Goal: Find specific page/section: Find specific page/section

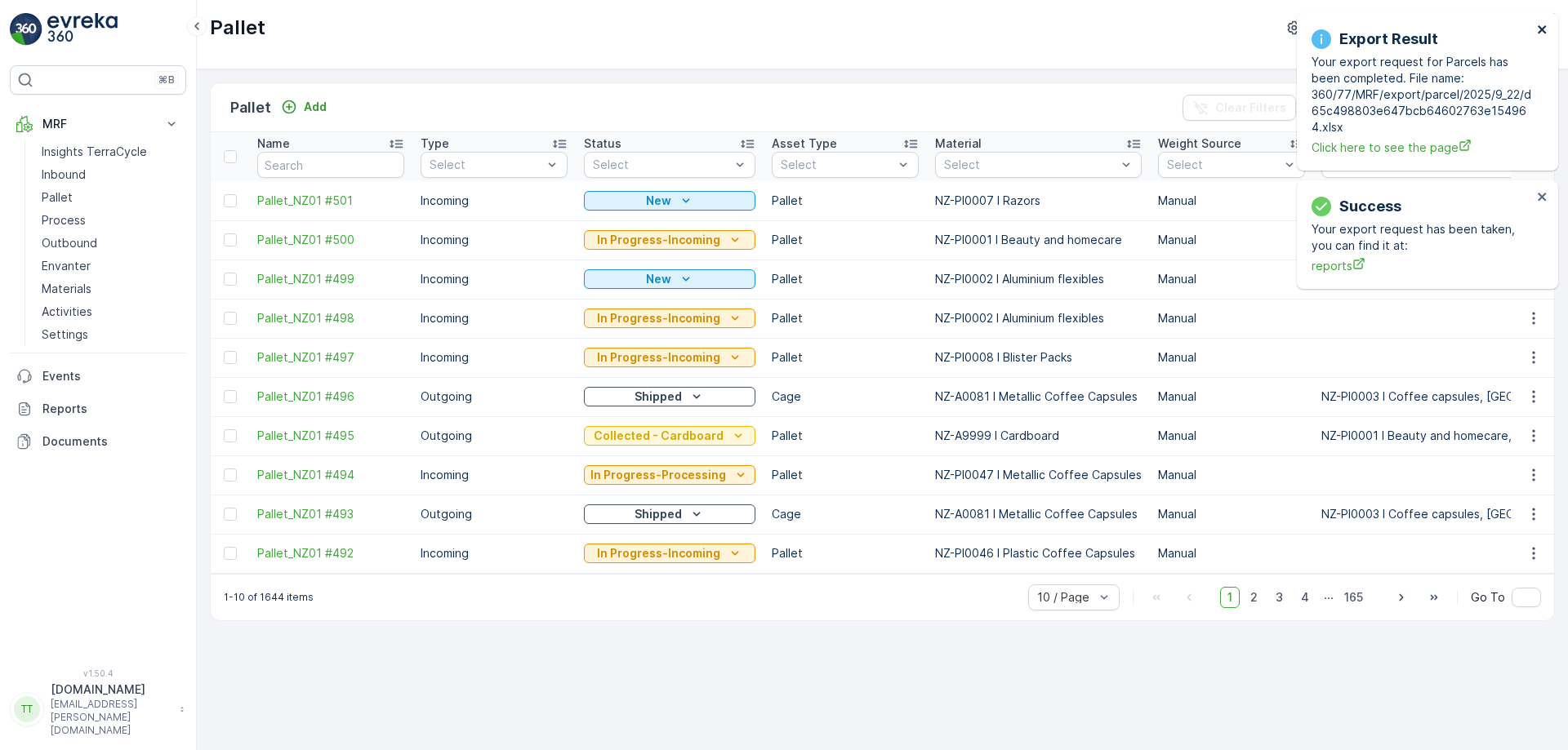
click at [1541, 30] on icon "close" at bounding box center [1542, 30] width 9 height 9
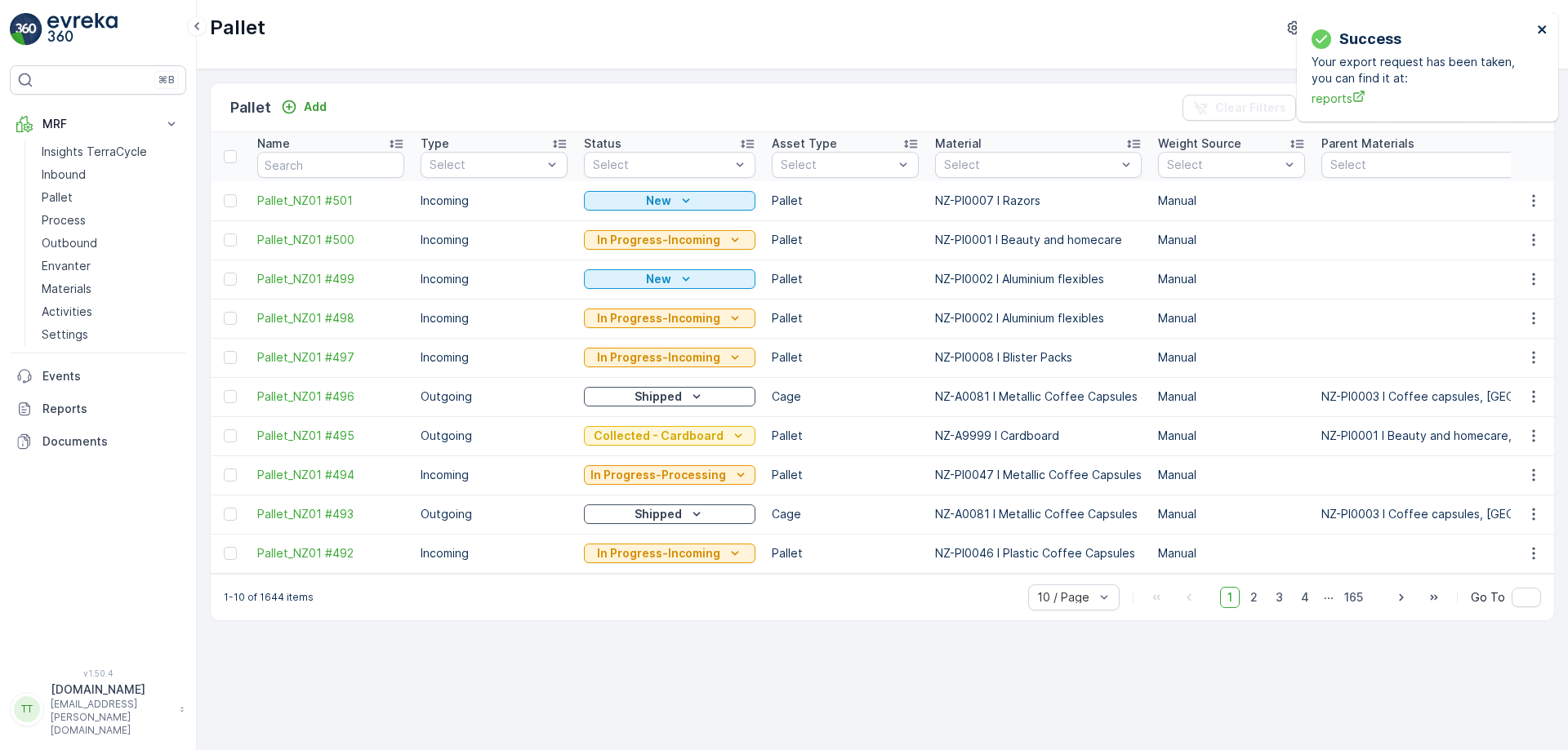
click at [1541, 33] on icon "close" at bounding box center [1542, 29] width 11 height 13
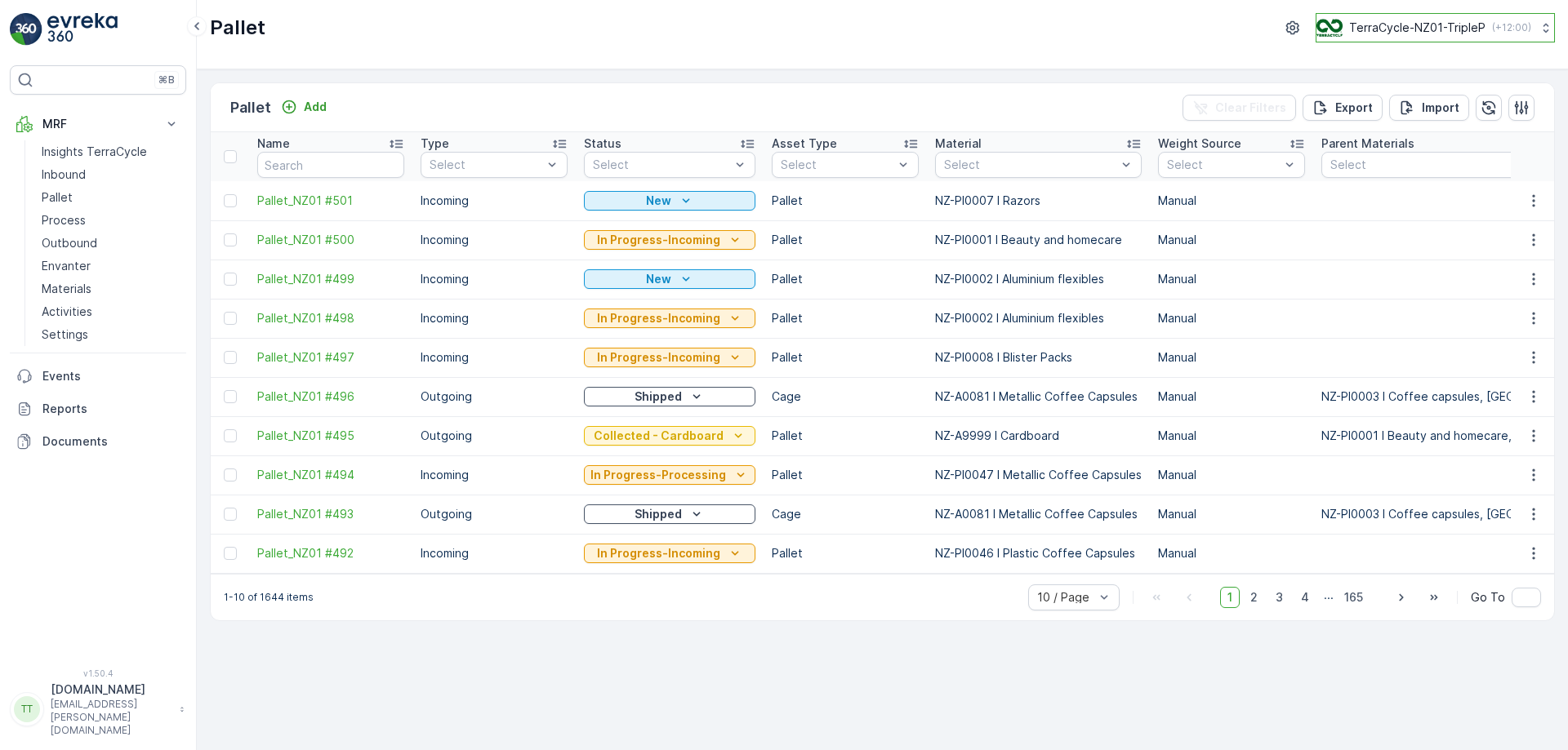
click at [1447, 32] on p "TerraCycle-NZ01-TripleP" at bounding box center [1418, 27] width 137 height 16
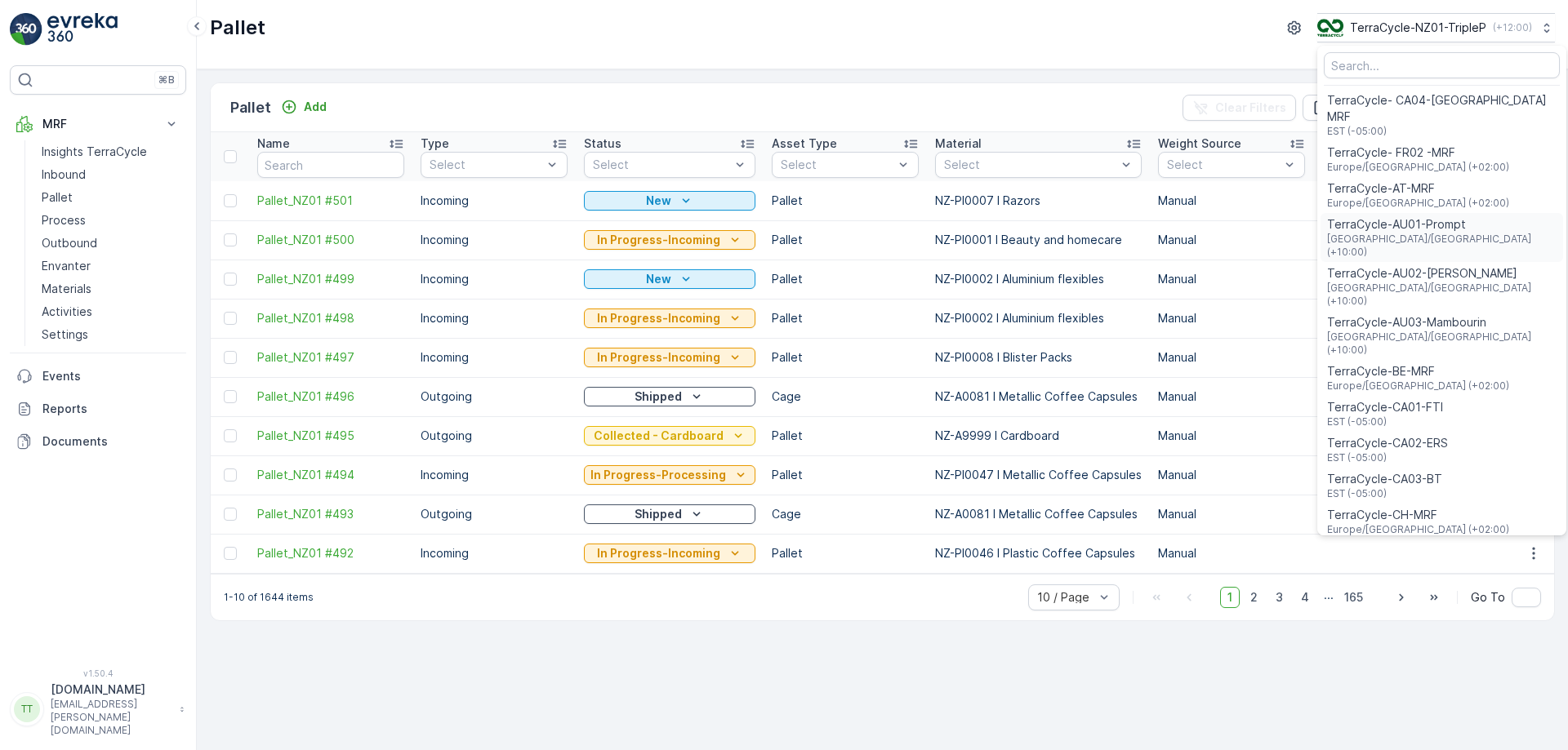
click at [1379, 217] on span "TerraCycle-AU01-Prompt" at bounding box center [1442, 224] width 230 height 16
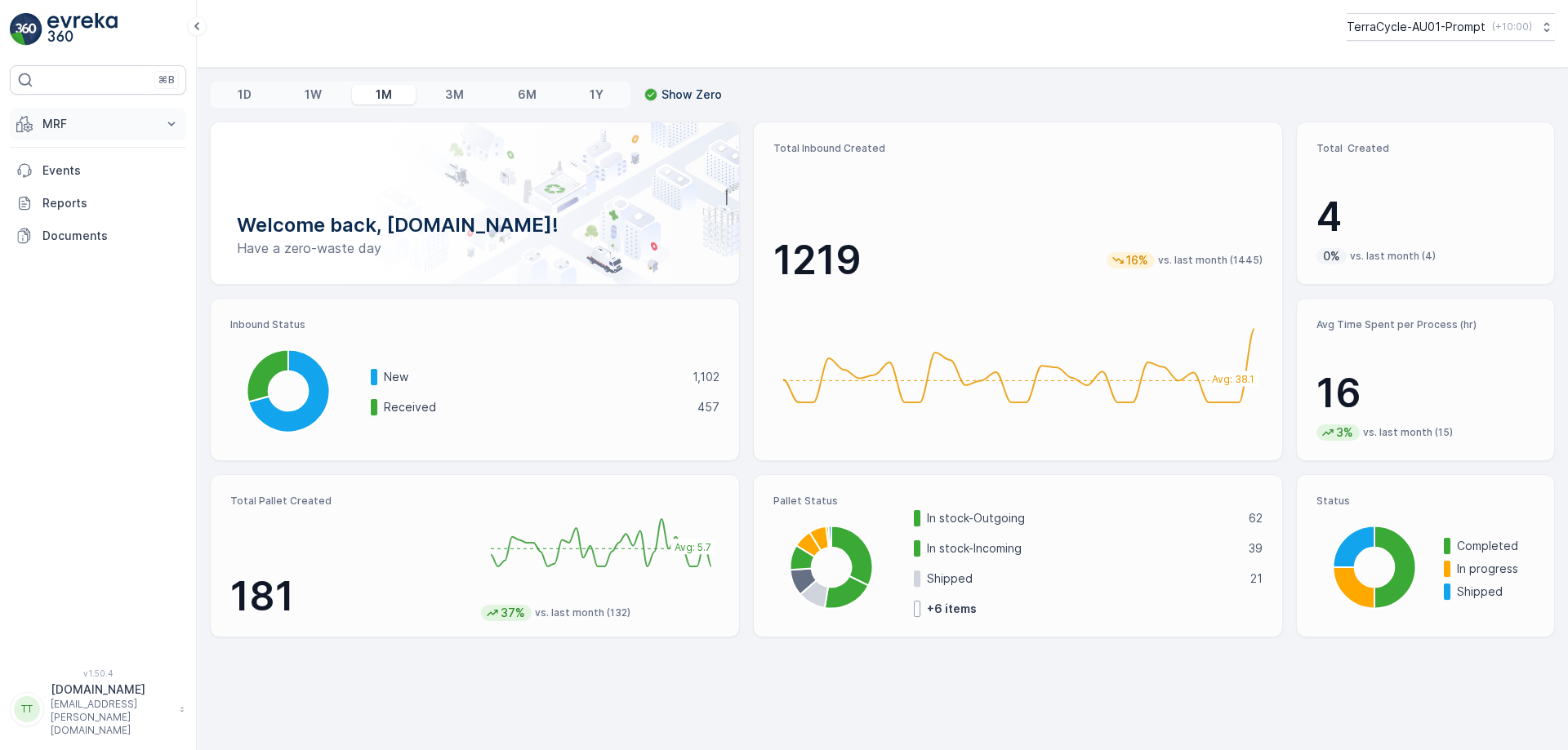
click at [134, 119] on p "MRF" at bounding box center [98, 124] width 111 height 16
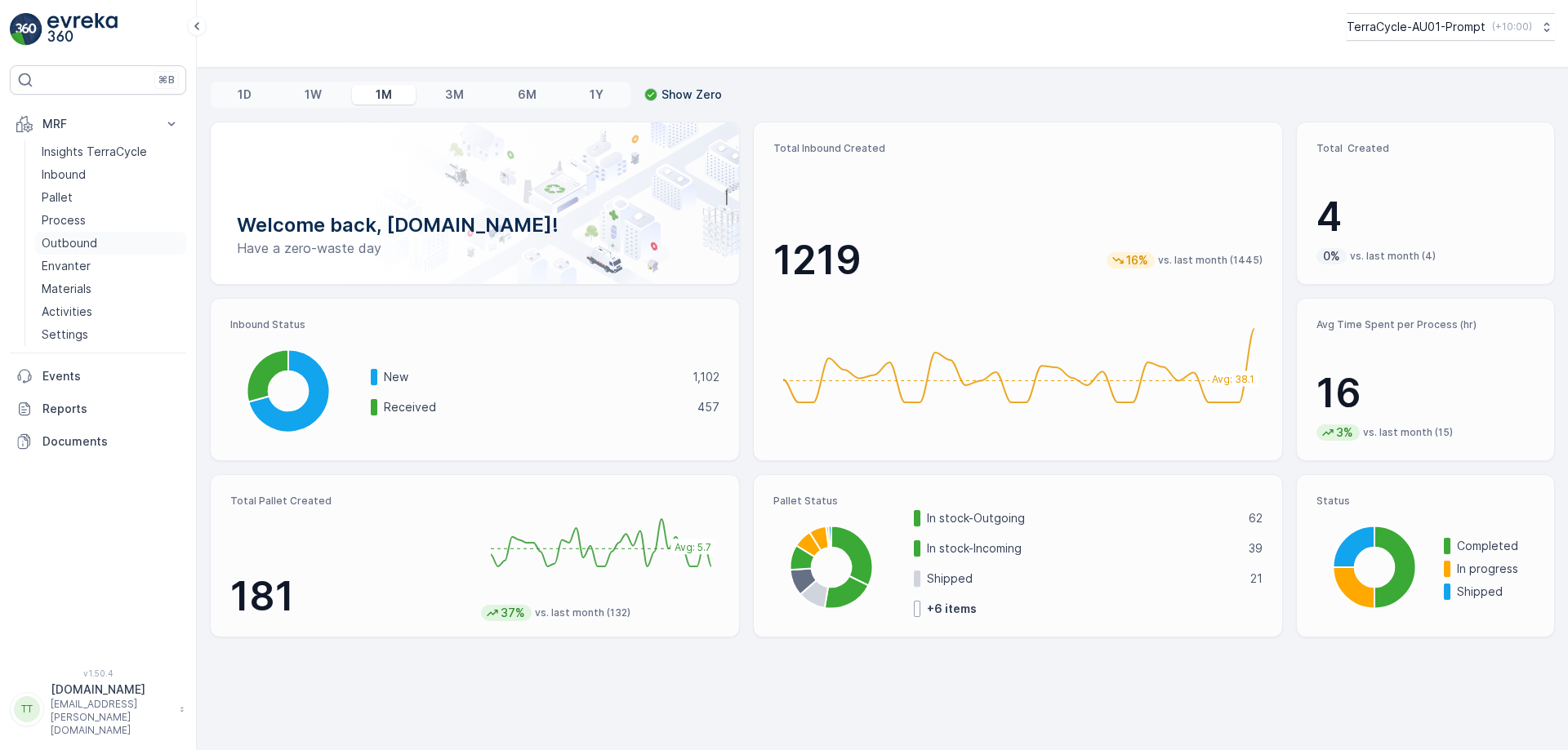
click at [85, 244] on p "Outbound" at bounding box center [69, 243] width 55 height 16
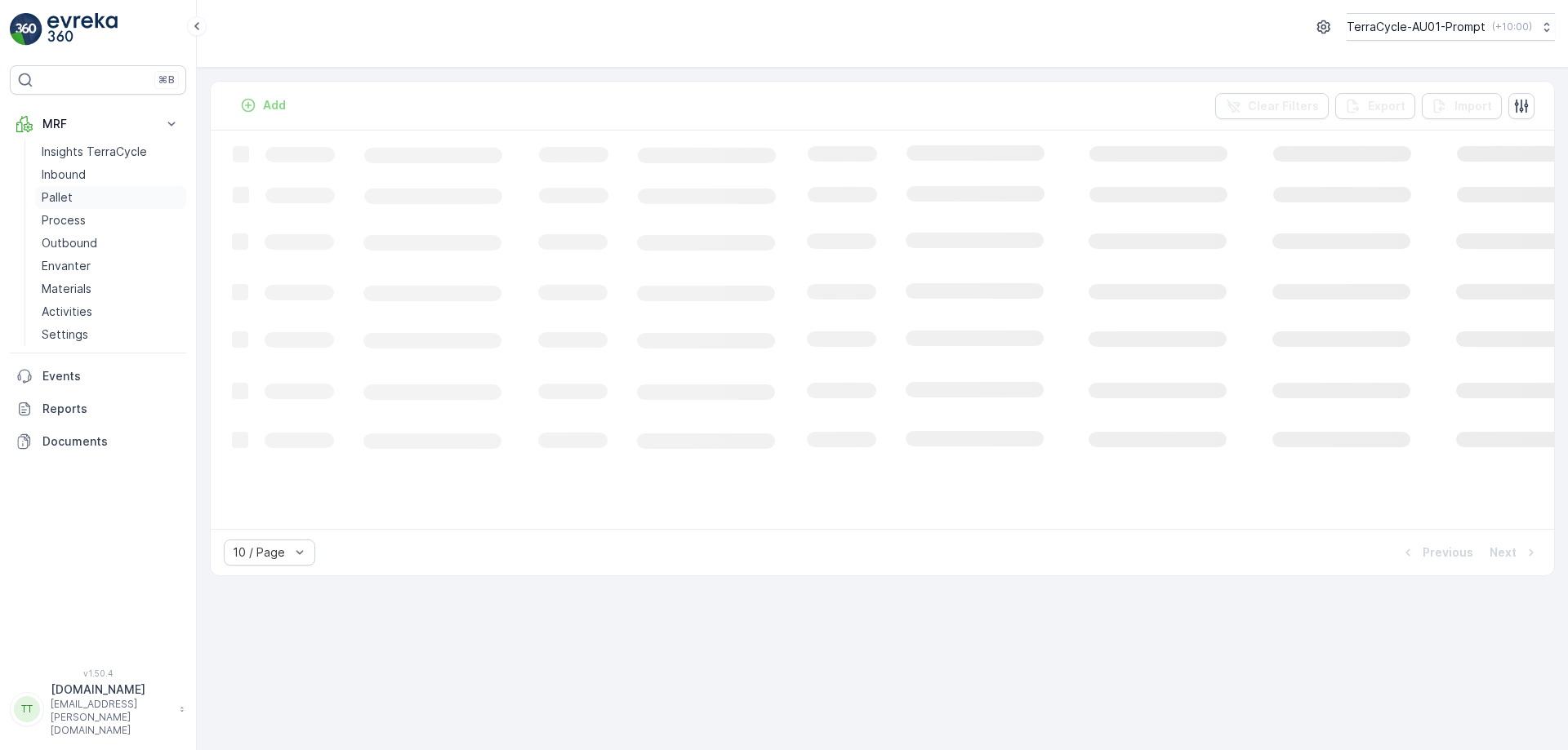
click at [72, 197] on link "Pallet" at bounding box center [110, 197] width 151 height 23
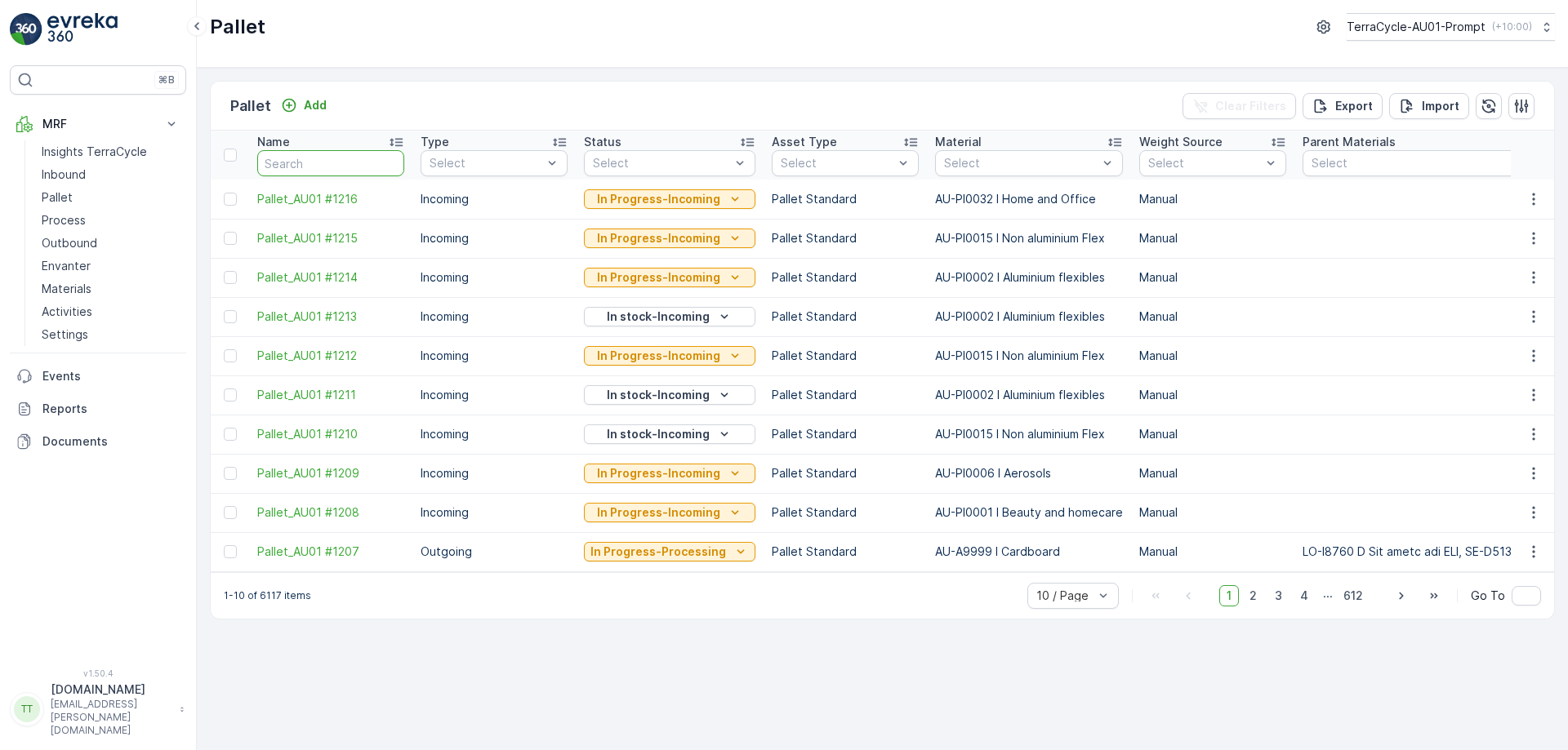
click at [334, 163] on input "text" at bounding box center [330, 163] width 147 height 26
type input "fd"
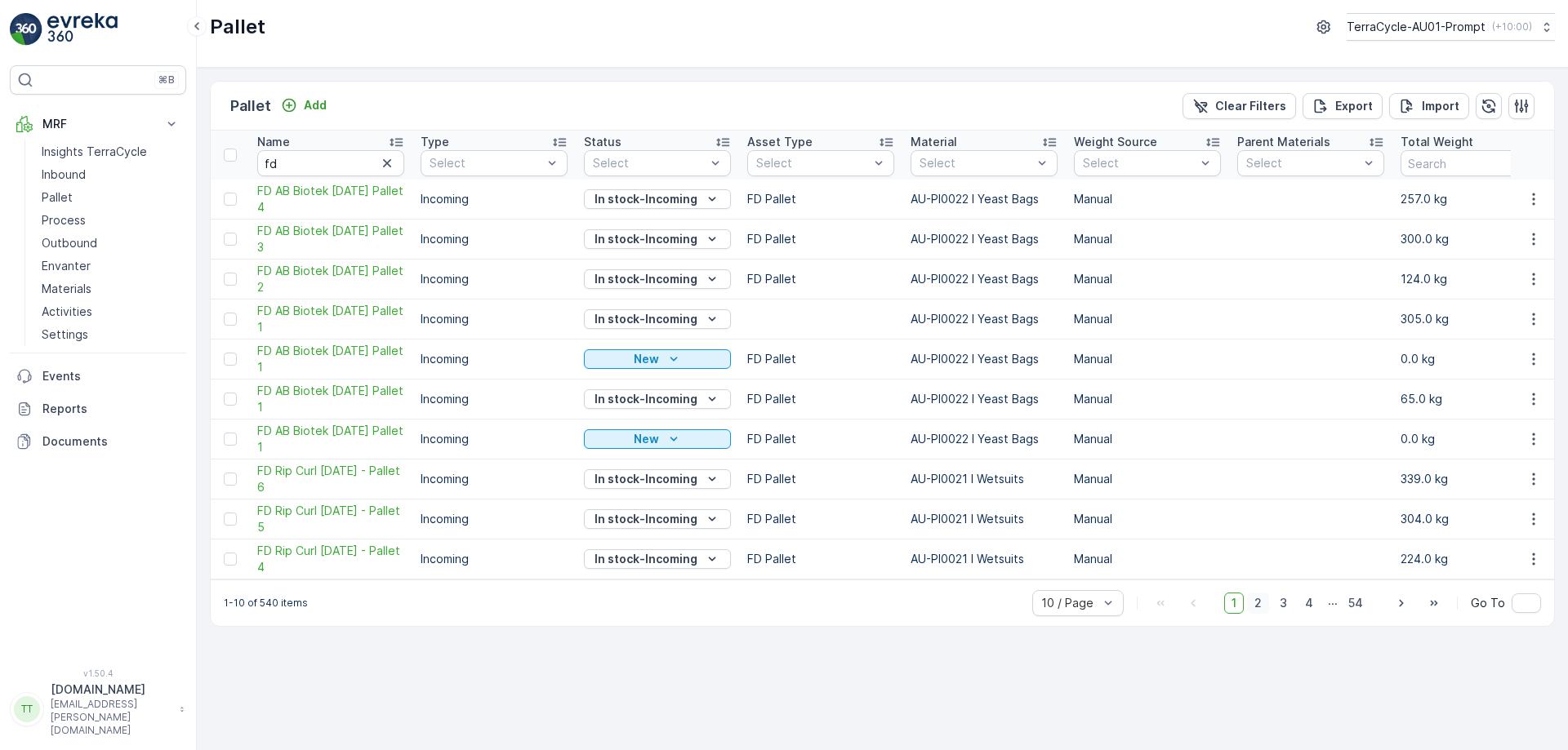
click at [1263, 609] on span "2" at bounding box center [1258, 603] width 22 height 21
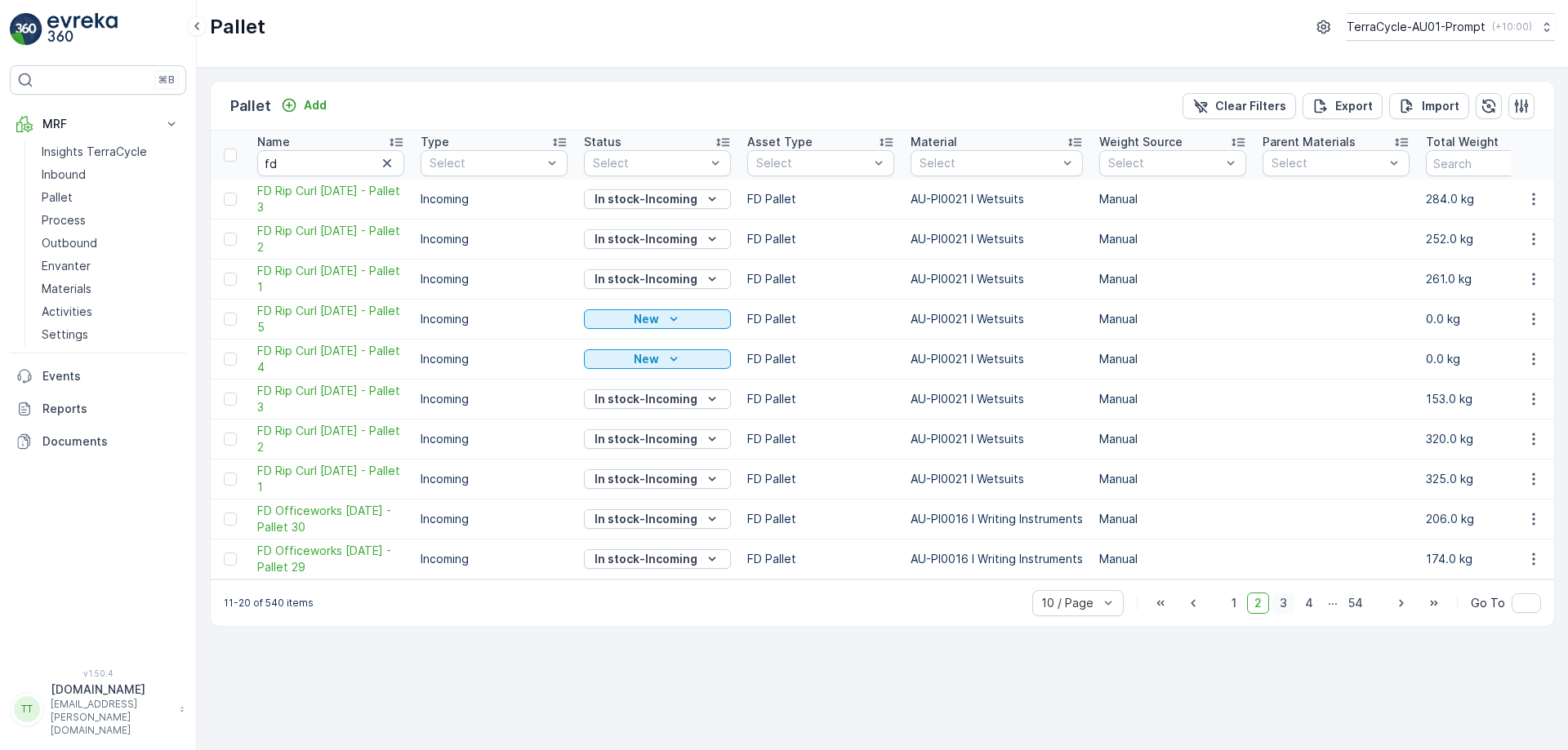
click at [1287, 613] on span "3" at bounding box center [1284, 603] width 22 height 21
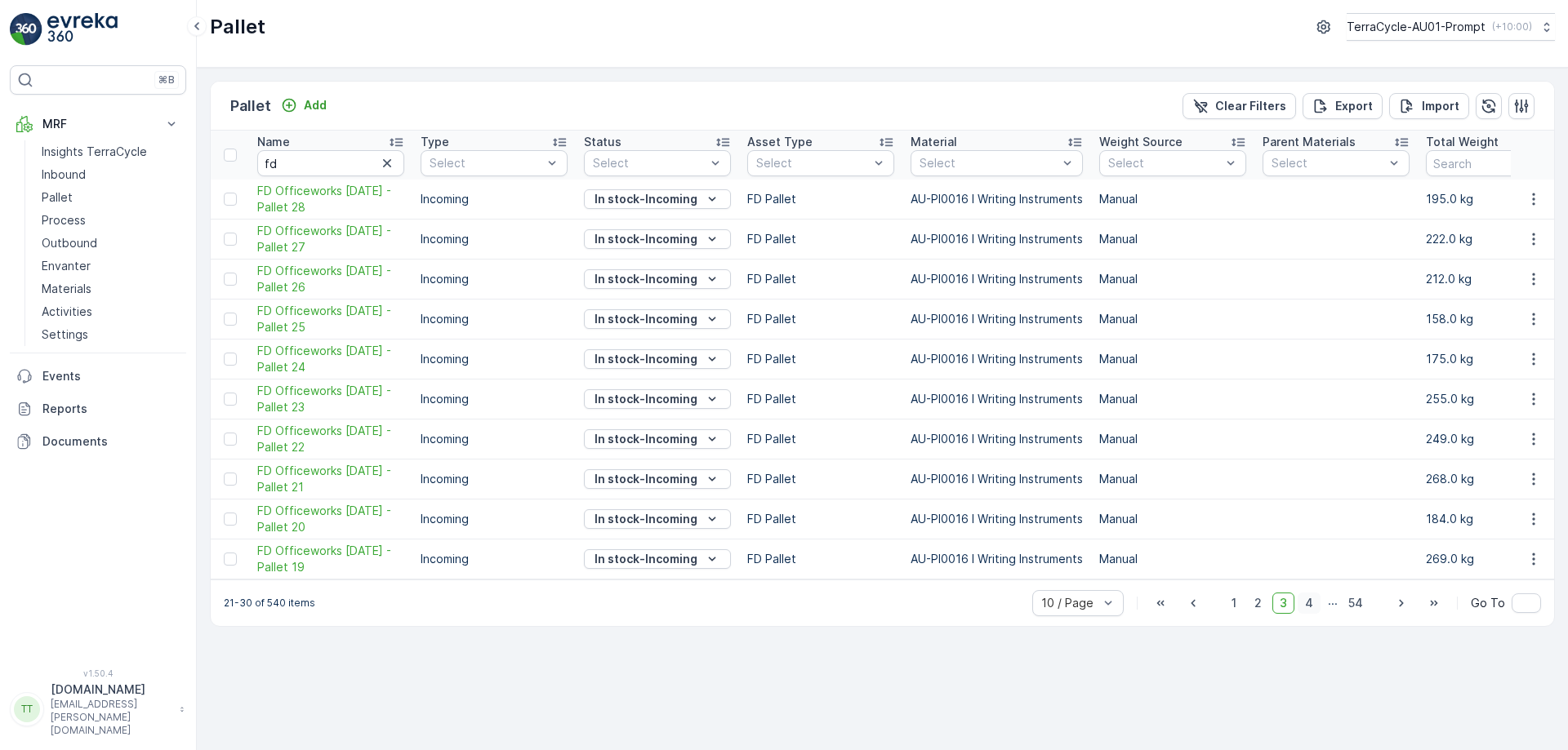
click at [1306, 612] on span "4" at bounding box center [1309, 603] width 23 height 21
click at [1312, 612] on span "5" at bounding box center [1310, 603] width 21 height 21
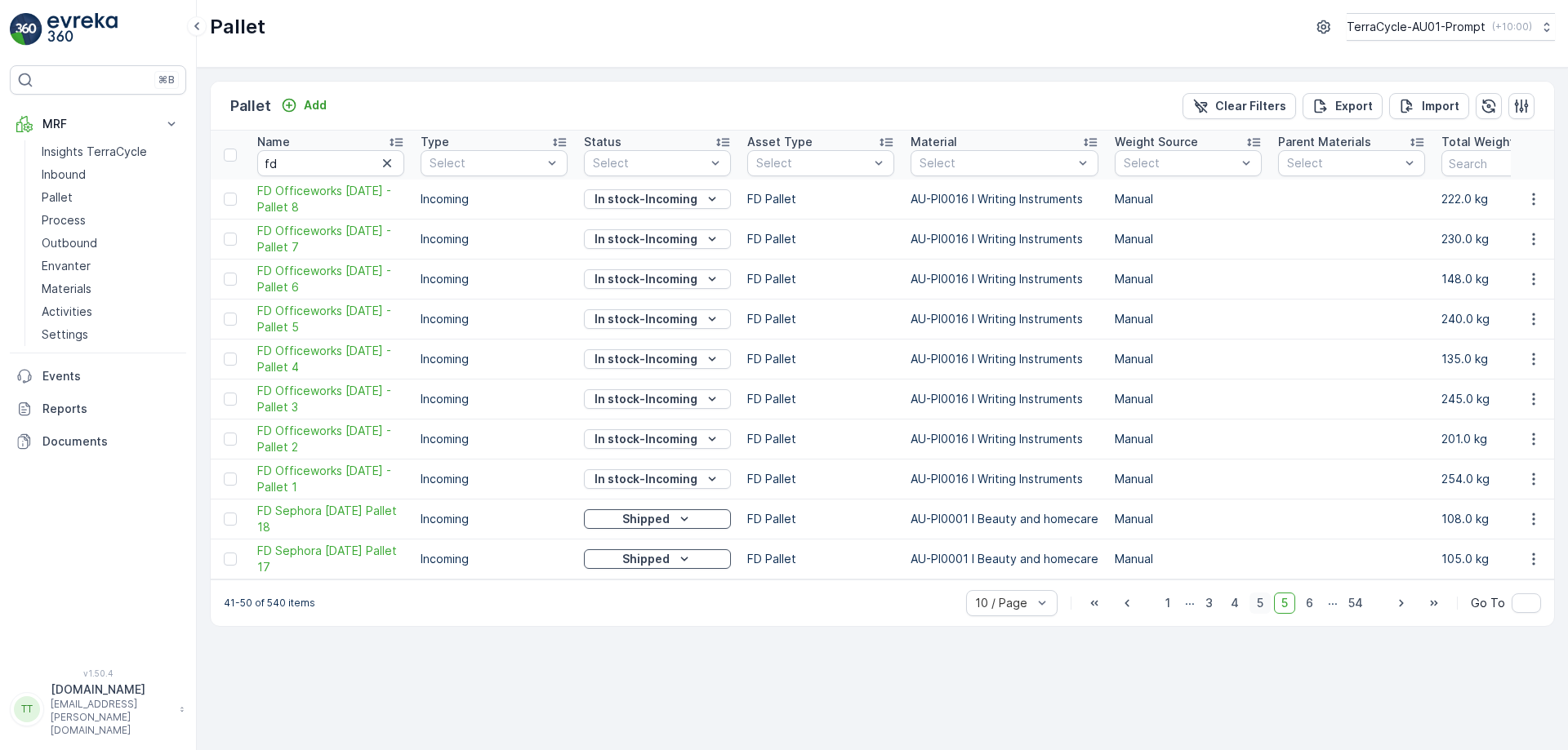
click at [1312, 612] on span "6" at bounding box center [1310, 603] width 22 height 21
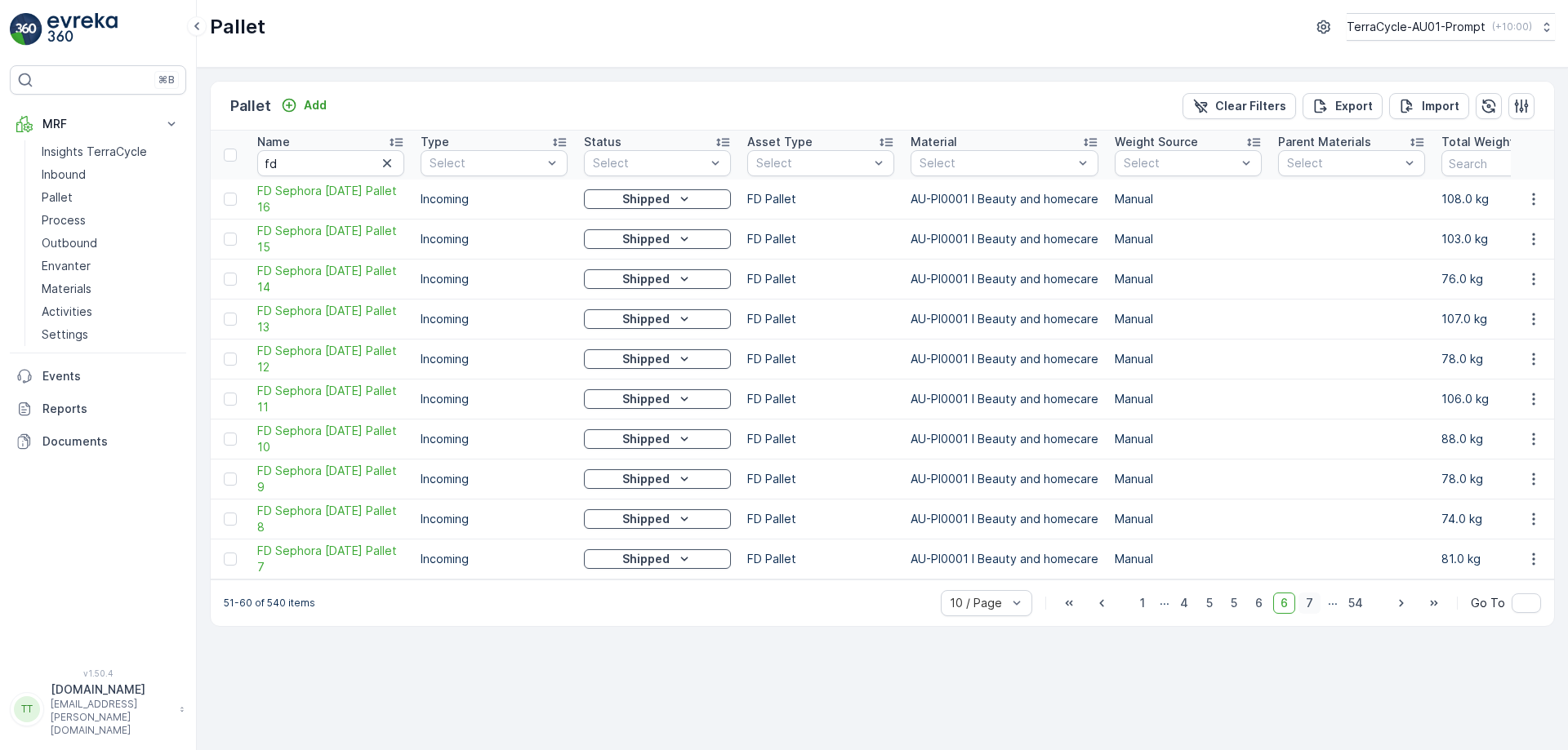
click at [1314, 607] on span "7" at bounding box center [1310, 603] width 22 height 21
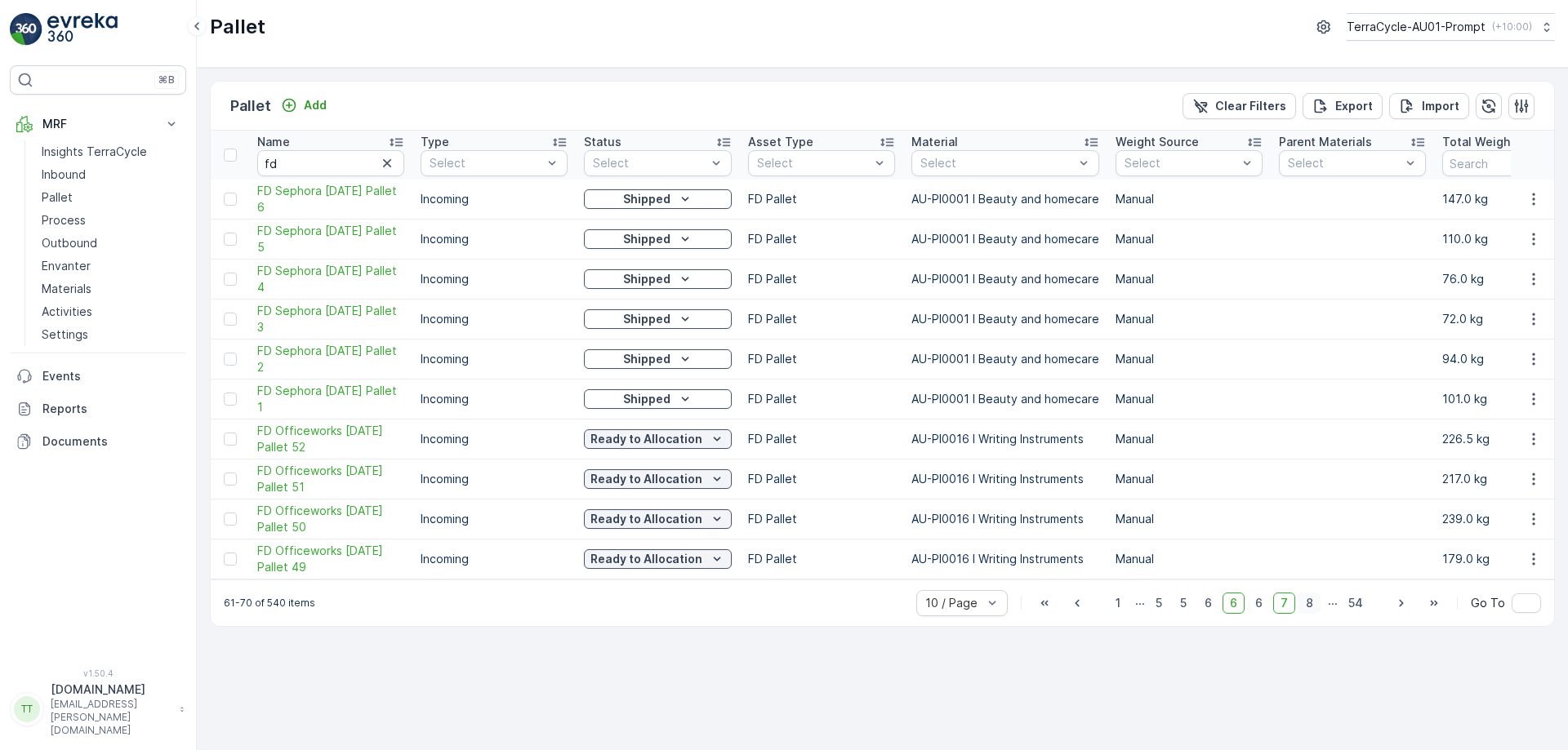
click at [1317, 614] on span "8" at bounding box center [1310, 603] width 22 height 21
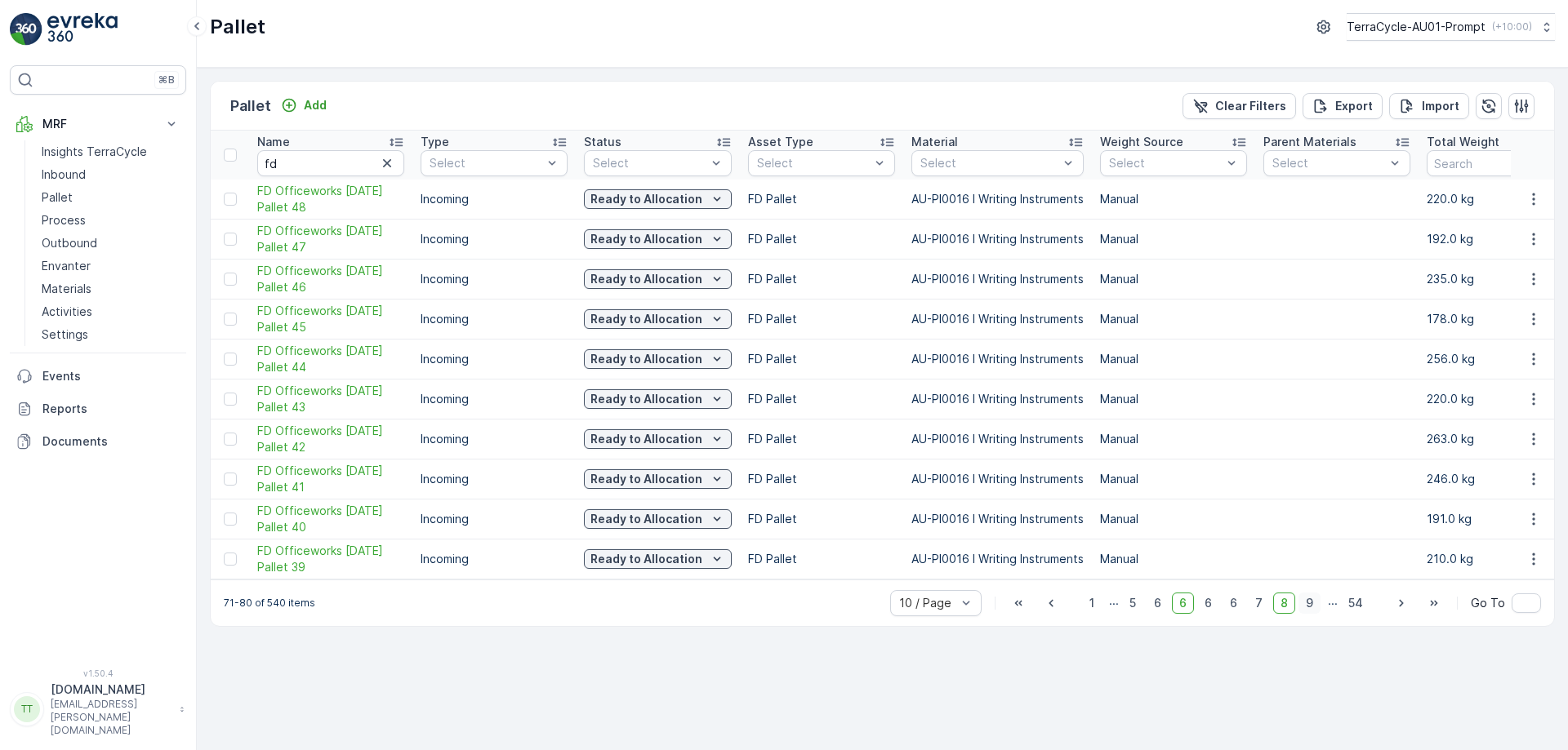
click at [1317, 613] on span "9" at bounding box center [1310, 603] width 22 height 21
click at [1317, 613] on span "10" at bounding box center [1308, 603] width 27 height 21
click at [1317, 613] on span "11" at bounding box center [1309, 603] width 25 height 21
click at [1317, 613] on span "12" at bounding box center [1308, 603] width 27 height 21
click at [1430, 29] on p "TerraCycle-AU01-Prompt" at bounding box center [1415, 26] width 139 height 16
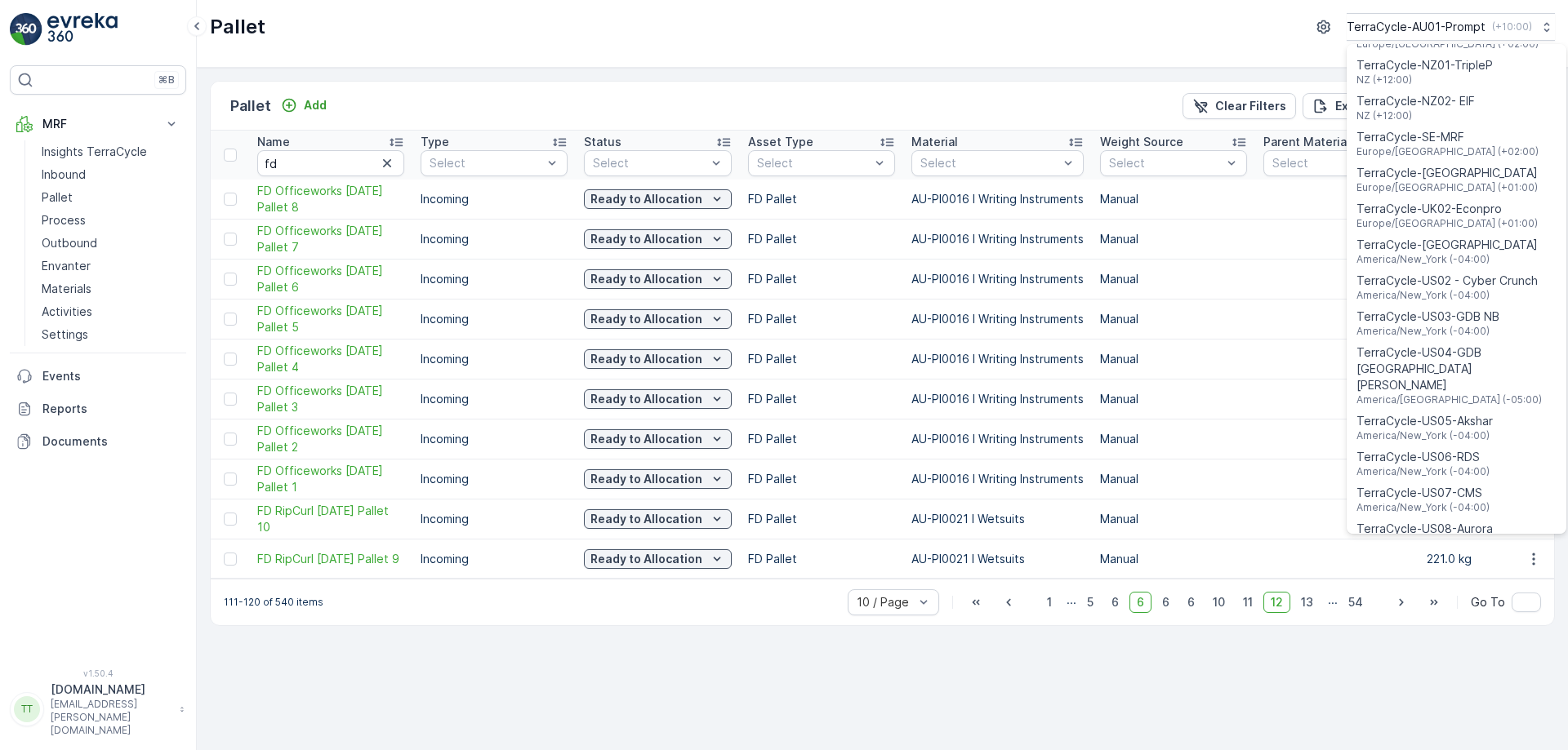
scroll to position [1173, 0]
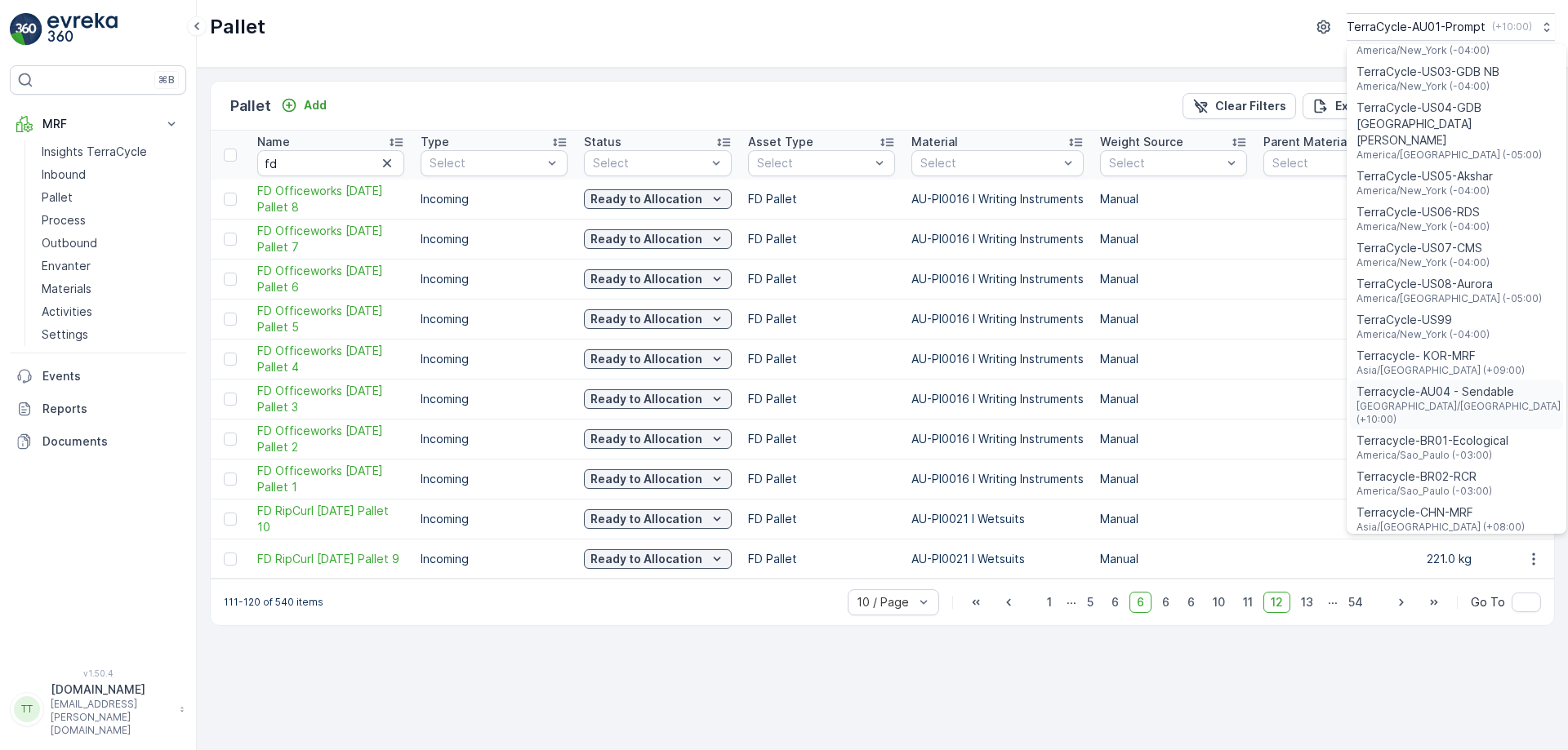
click at [1474, 384] on span "Terracycle-AU04 - Sendable" at bounding box center [1460, 392] width 207 height 16
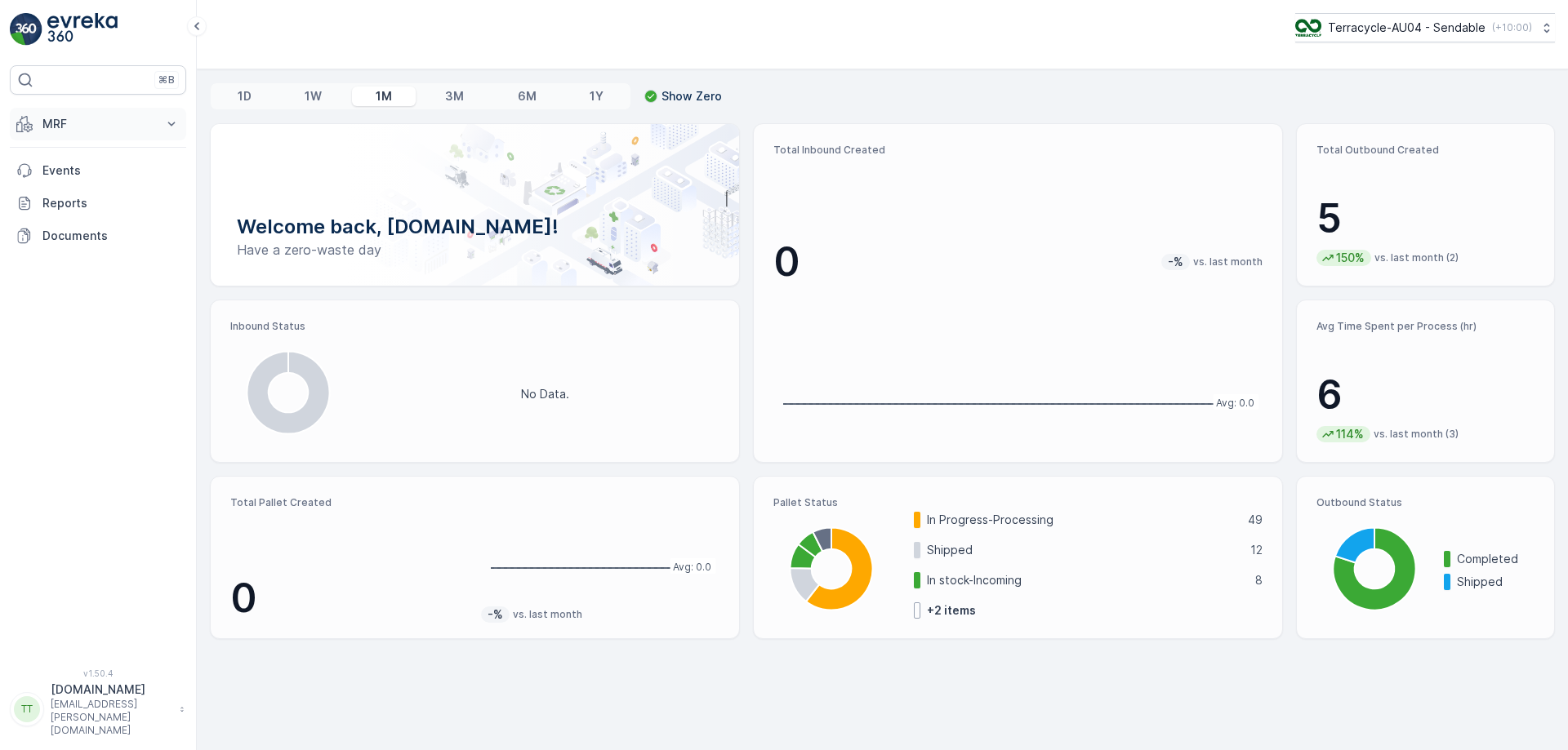
click at [143, 124] on p "MRF" at bounding box center [98, 124] width 111 height 16
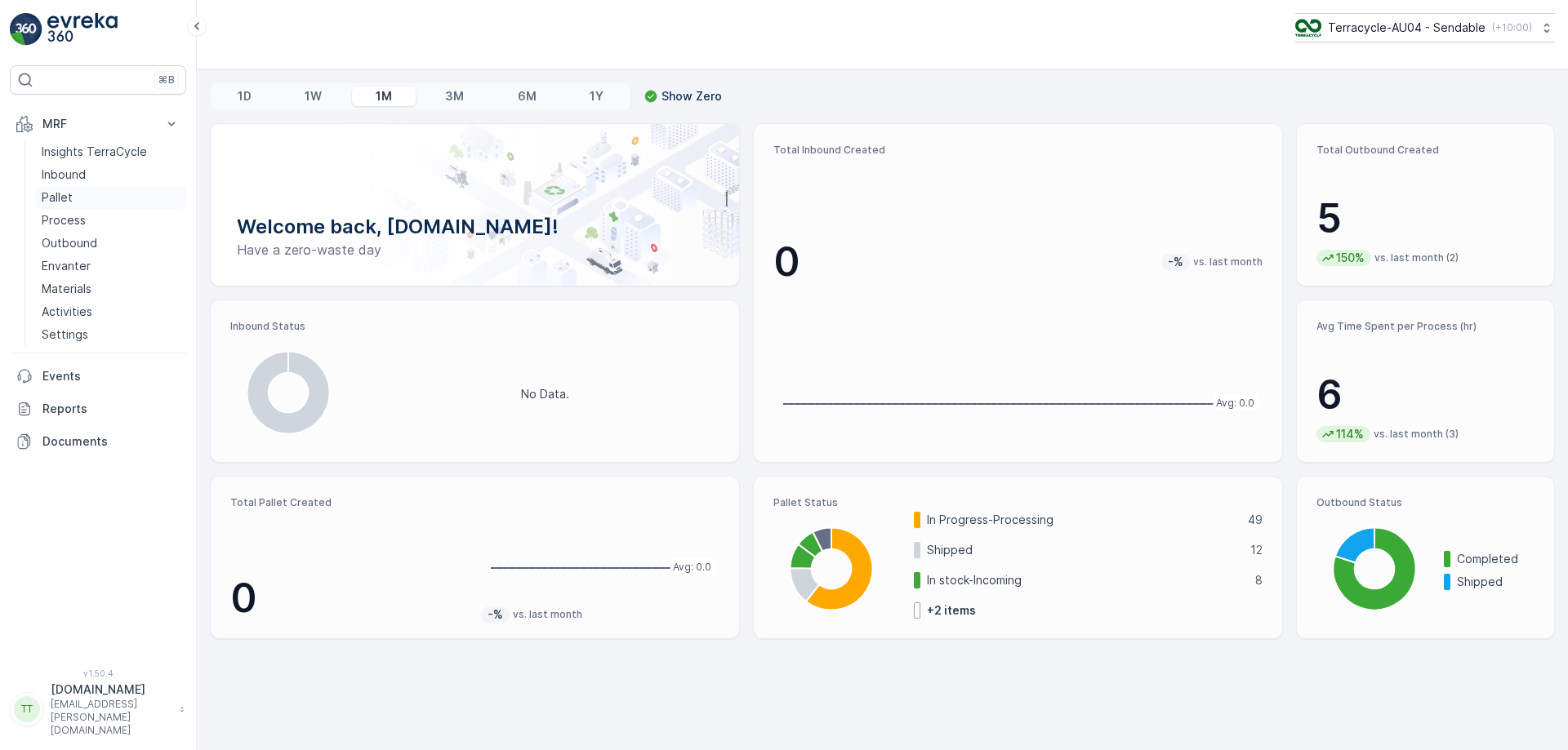
click at [96, 199] on link "Pallet" at bounding box center [110, 197] width 151 height 23
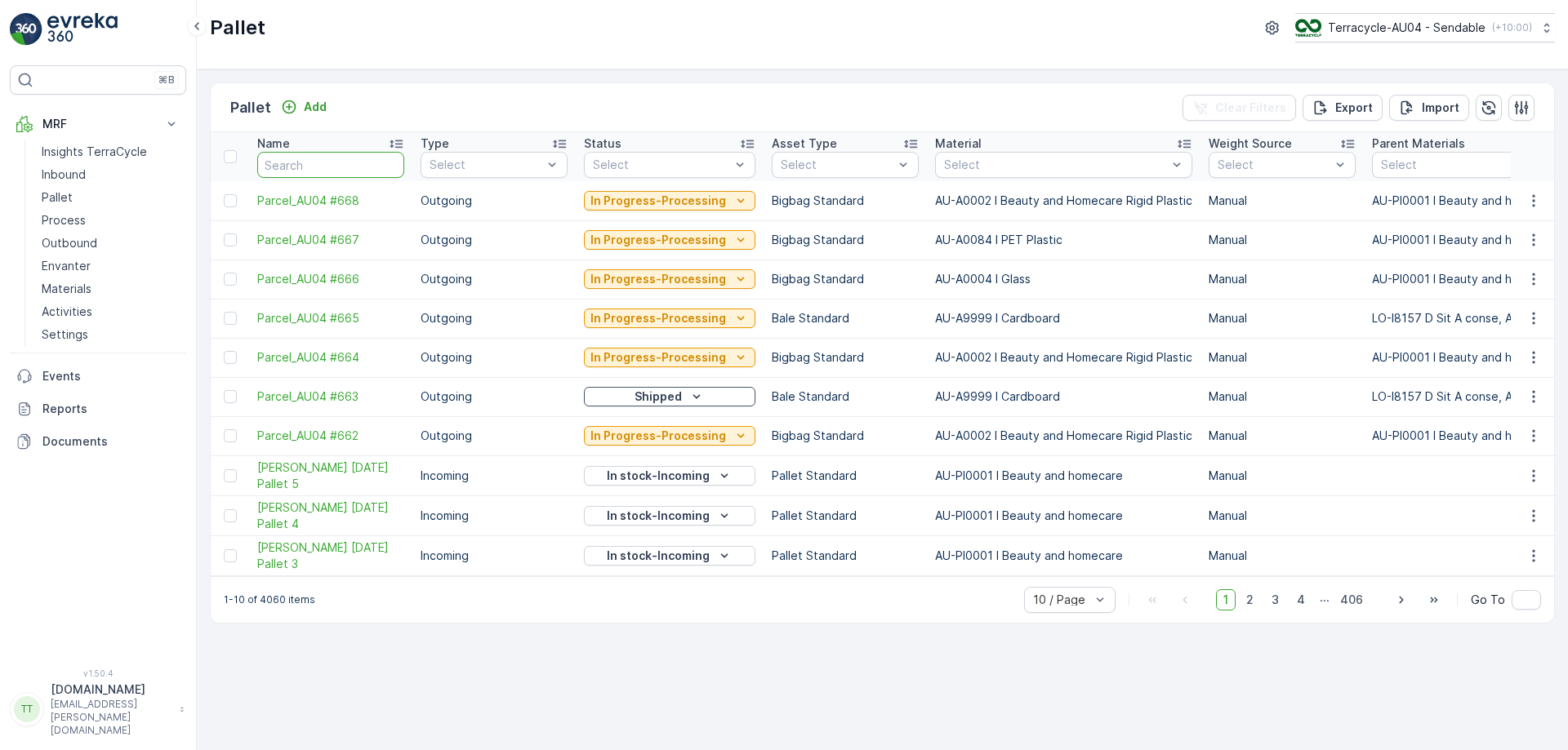
click at [345, 170] on input "text" at bounding box center [330, 165] width 147 height 26
type input "fd"
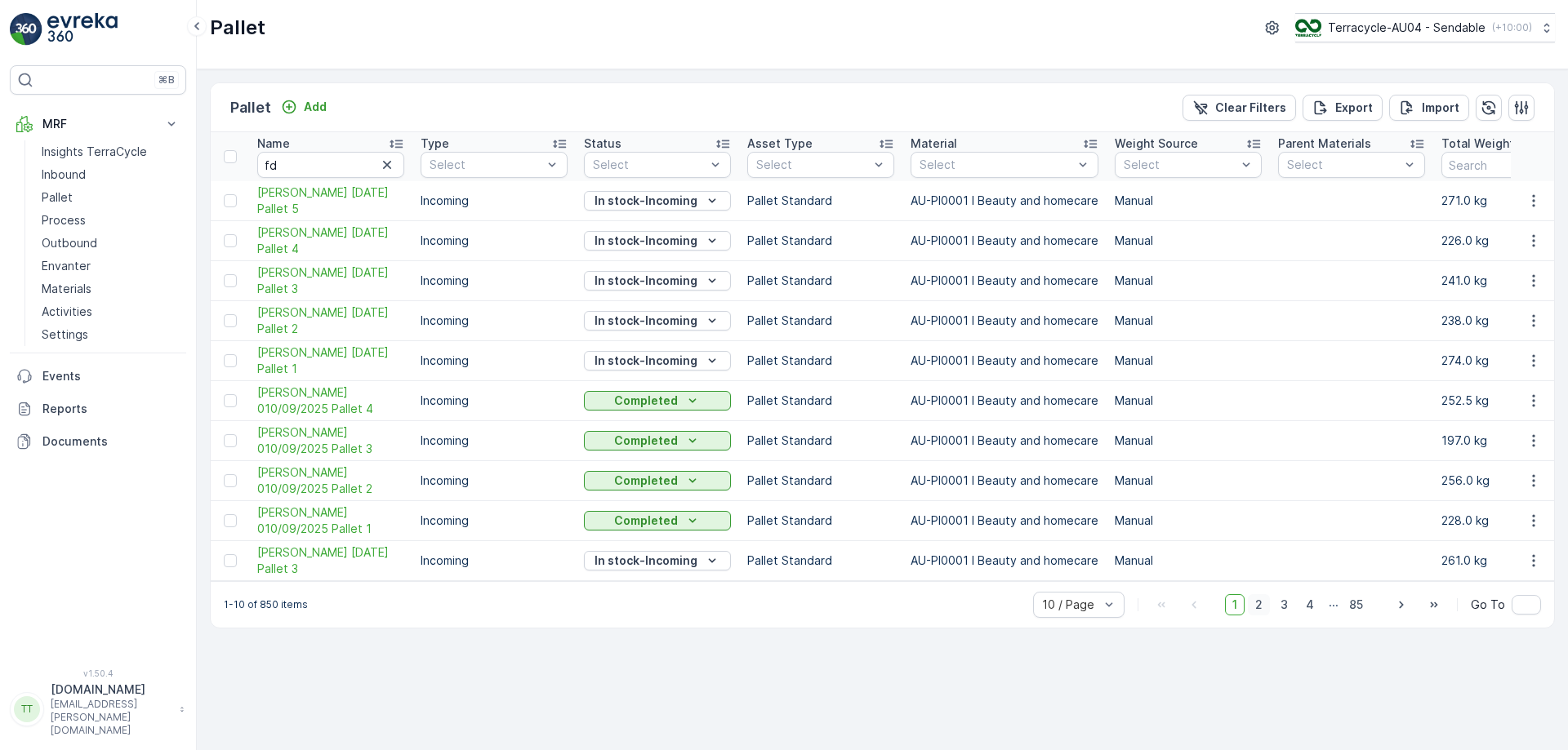
click at [1262, 615] on span "2" at bounding box center [1259, 605] width 22 height 21
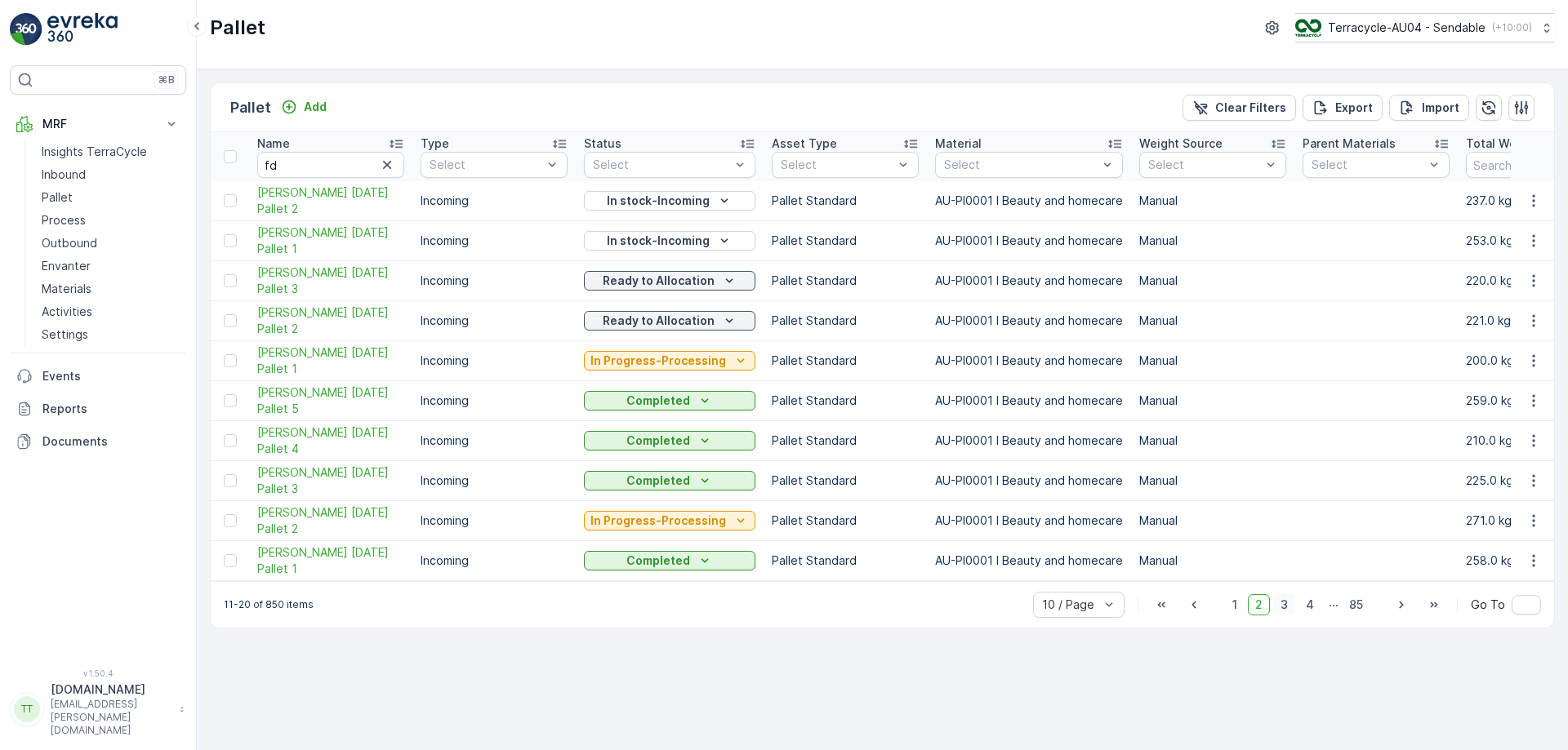
click at [1285, 615] on span "3" at bounding box center [1285, 605] width 22 height 21
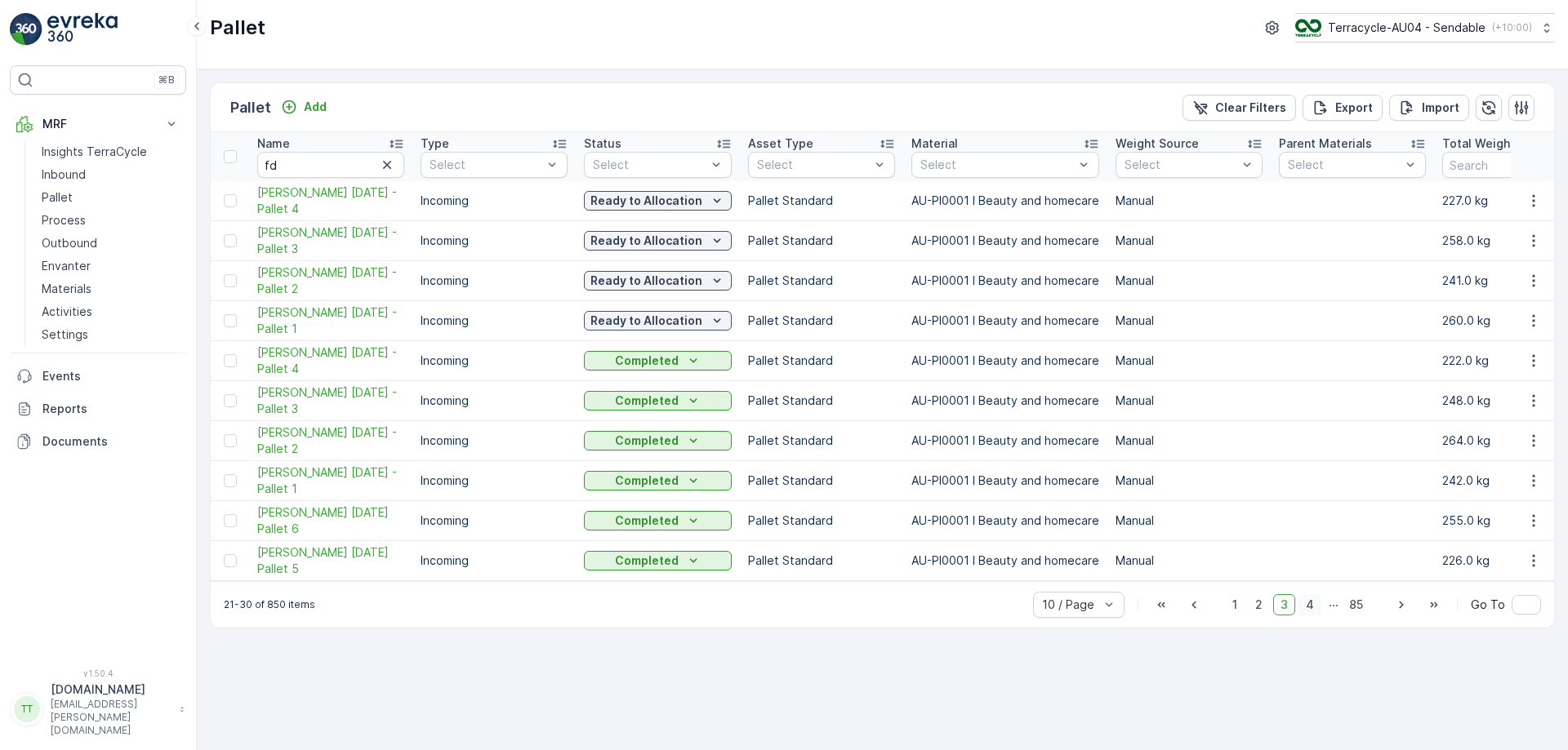
click at [1314, 612] on span "4" at bounding box center [1310, 605] width 23 height 21
click at [1314, 612] on span "5" at bounding box center [1311, 605] width 21 height 21
click at [1314, 612] on span "6" at bounding box center [1311, 605] width 22 height 21
click at [1314, 612] on span "7" at bounding box center [1311, 605] width 22 height 21
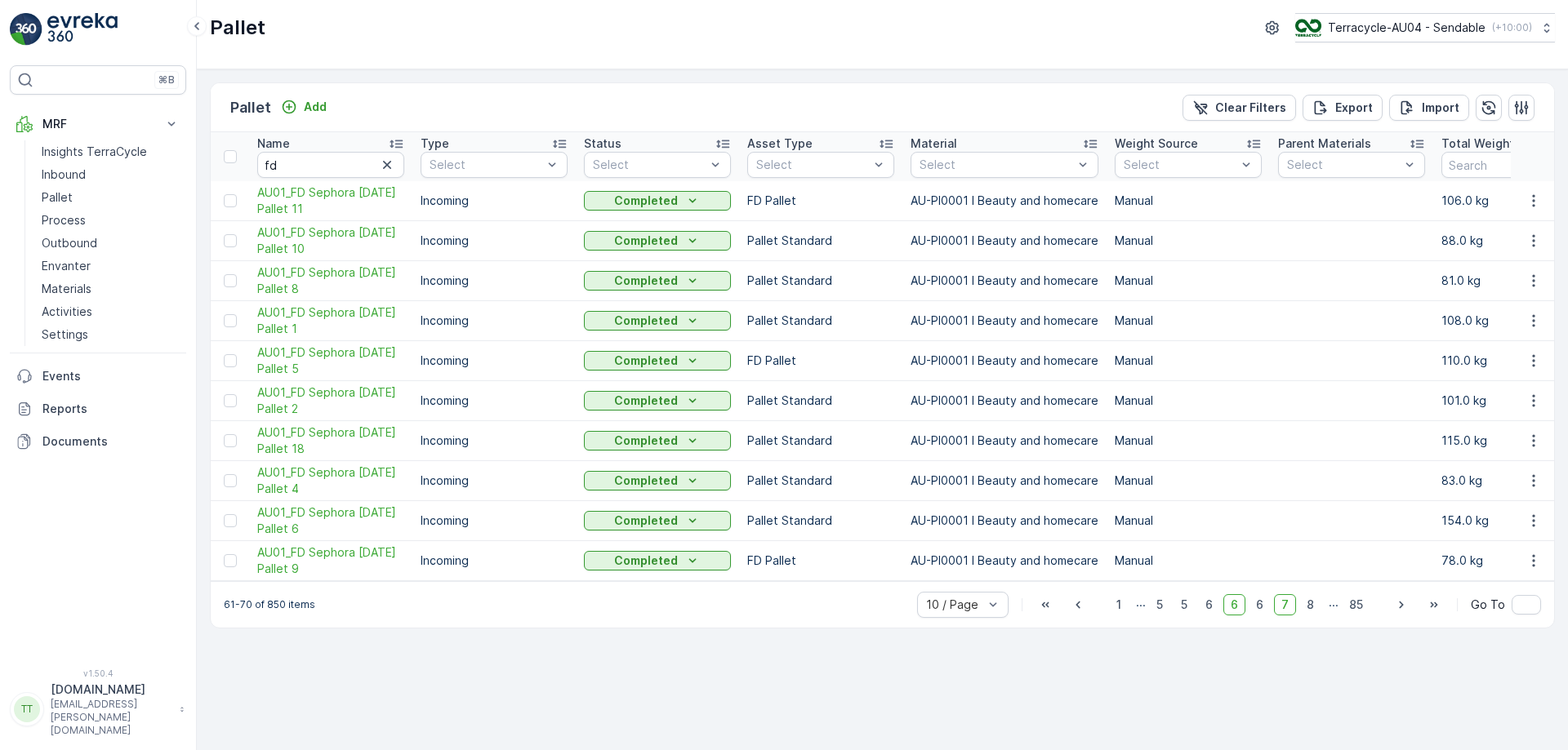
click at [1314, 612] on span "8" at bounding box center [1311, 605] width 22 height 21
click at [1314, 612] on span "9" at bounding box center [1311, 605] width 22 height 21
click at [1314, 612] on span "10" at bounding box center [1309, 605] width 27 height 21
click at [1314, 612] on span "11" at bounding box center [1309, 605] width 25 height 21
click at [1314, 612] on span "12" at bounding box center [1309, 605] width 27 height 21
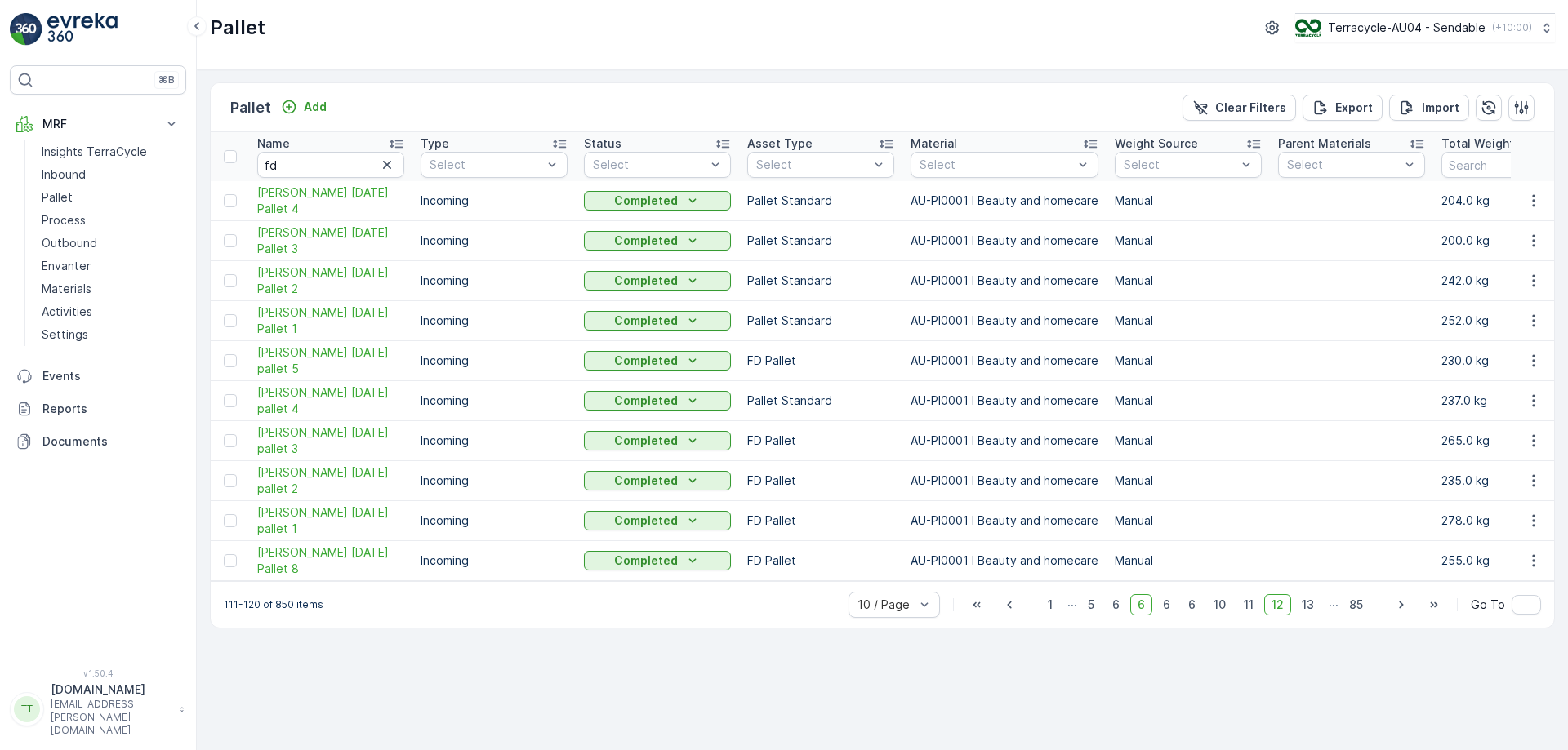
click at [1314, 612] on span "13" at bounding box center [1309, 605] width 27 height 21
click at [320, 168] on input "fd" at bounding box center [330, 165] width 147 height 26
type input "locc"
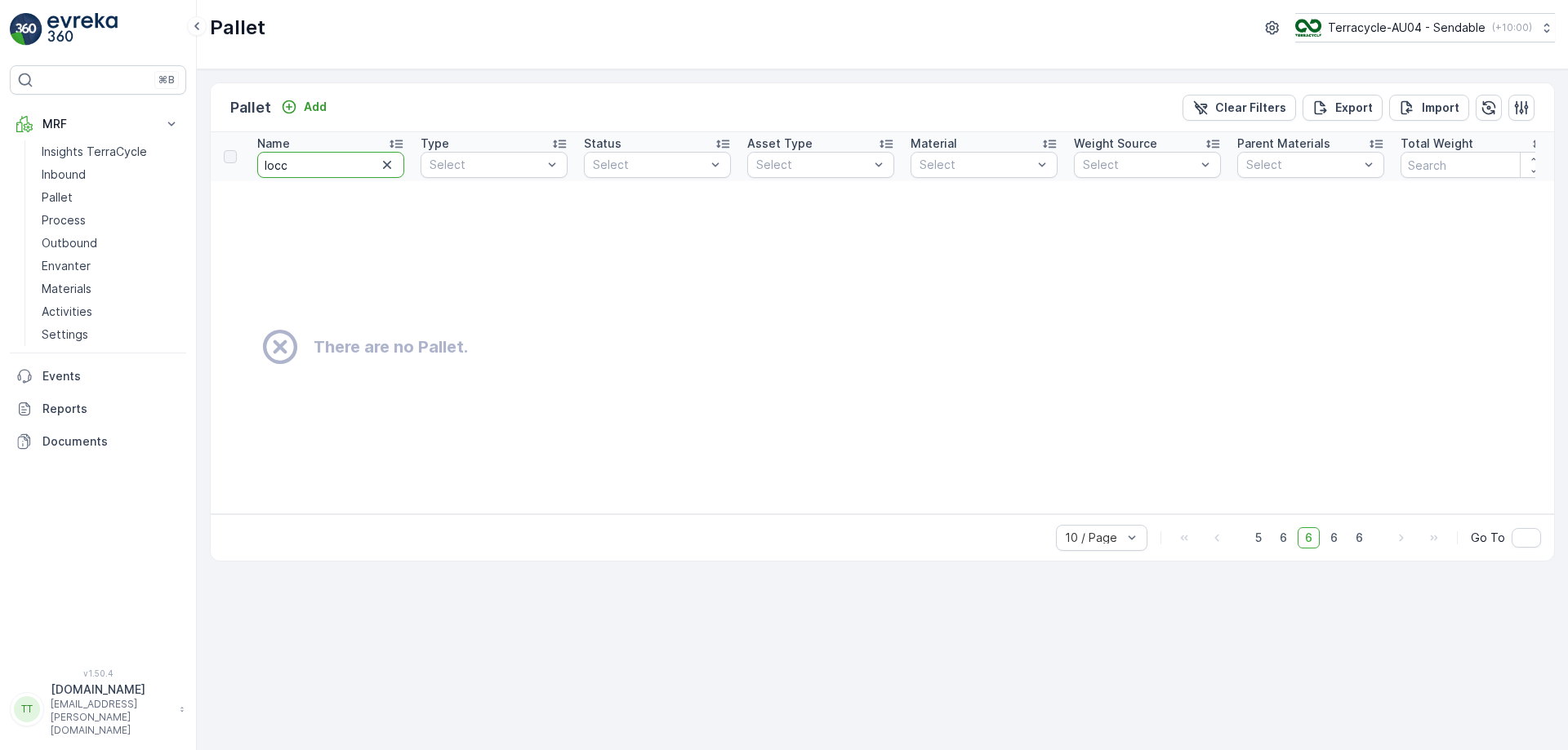
click at [270, 163] on input "locc" at bounding box center [330, 165] width 147 height 26
type input "l'occ"
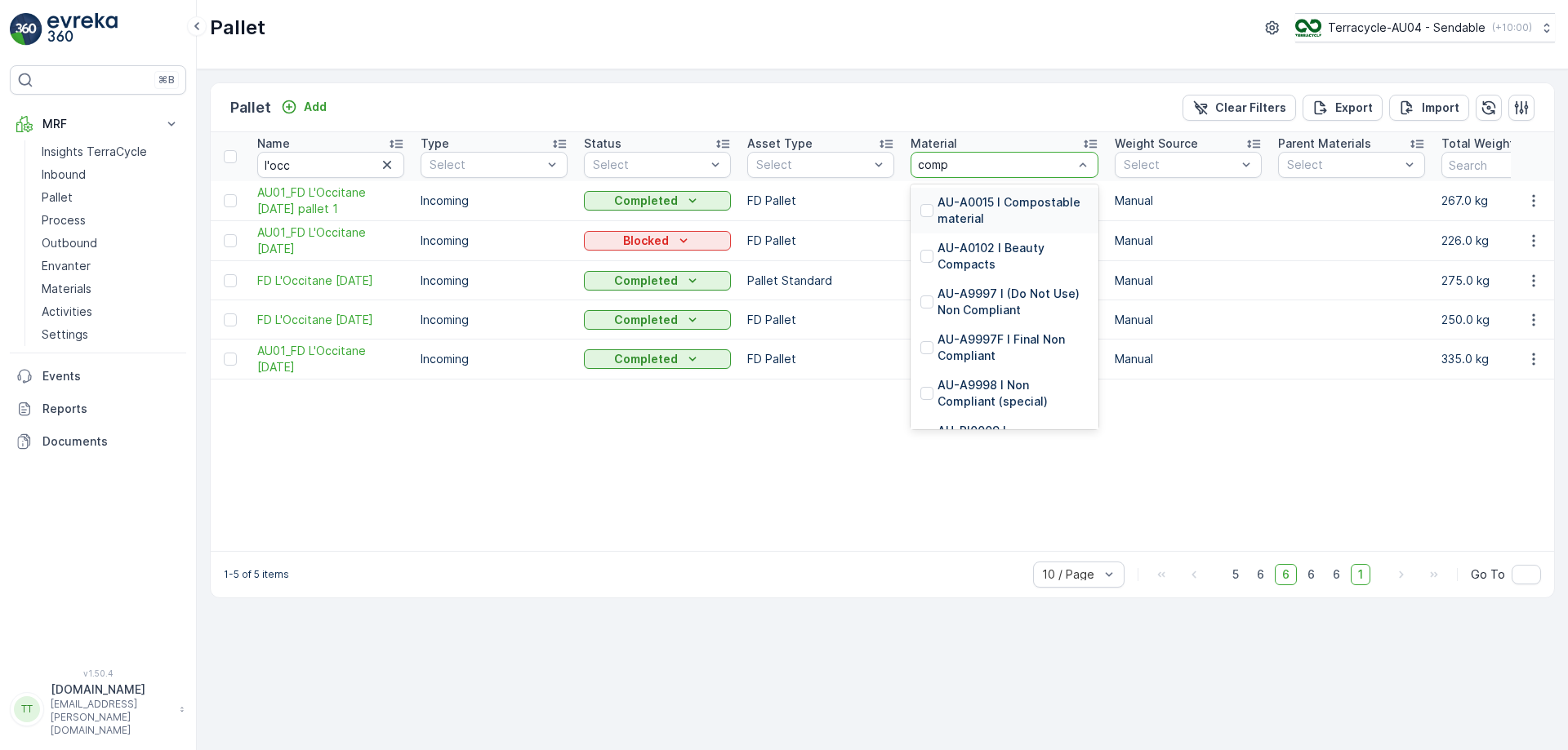
type input "compa"
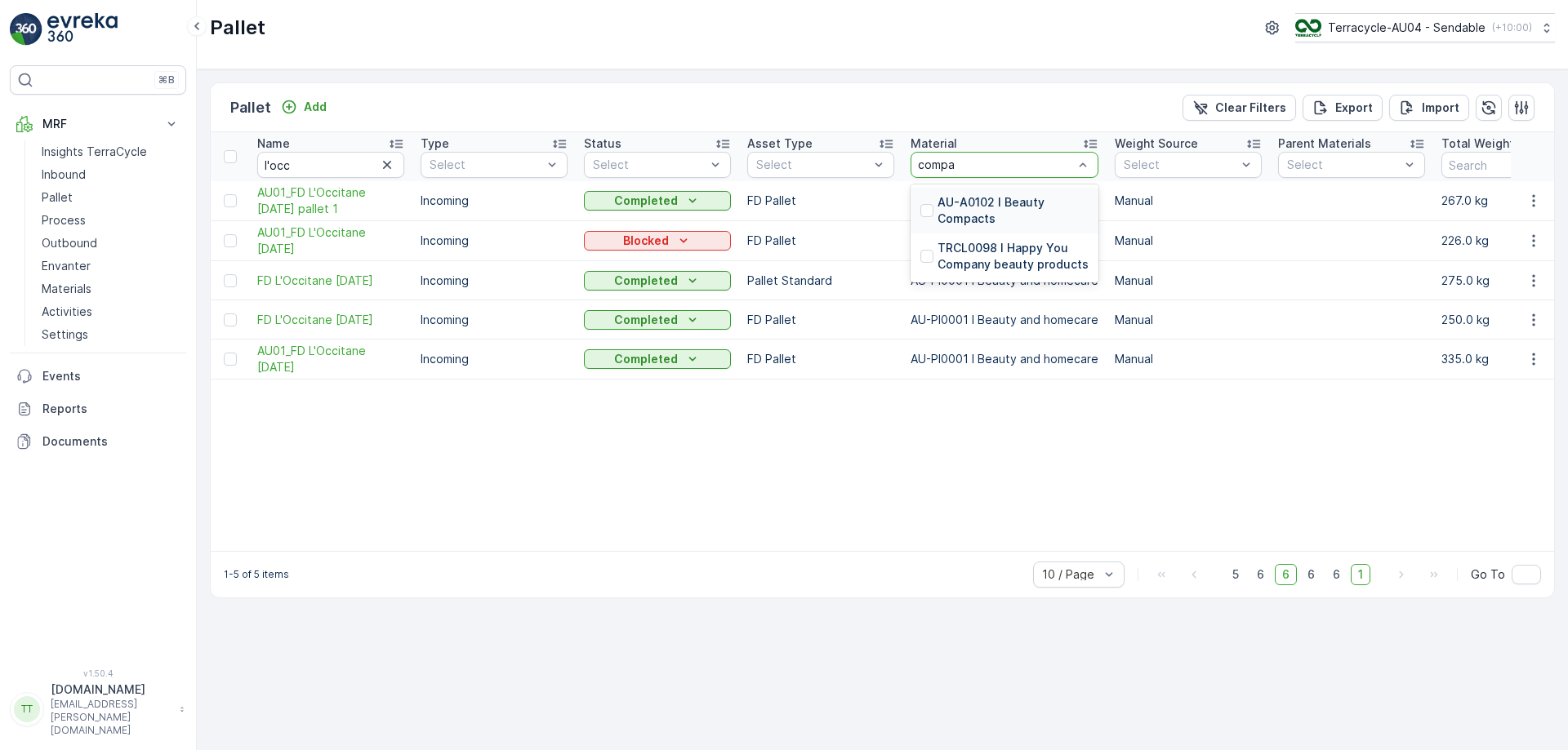
click at [1020, 214] on p "AU-A0102 I Beauty Compacts" at bounding box center [1013, 211] width 151 height 32
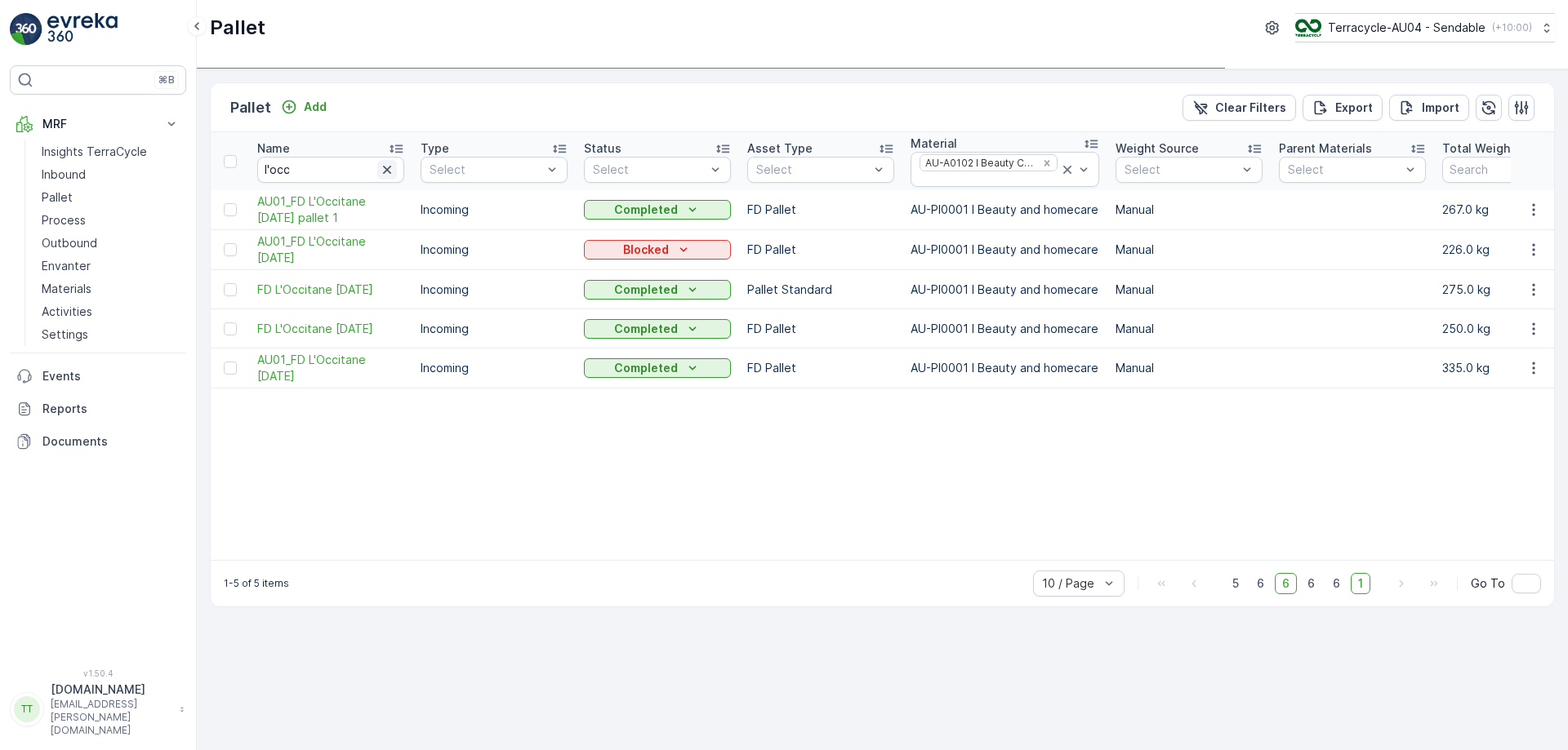
click at [388, 163] on icon "button" at bounding box center [387, 169] width 16 height 16
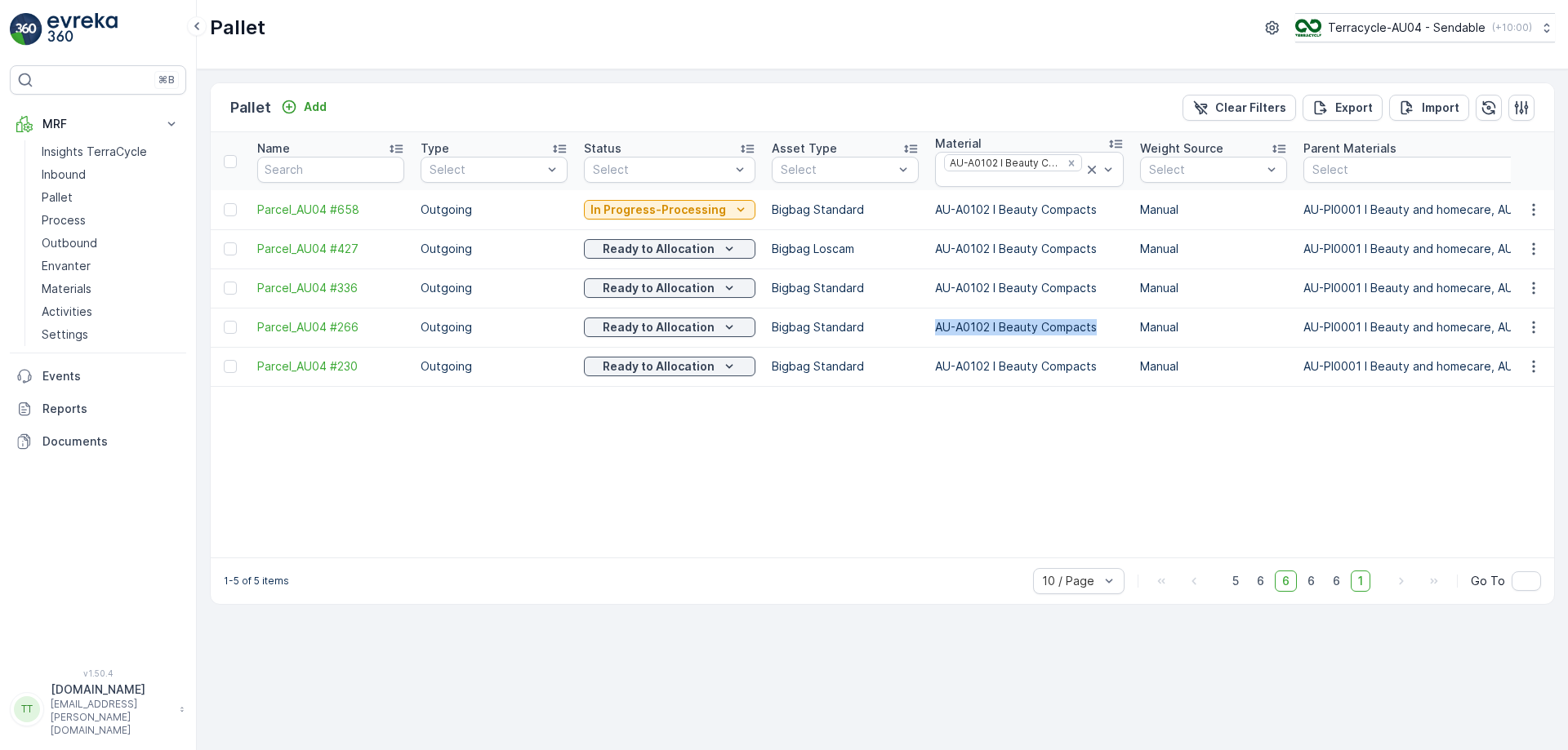
drag, startPoint x: 930, startPoint y: 324, endPoint x: 1105, endPoint y: 330, distance: 175.1
click at [1105, 330] on p "AU-A0102 I Beauty Compacts" at bounding box center [1029, 327] width 189 height 16
copy p "AU-A0102 I Beauty Compacts"
click at [1066, 163] on icon "Remove AU-A0102 I Beauty Compacts" at bounding box center [1071, 163] width 11 height 11
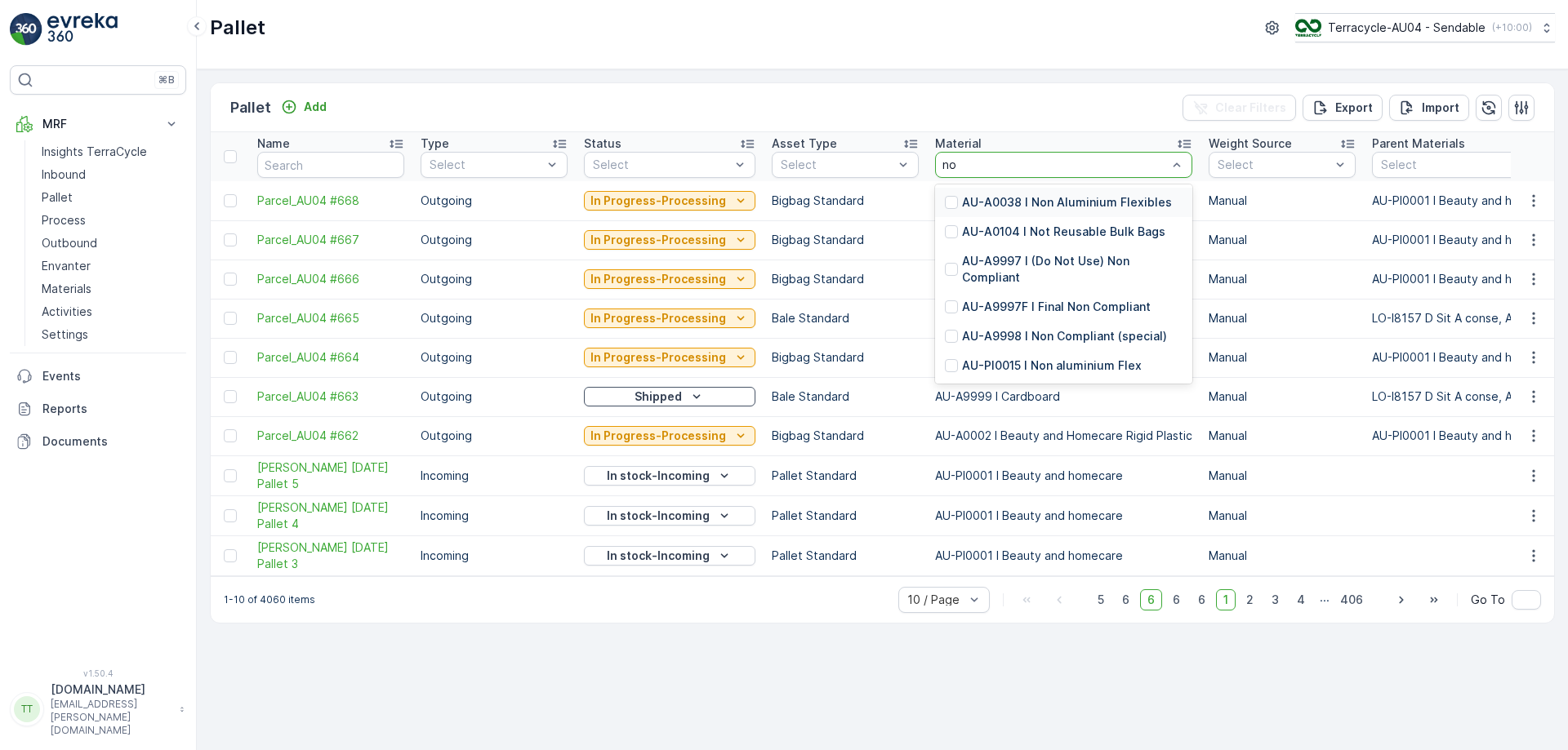
type input "non"
click at [1020, 197] on p "AU-A0038 I Non Aluminium Flexibles" at bounding box center [1067, 202] width 210 height 16
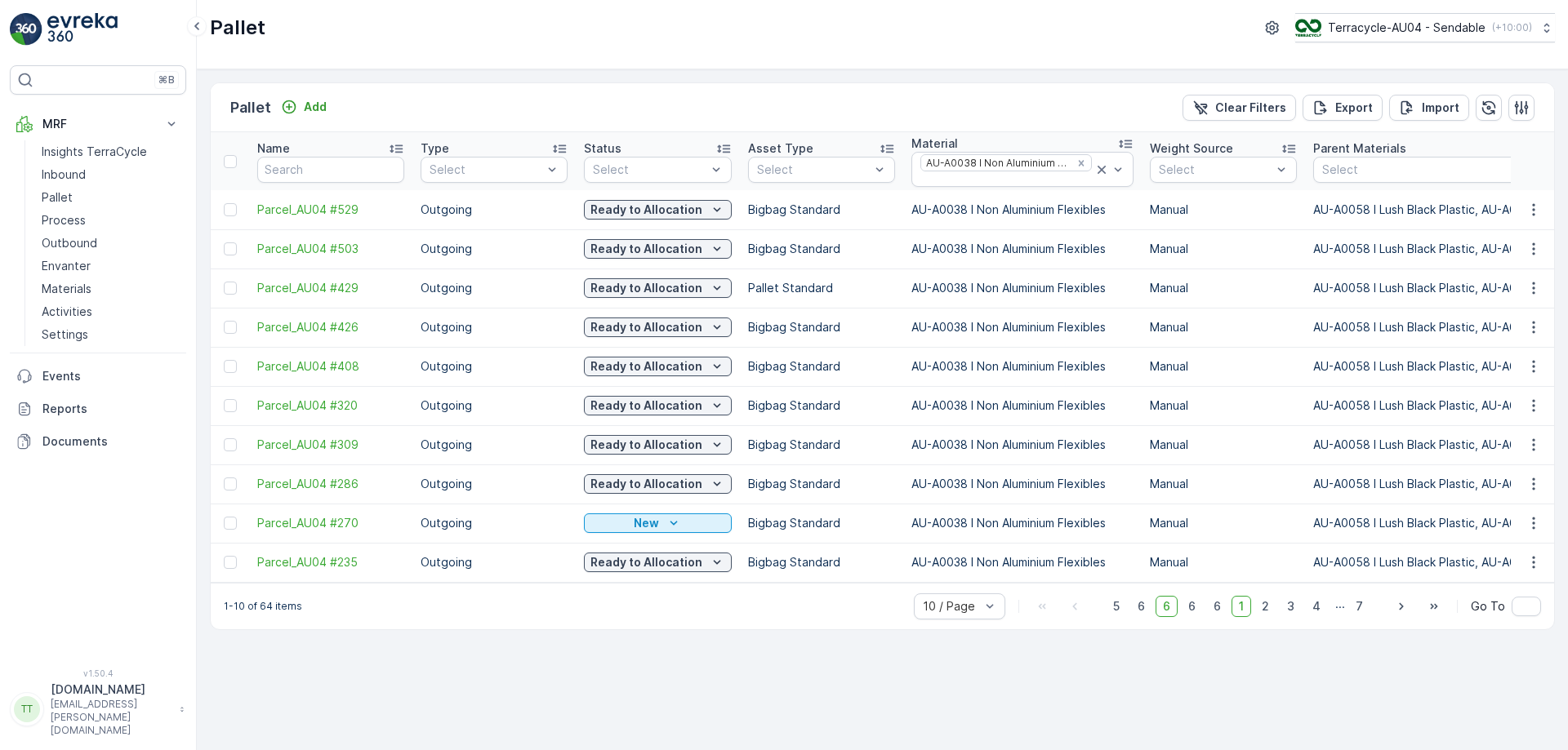
click at [930, 241] on p "AU-A0038 I Non Aluminium Flexibles" at bounding box center [1023, 248] width 222 height 16
copy p "AU-A0038 I Non Aluminium Flexibles"
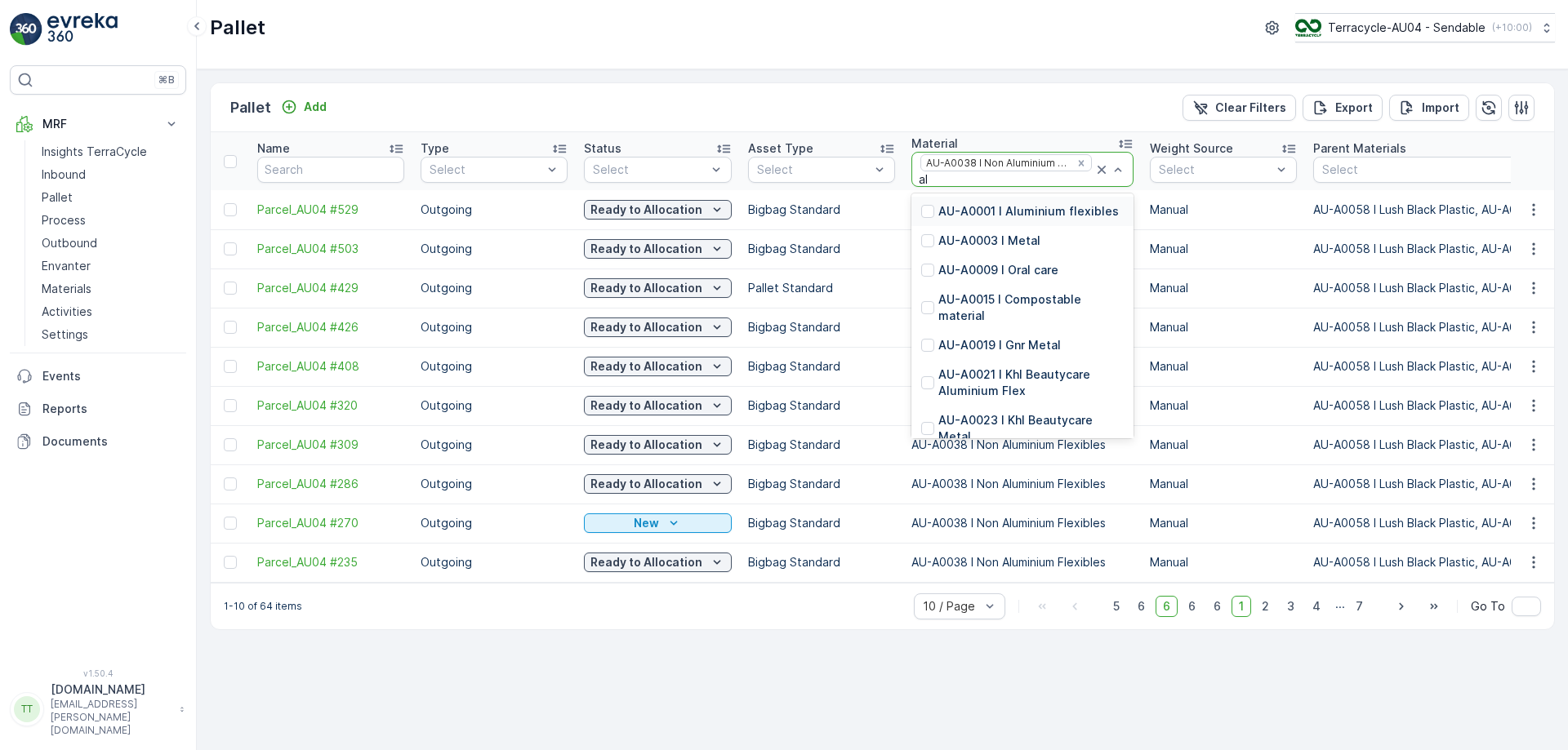
type input "alu"
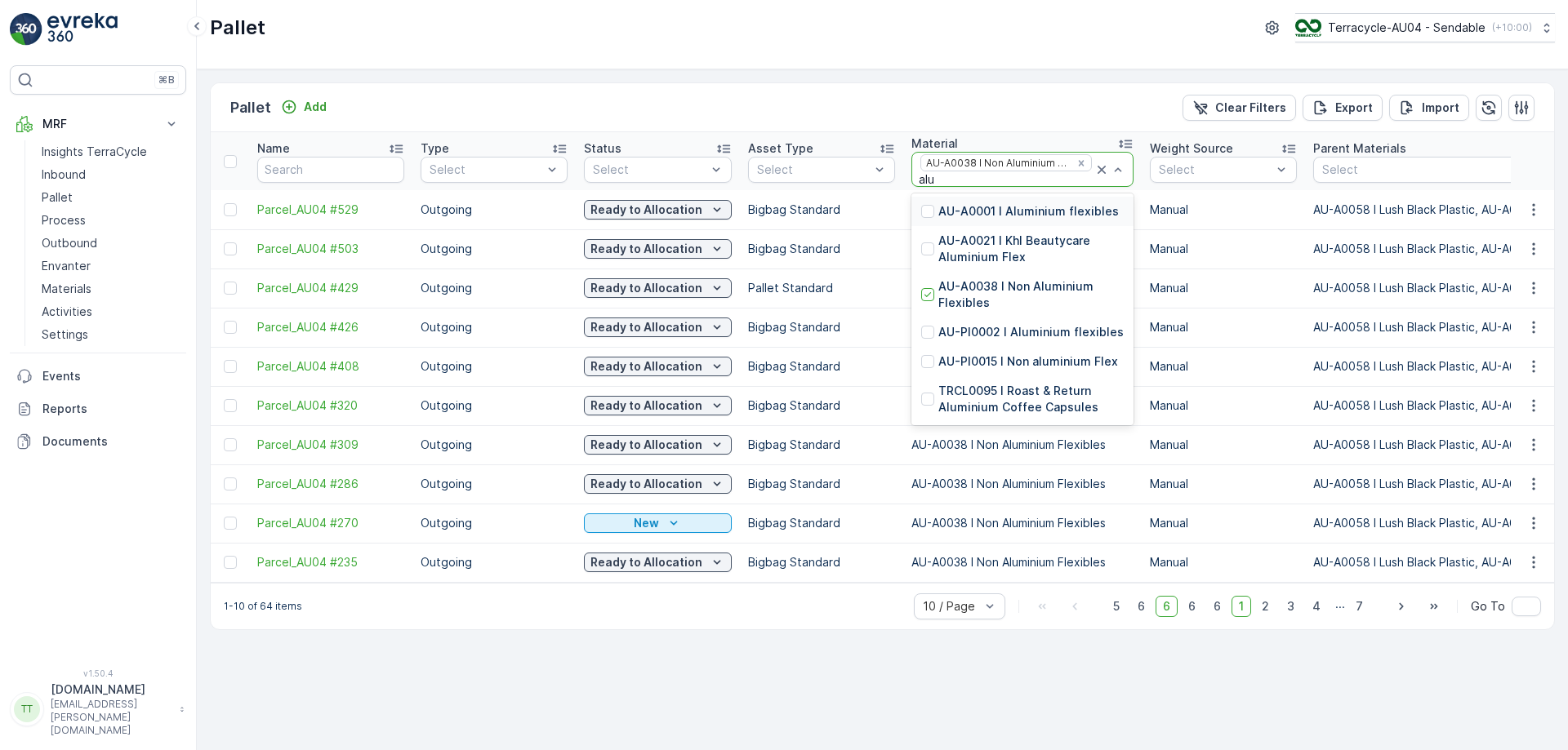
click at [995, 211] on p "AU-A0001 I Aluminium flexibles" at bounding box center [1029, 211] width 180 height 16
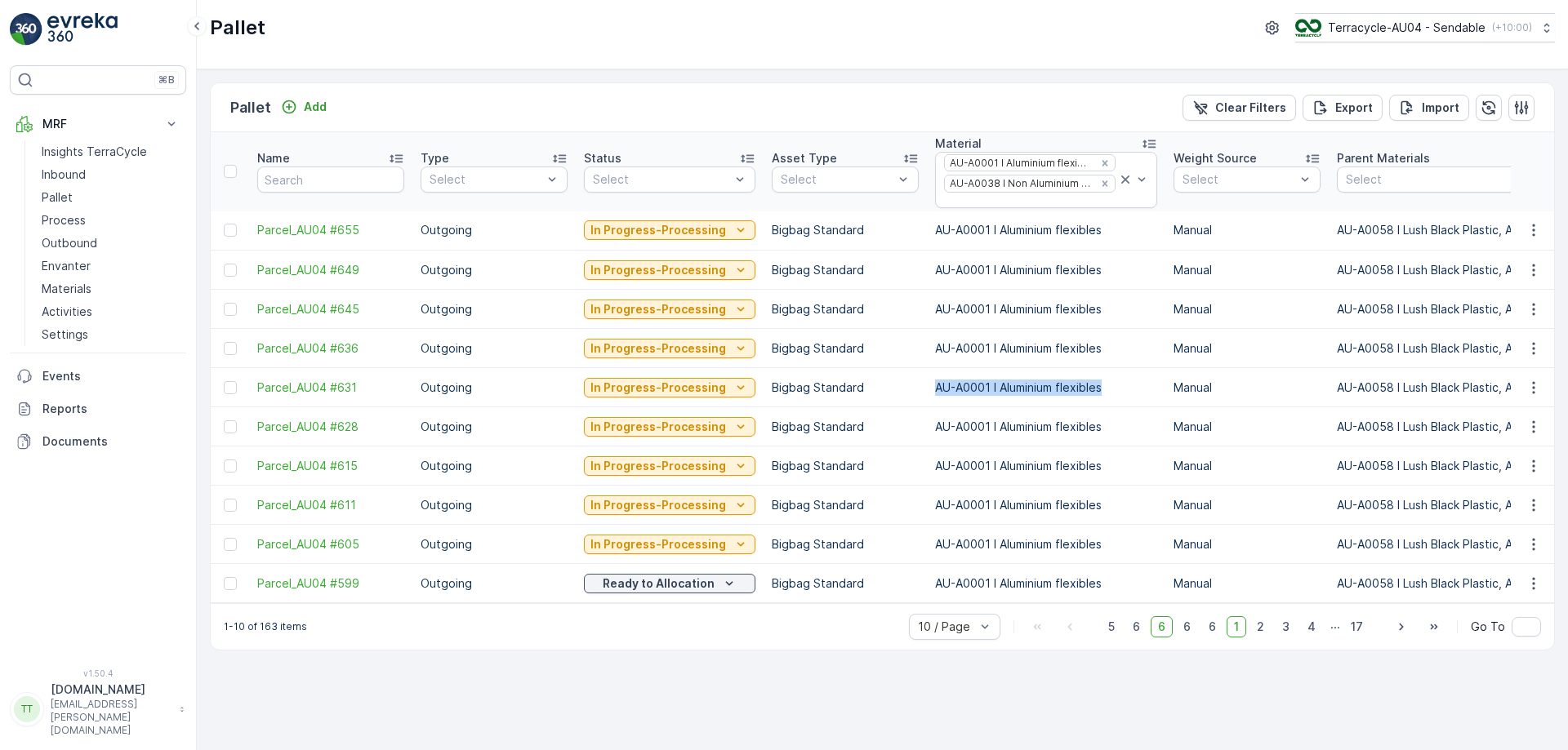
drag, startPoint x: 930, startPoint y: 387, endPoint x: 1096, endPoint y: 384, distance: 166.0
click at [1096, 384] on p "AU-A0001 I Aluminium flexibles" at bounding box center [1046, 387] width 222 height 16
copy p "AU-A0001 I Aluminium flexibles"
click at [1365, 25] on p "Terracycle-AU04 - Sendable" at bounding box center [1406, 27] width 158 height 16
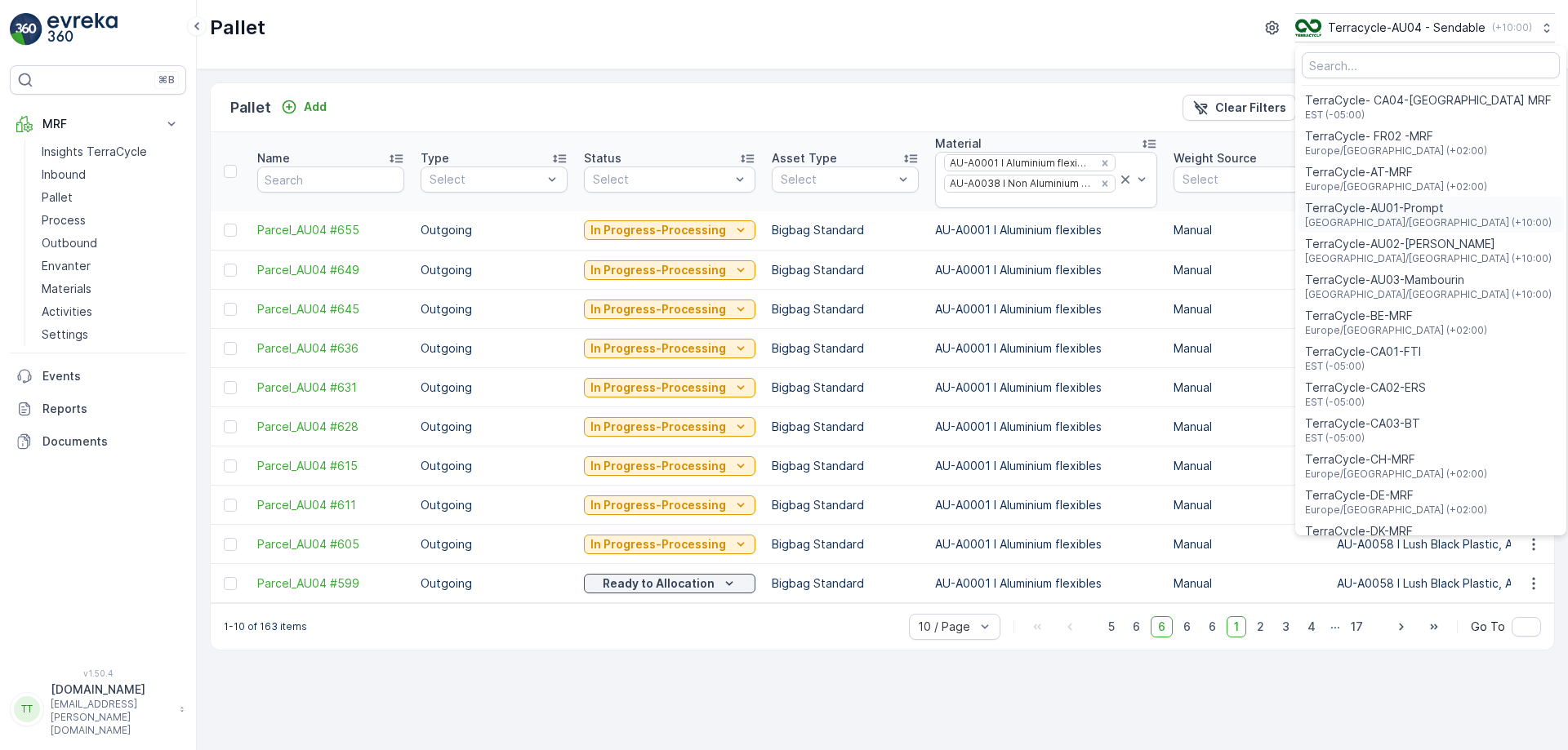
click at [1396, 209] on span "TerraCycle-AU01-Prompt" at bounding box center [1428, 207] width 247 height 16
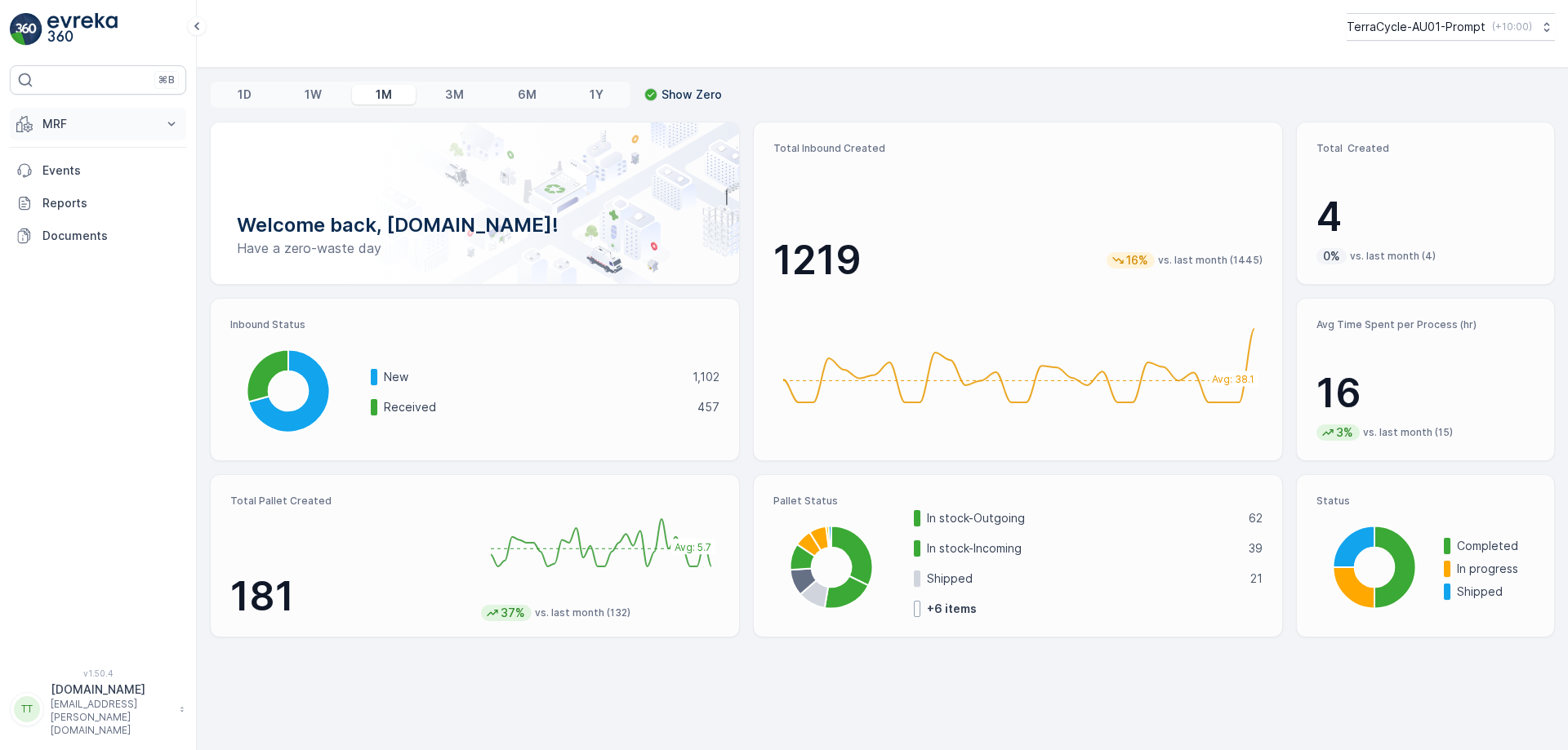
click at [112, 126] on p "MRF" at bounding box center [98, 124] width 111 height 16
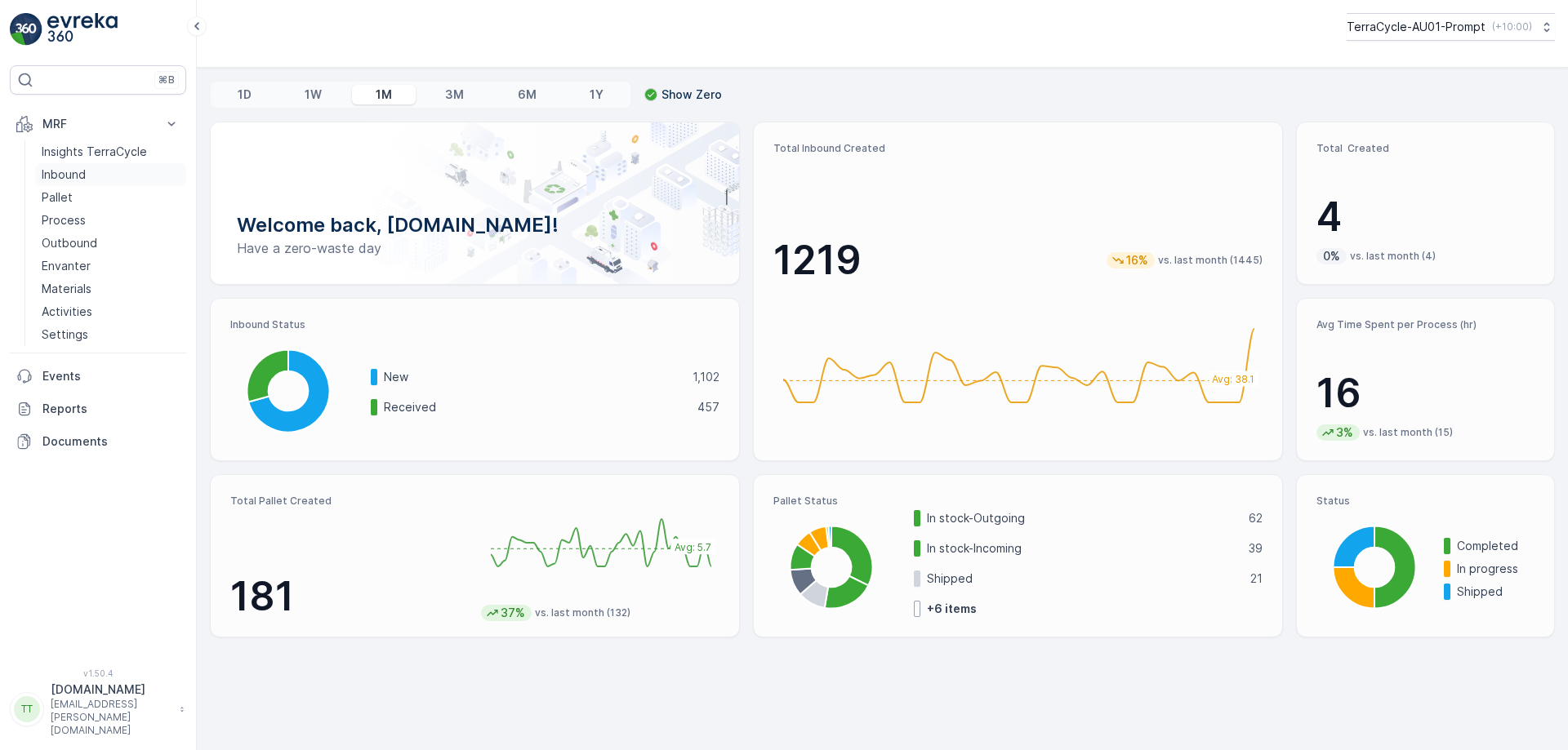
click at [82, 174] on p "Inbound" at bounding box center [64, 174] width 44 height 16
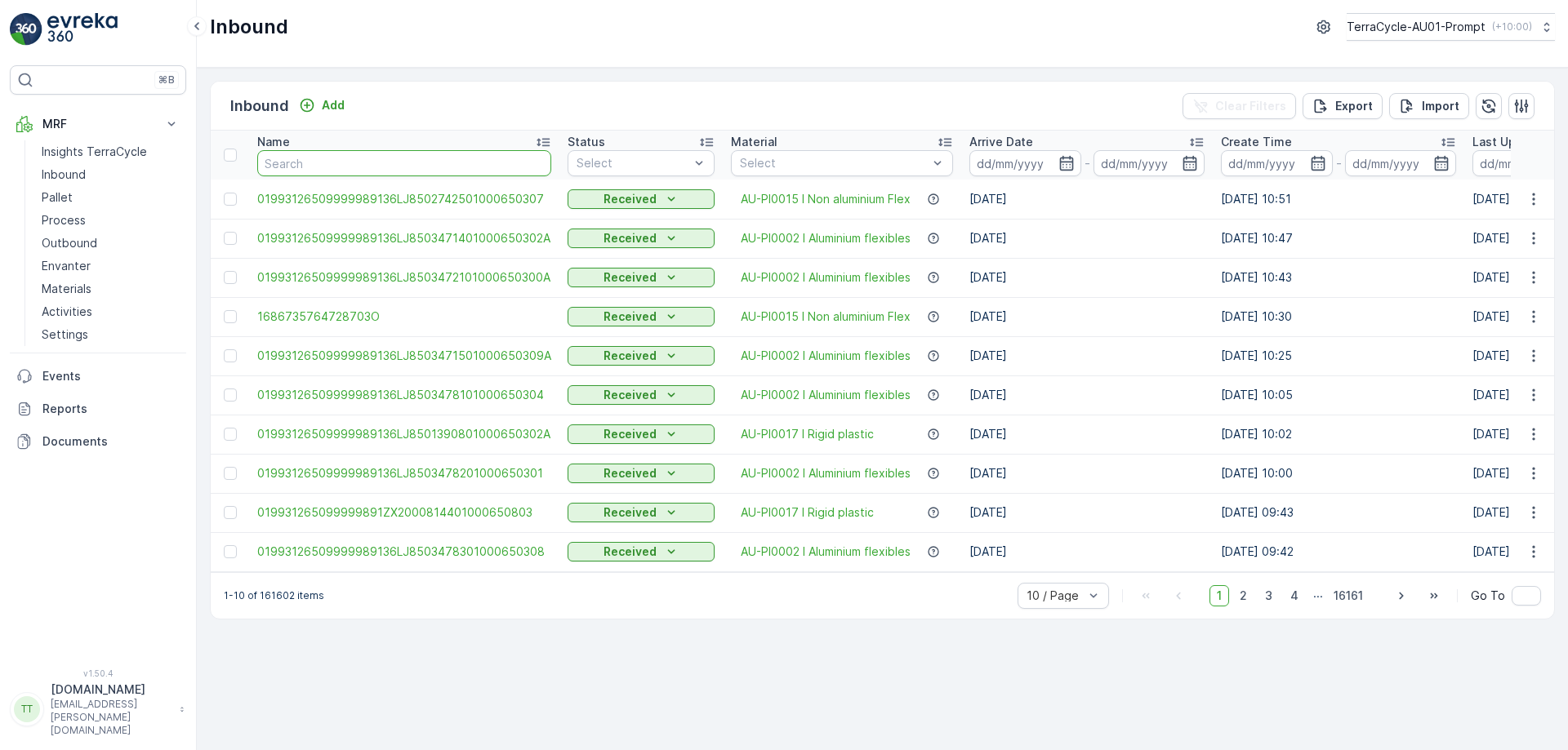
click at [462, 166] on input "text" at bounding box center [404, 163] width 294 height 26
type input "locci"
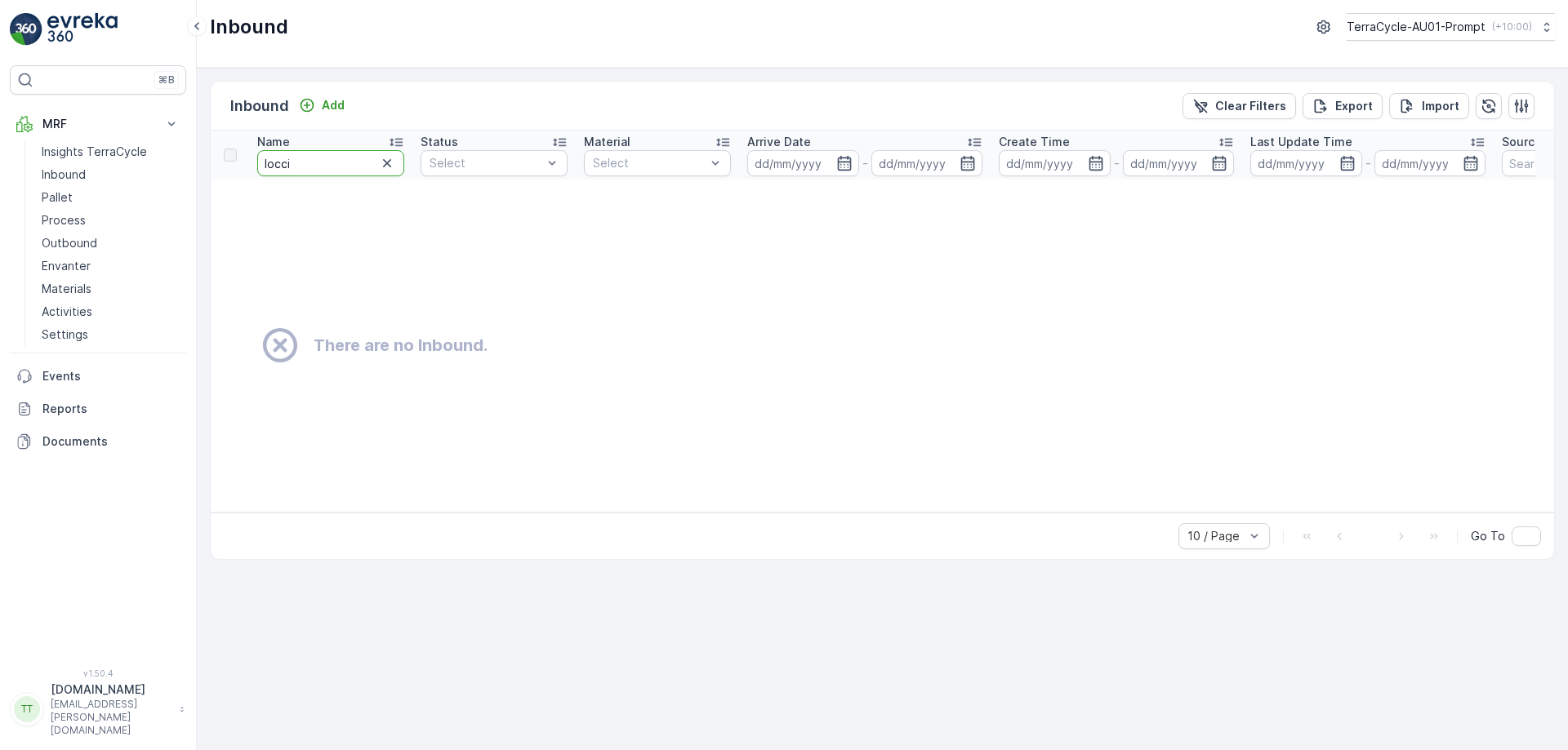
click at [269, 164] on input "locci" at bounding box center [330, 163] width 147 height 26
type input "l'occi"
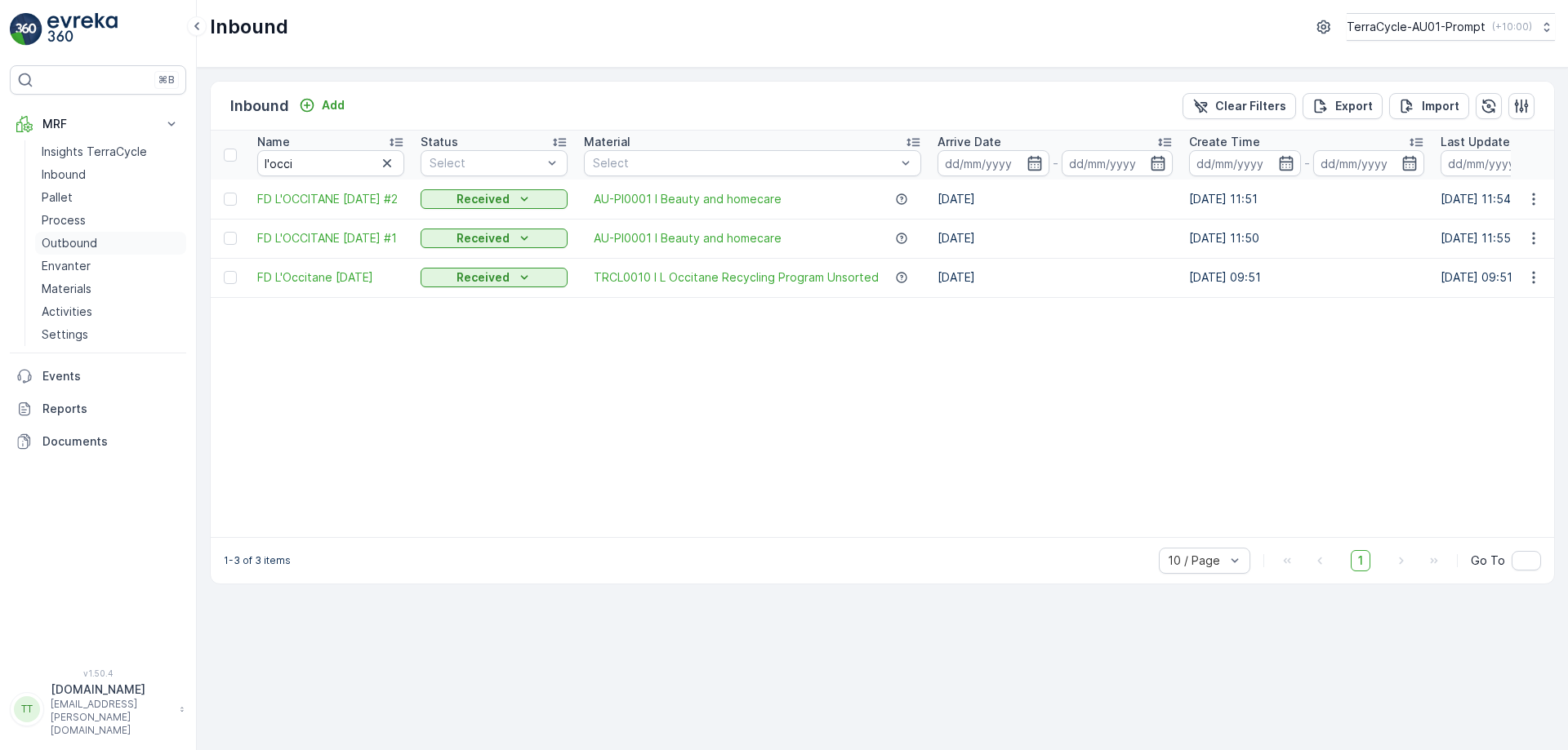
click at [86, 238] on p "Outbound" at bounding box center [69, 243] width 55 height 16
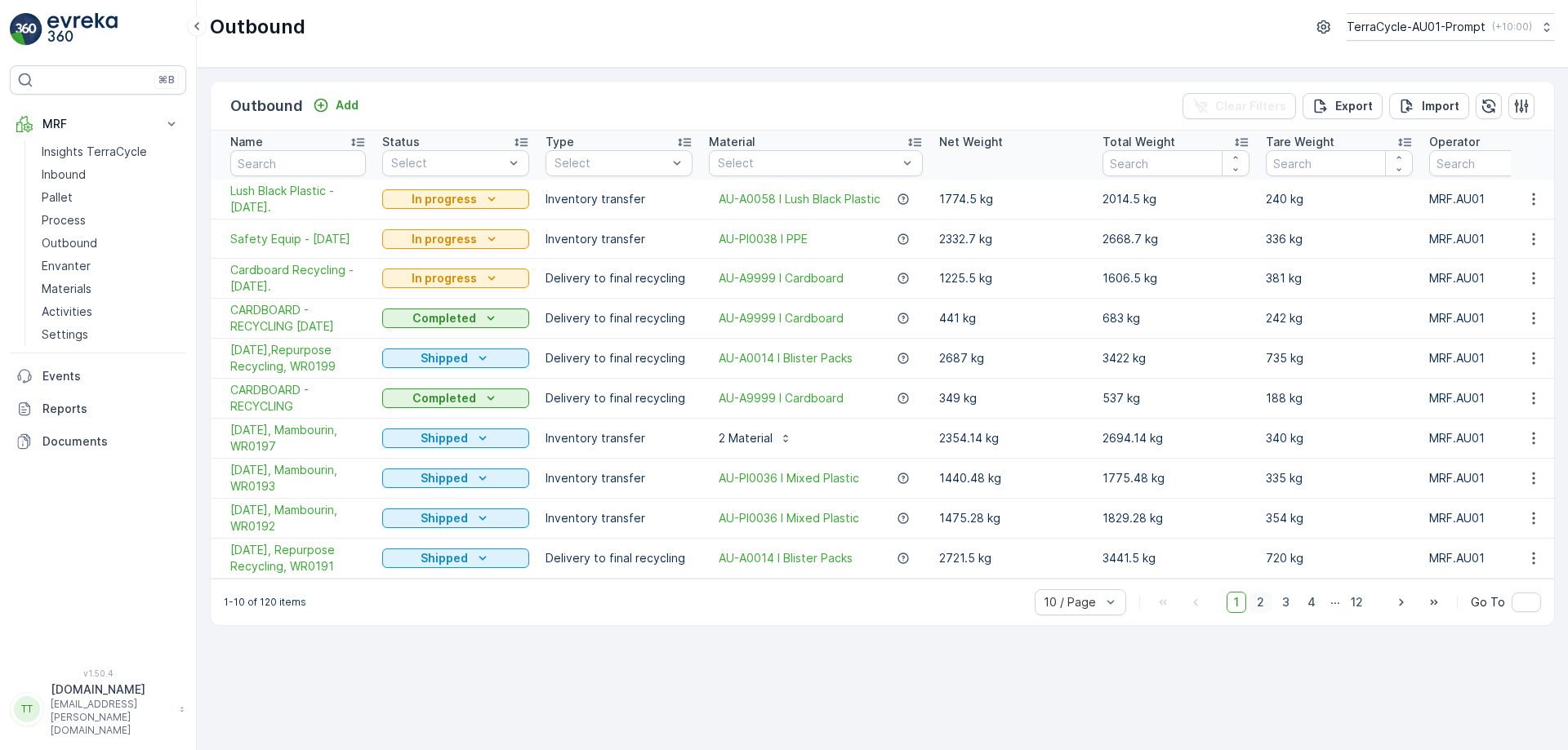
click at [1262, 613] on span "2" at bounding box center [1261, 602] width 22 height 21
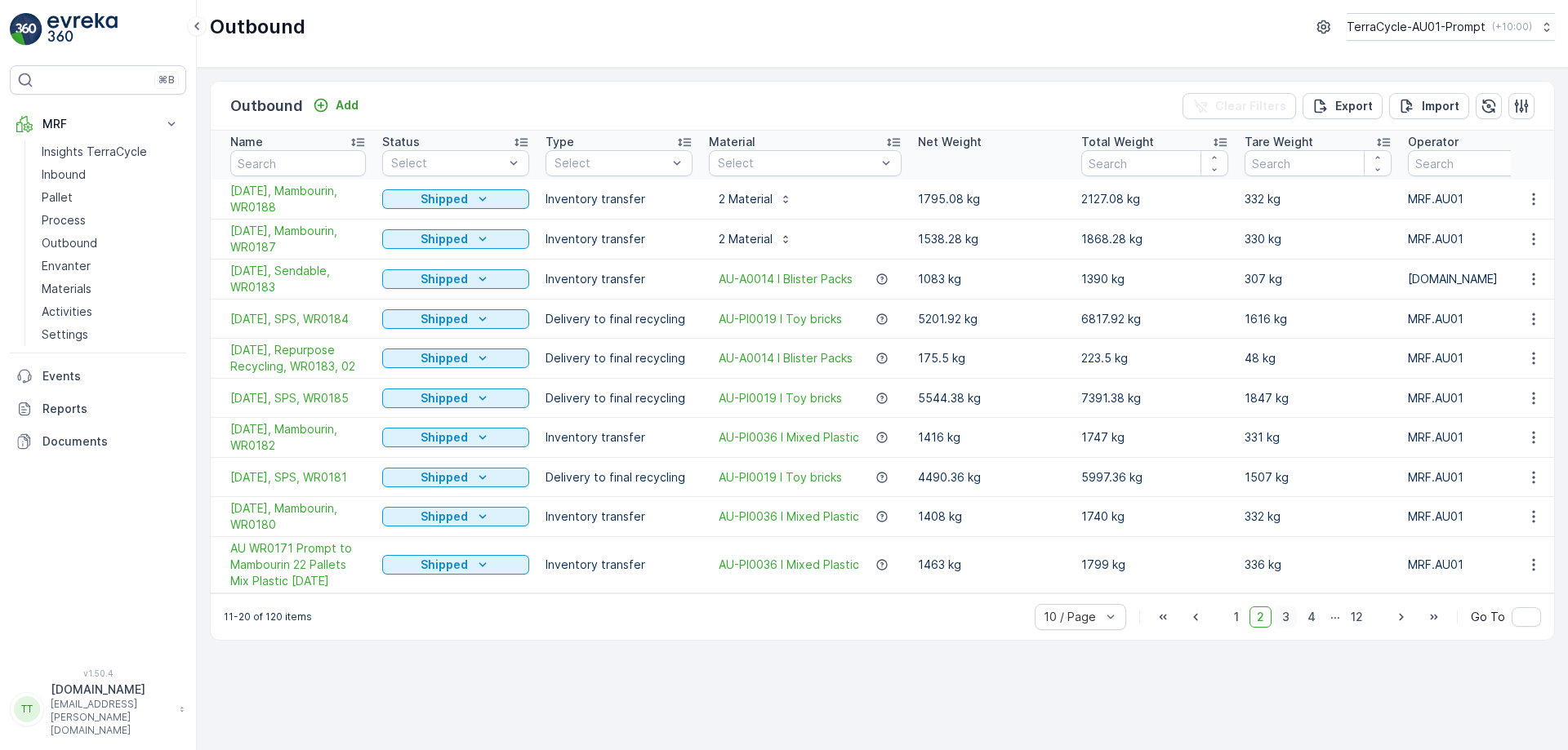
click at [1288, 625] on span "3" at bounding box center [1286, 617] width 22 height 21
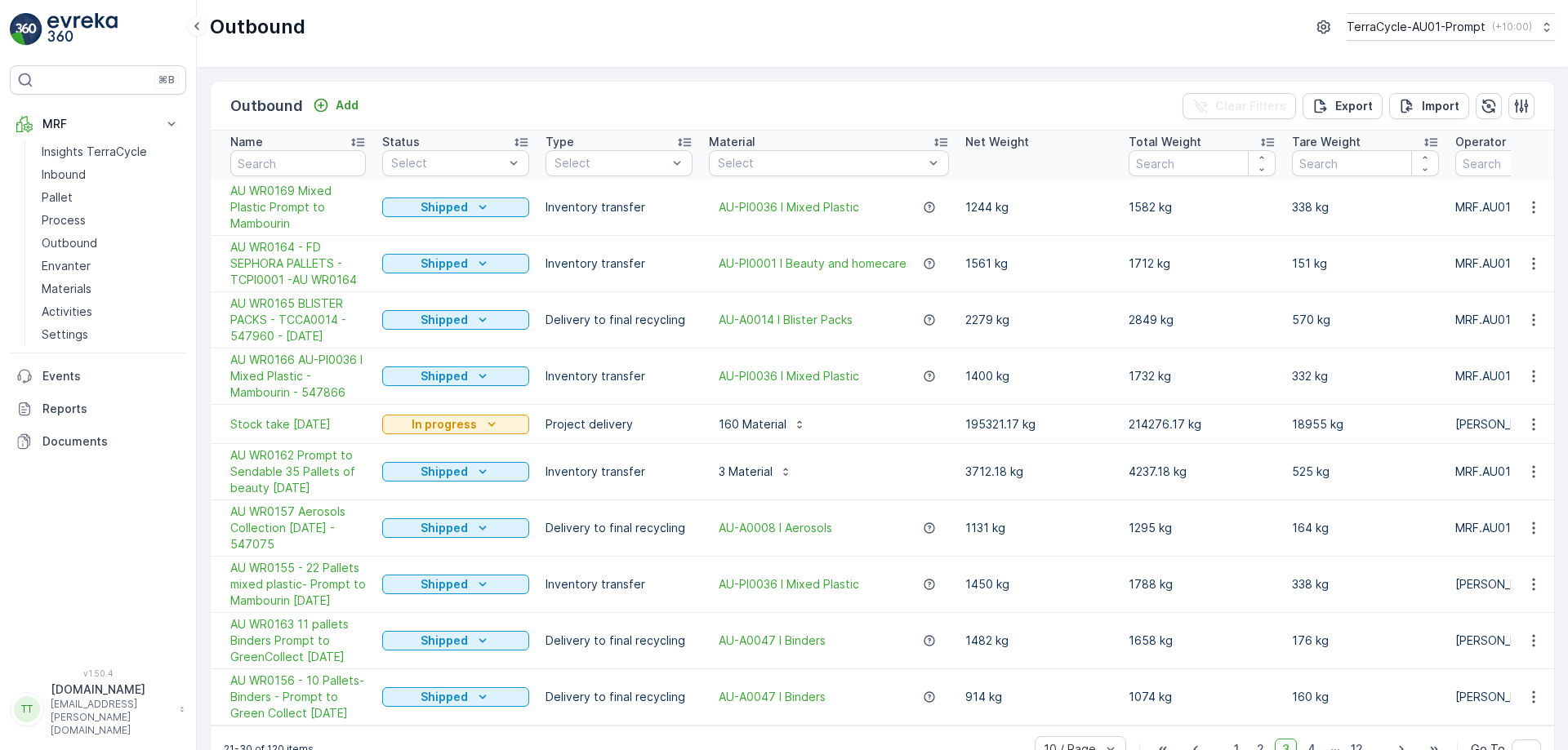
scroll to position [44, 0]
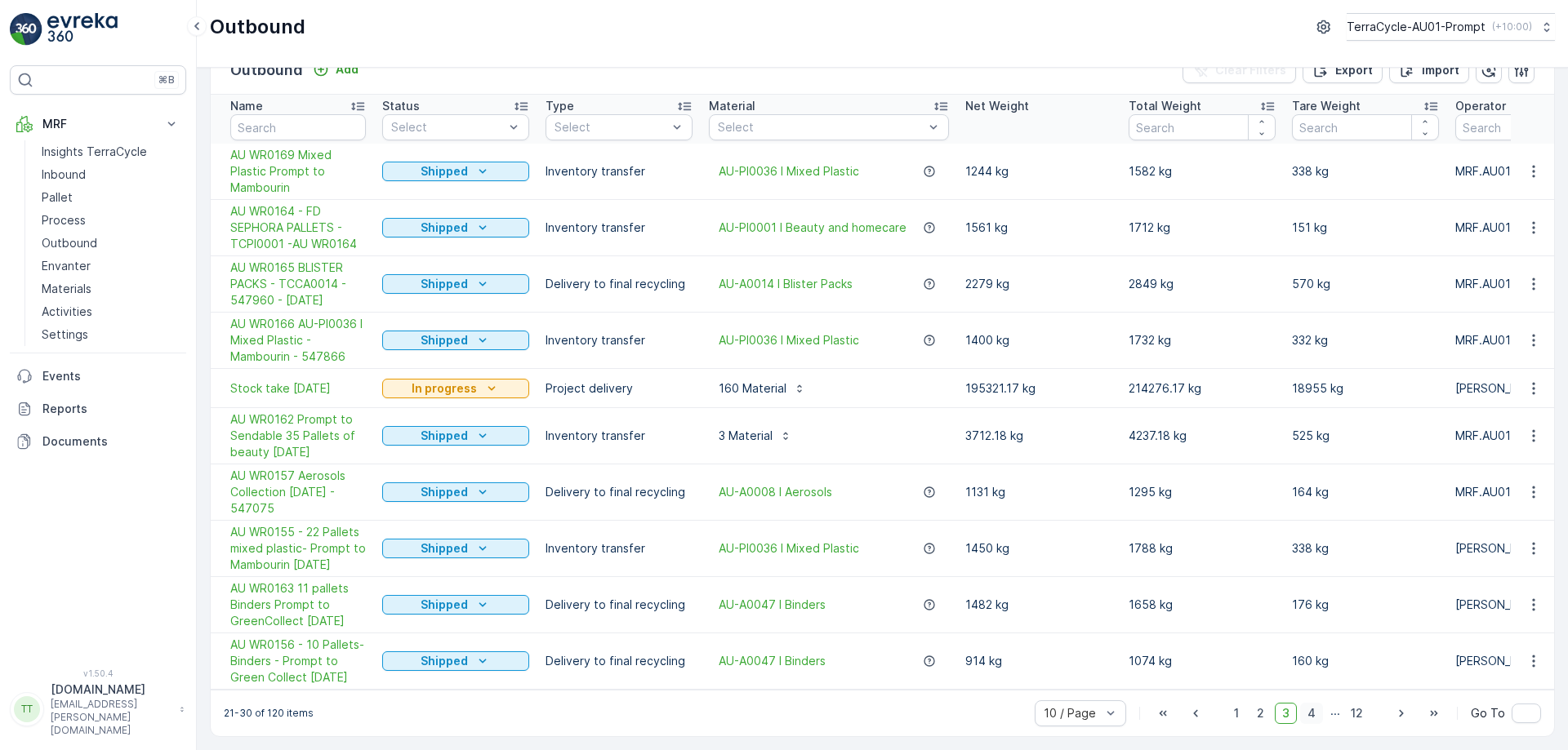
click at [1314, 715] on span "4" at bounding box center [1312, 713] width 23 height 21
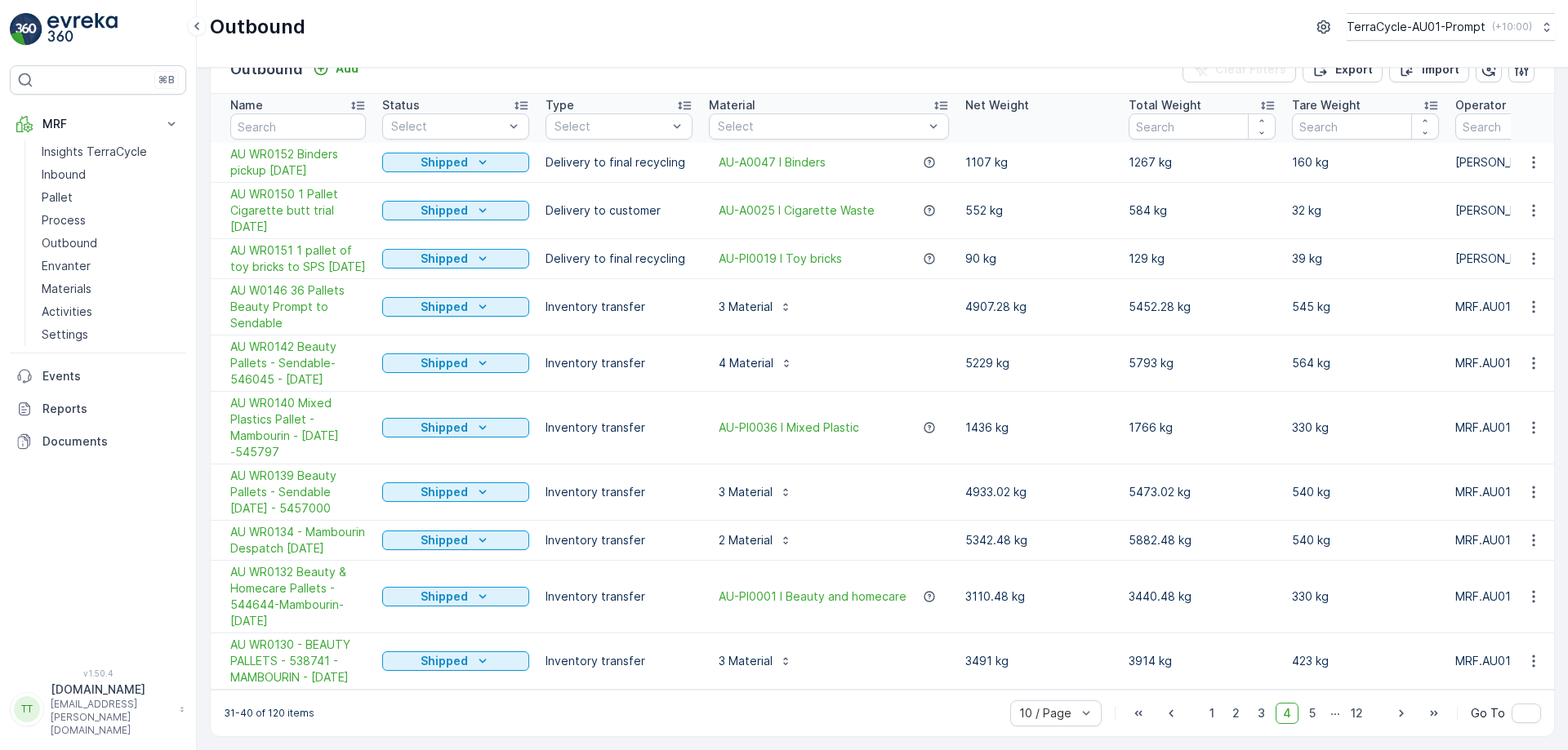
scroll to position [94, 0]
click at [1262, 715] on span "3" at bounding box center [1262, 713] width 22 height 21
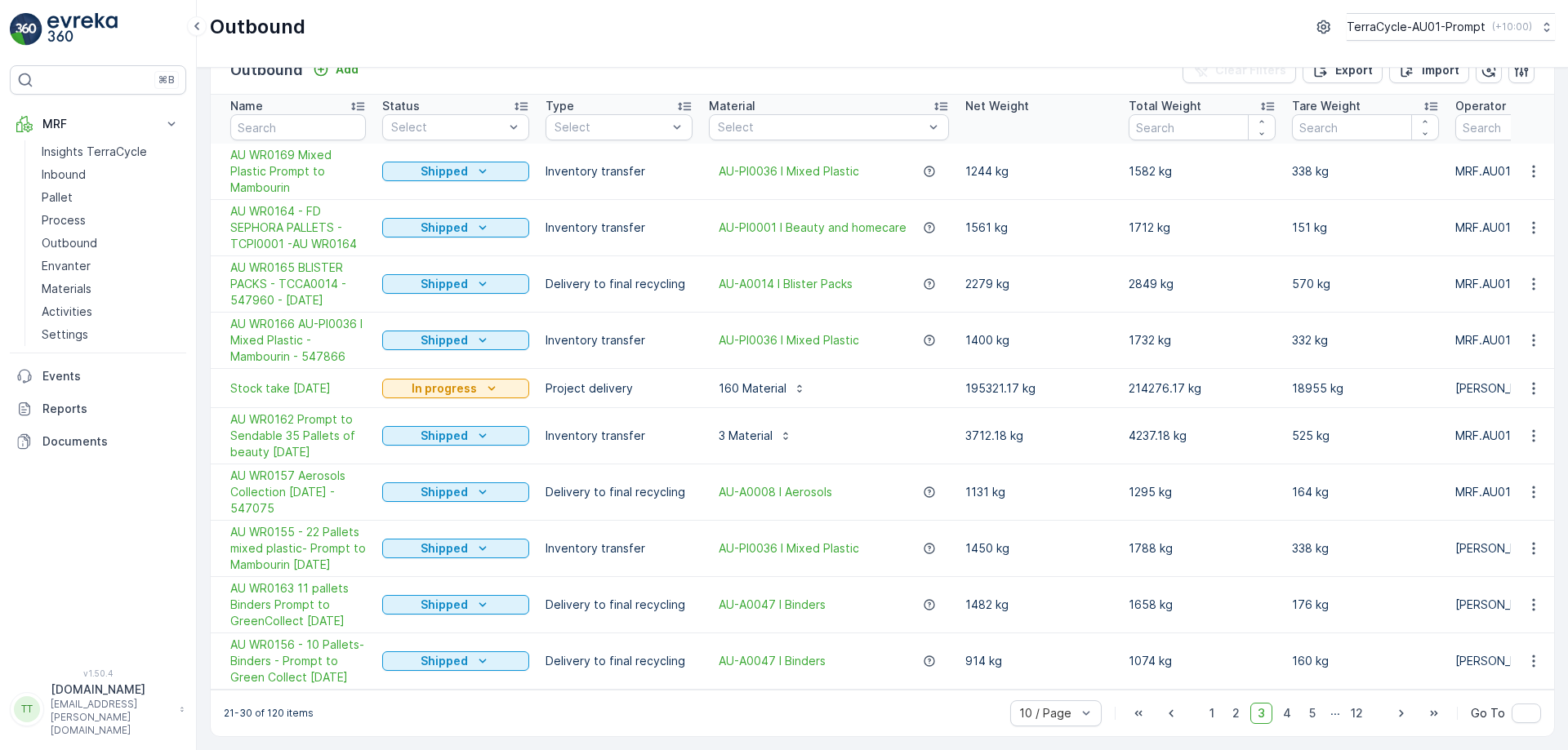
scroll to position [44, 0]
click at [1425, 33] on p "TerraCycle-AU01-Prompt" at bounding box center [1415, 26] width 139 height 16
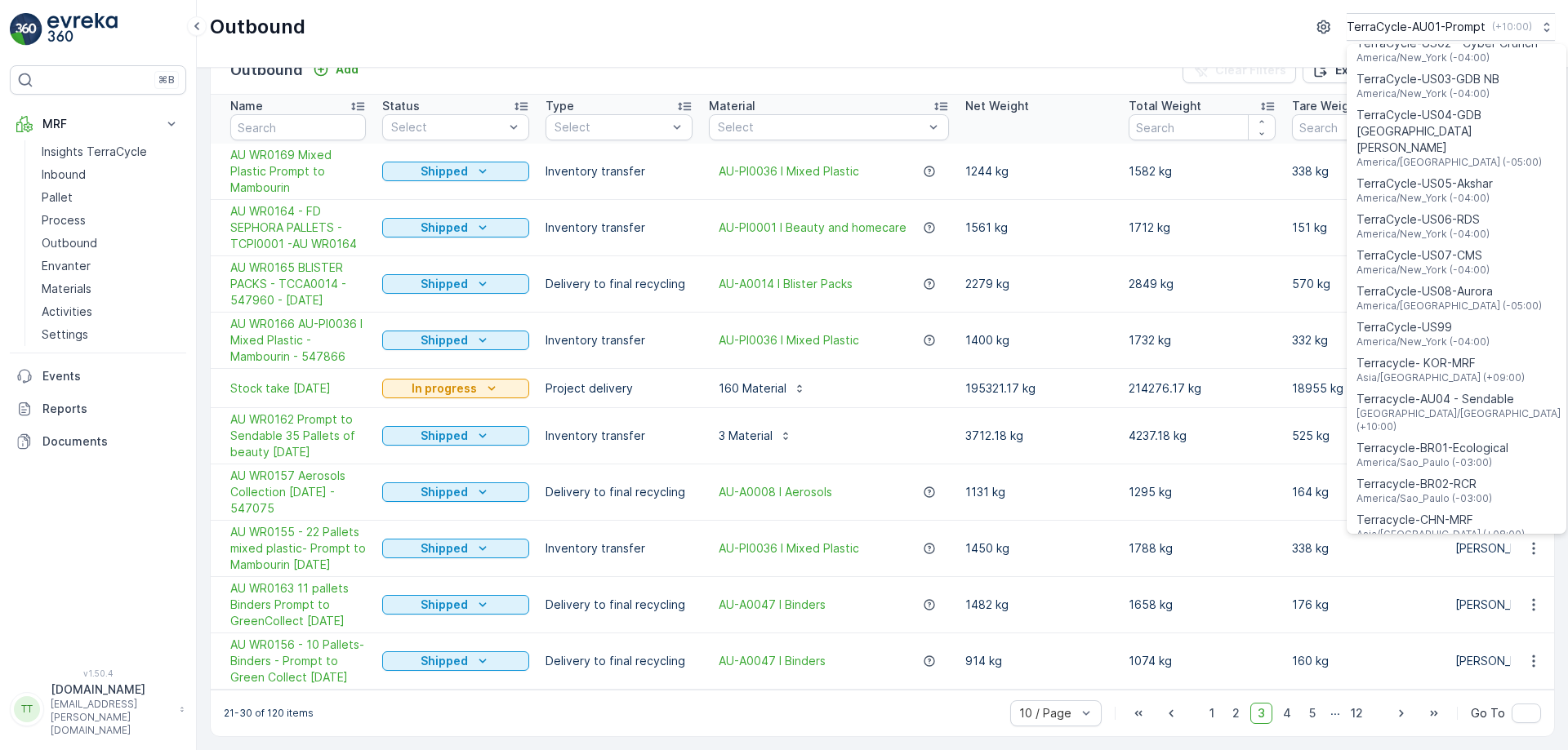
scroll to position [1173, 0]
click at [1426, 384] on span "Terracycle-AU04 - Sendable" at bounding box center [1460, 392] width 207 height 16
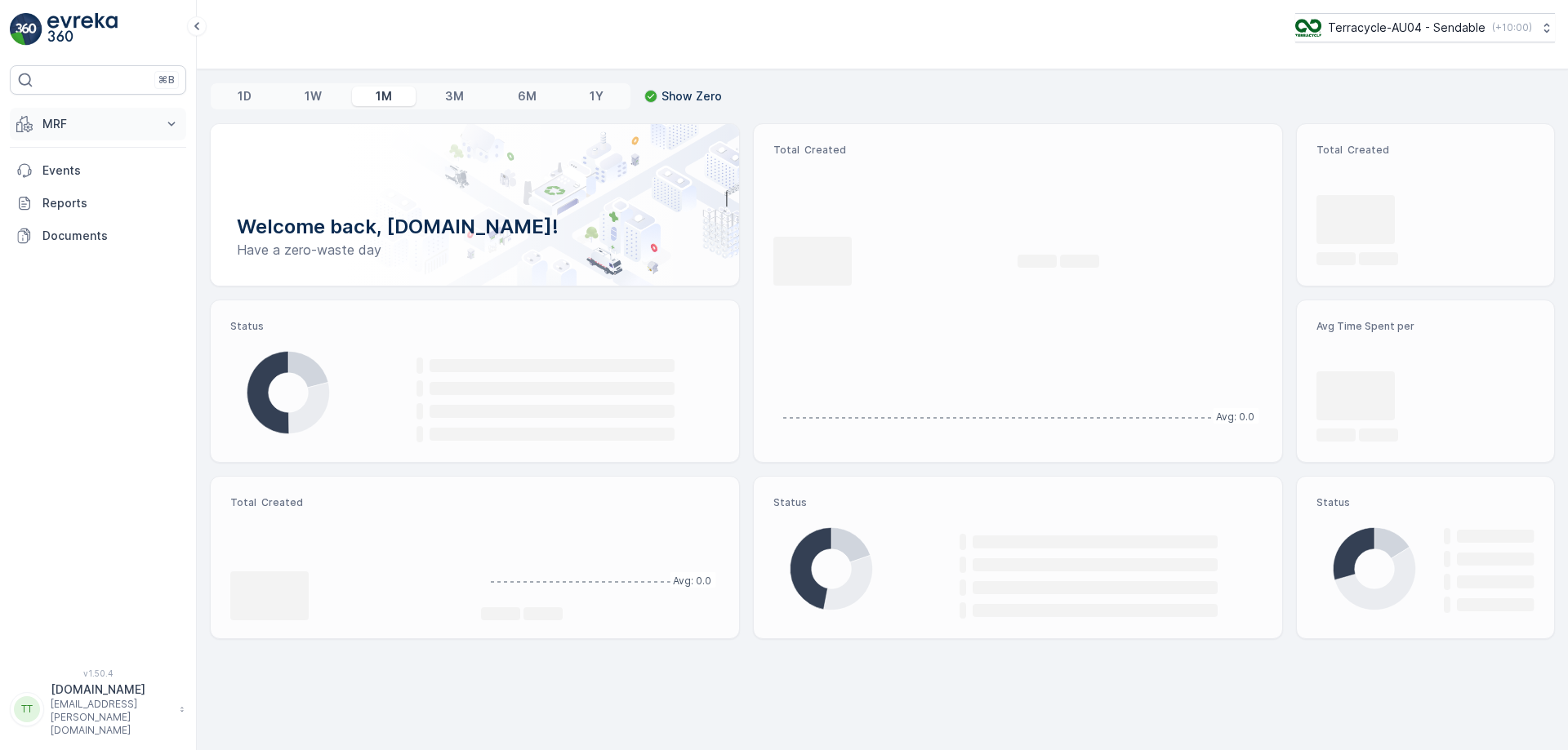
click at [131, 132] on button "MRF" at bounding box center [97, 124] width 177 height 32
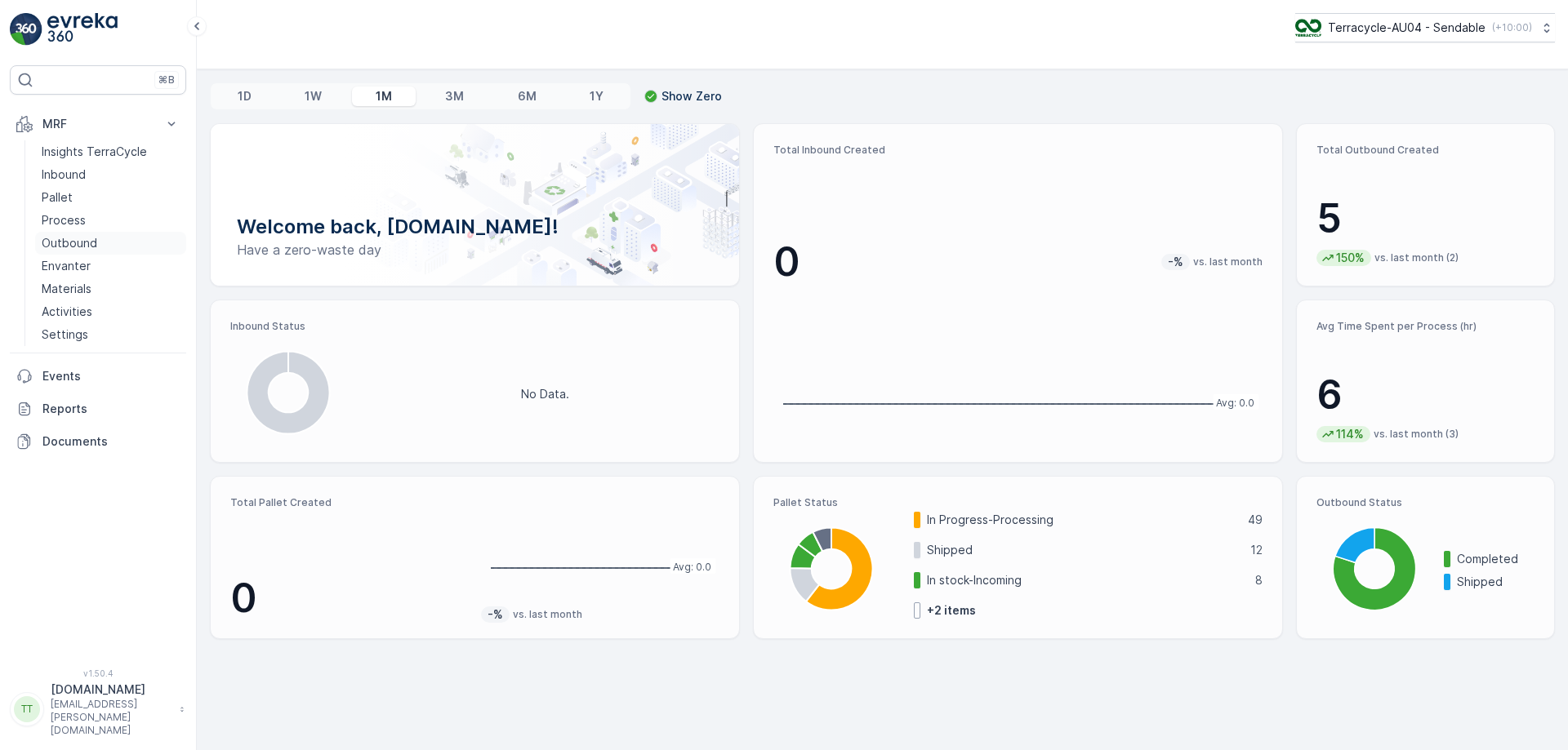
click at [111, 246] on link "Outbound" at bounding box center [110, 243] width 151 height 23
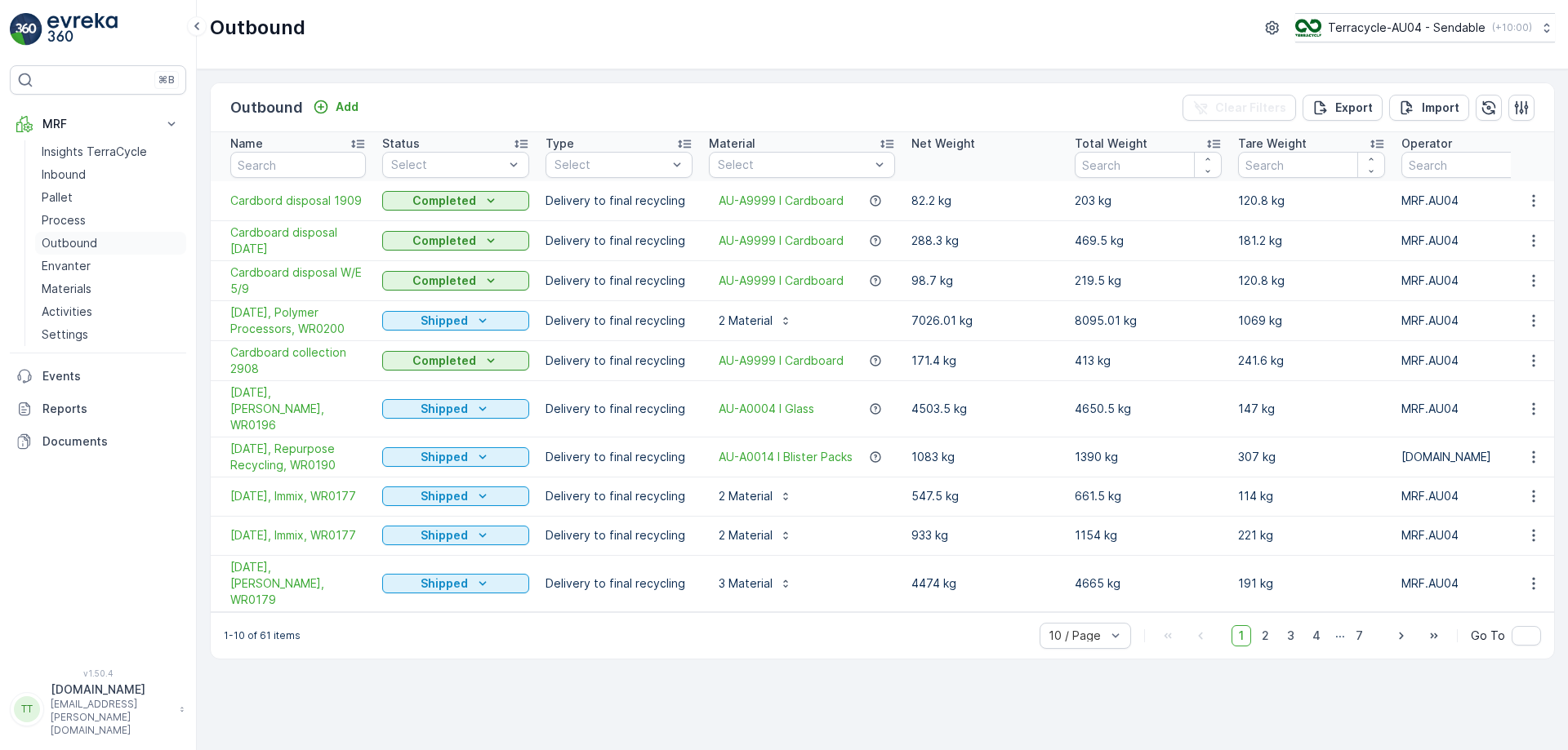
click at [86, 243] on p "Outbound" at bounding box center [69, 243] width 55 height 16
click at [1294, 625] on span "3" at bounding box center [1291, 636] width 22 height 21
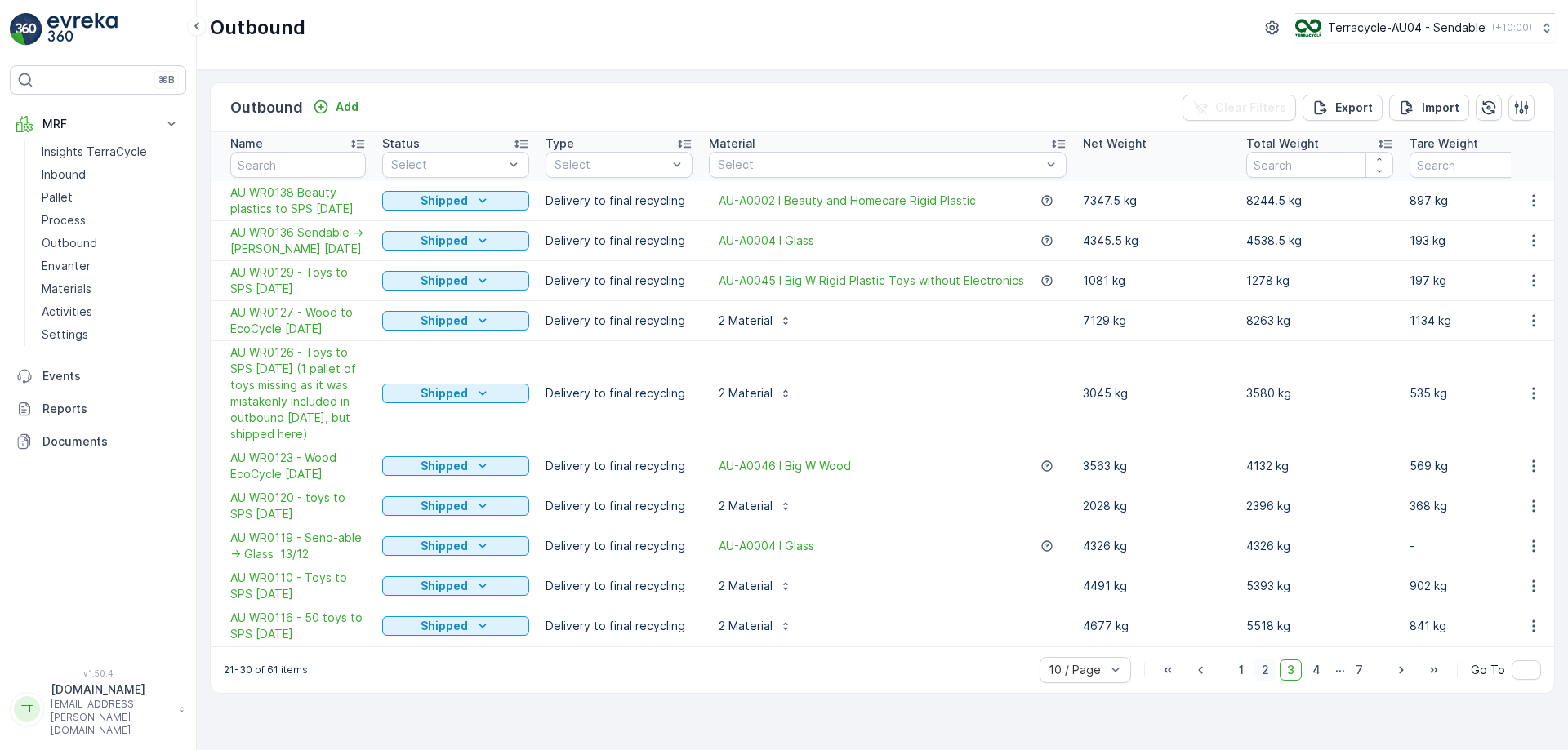
click at [1272, 677] on span "2" at bounding box center [1266, 670] width 22 height 21
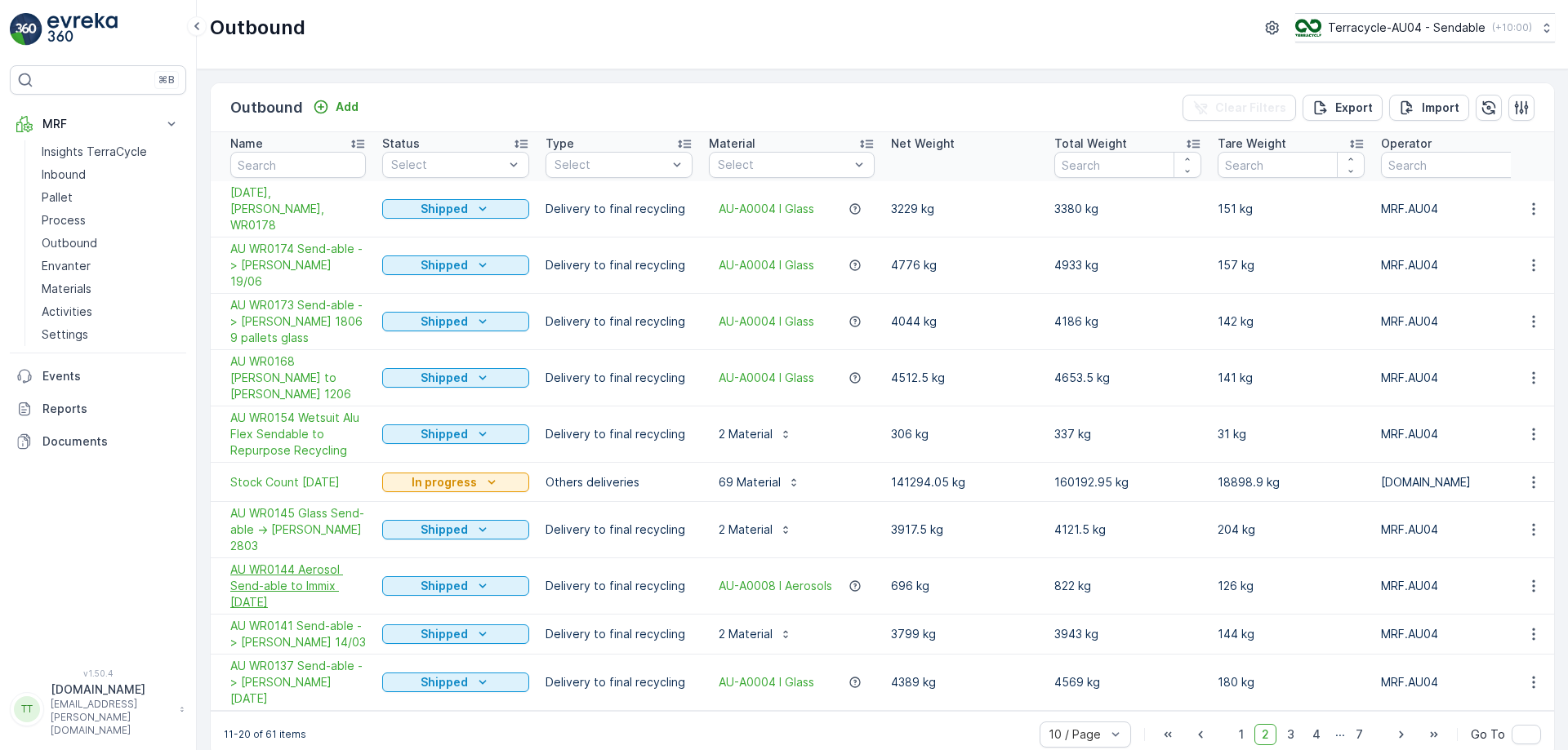
click at [316, 561] on span "AU WR0144 Aerosol Send-able to Immix [DATE]" at bounding box center [298, 585] width 136 height 49
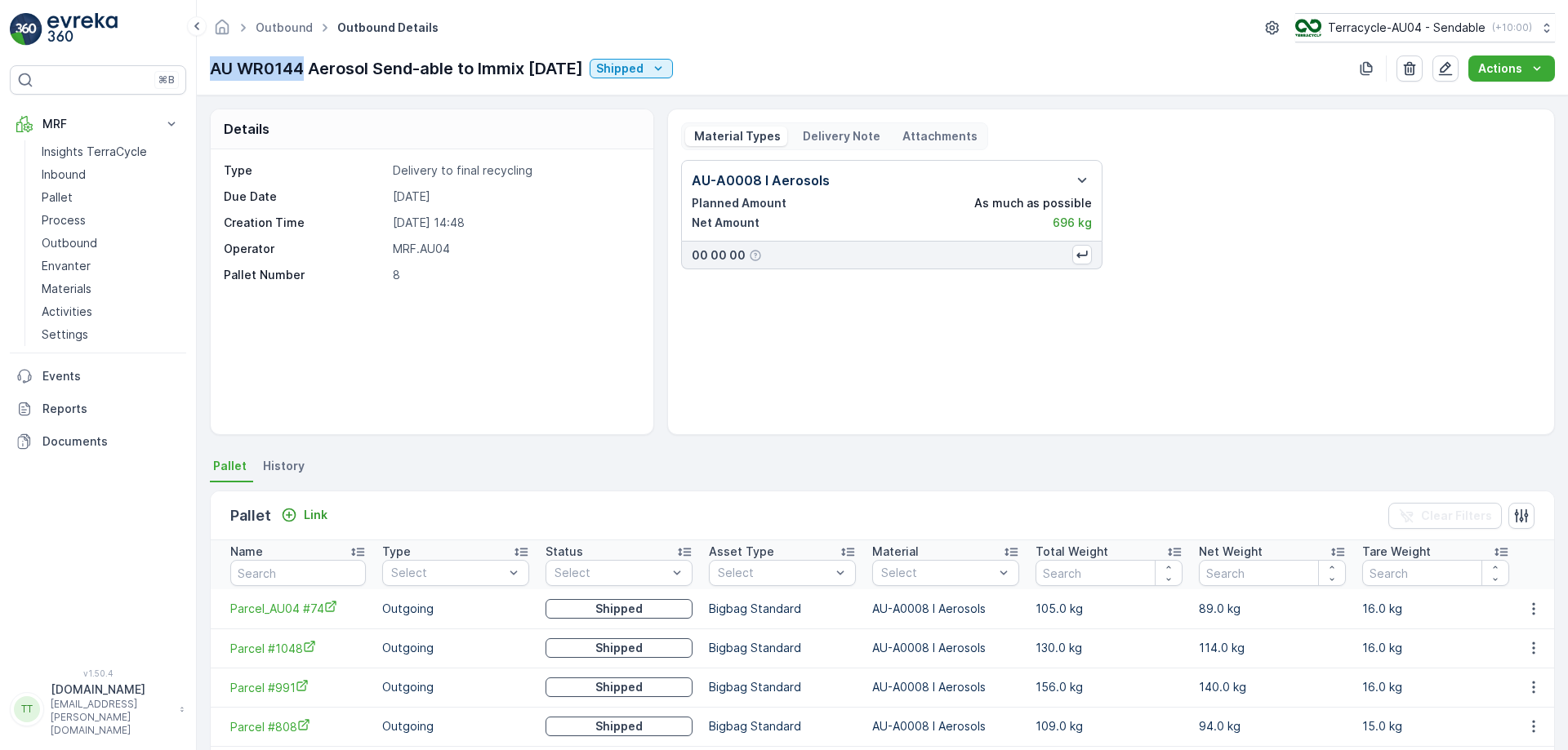
drag, startPoint x: 214, startPoint y: 64, endPoint x: 303, endPoint y: 72, distance: 89.4
click at [303, 72] on p "AU WR0144 Aerosol Send-able to Immix [DATE]" at bounding box center [396, 68] width 373 height 25
copy p "AU WR0144"
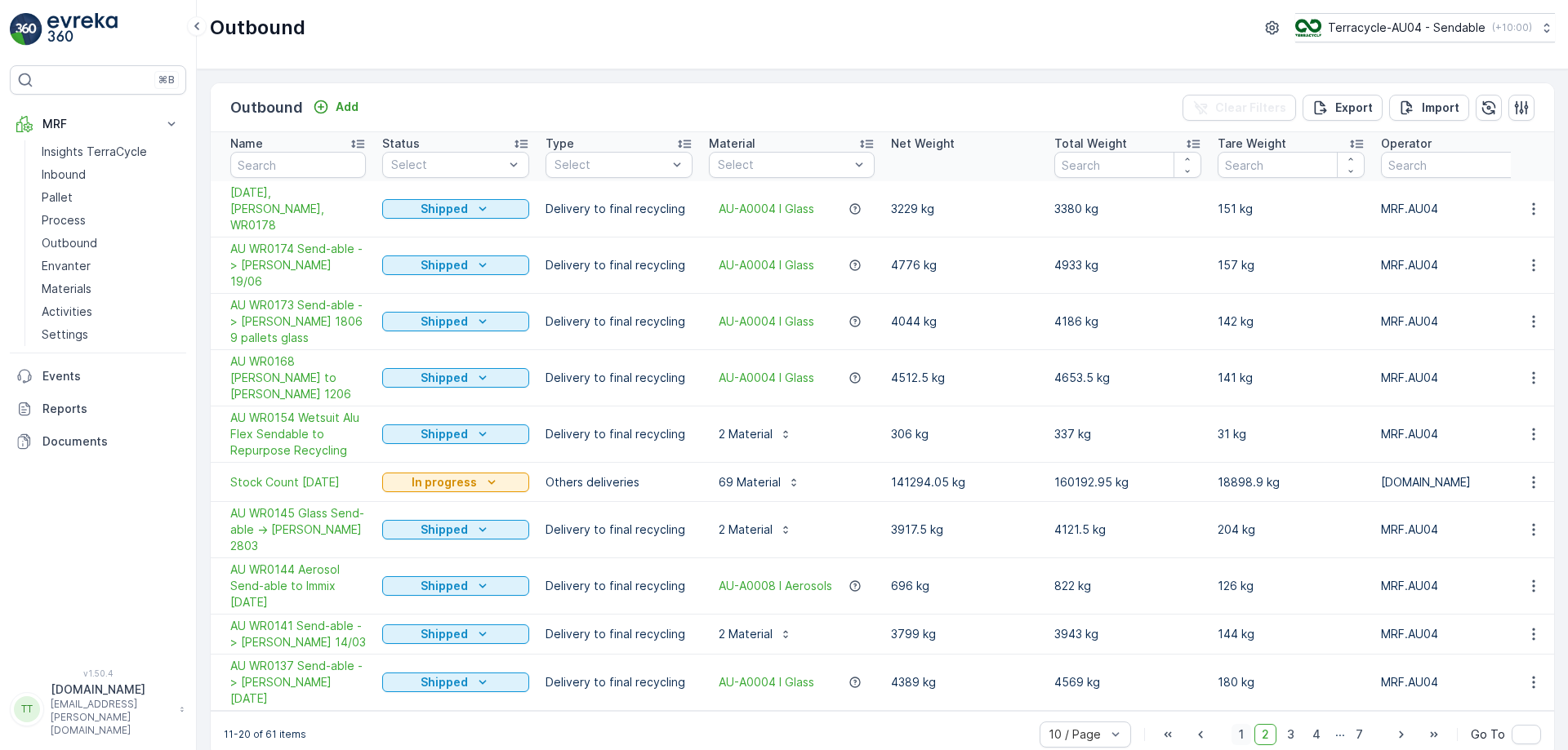
click at [1250, 724] on span "1" at bounding box center [1241, 735] width 20 height 21
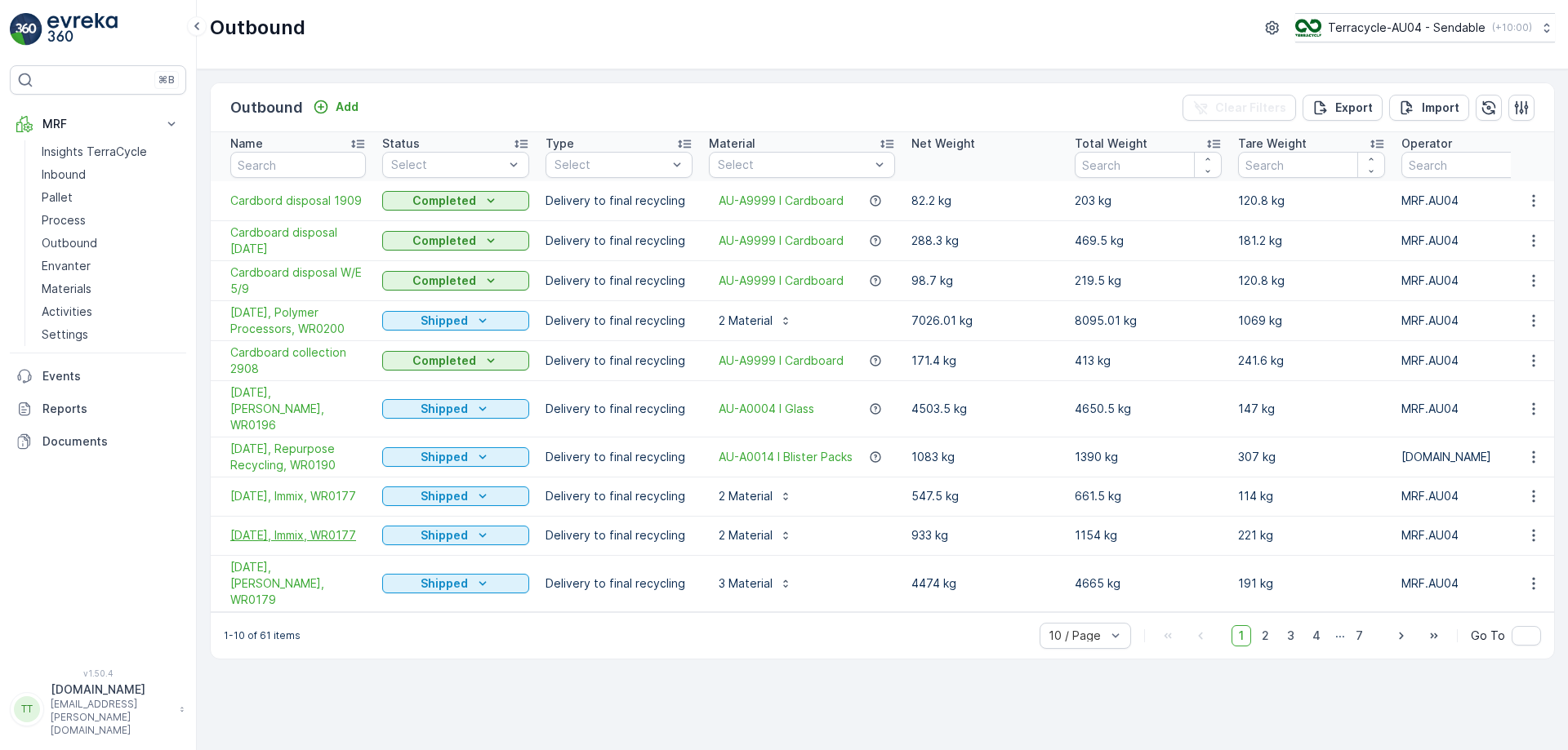
drag, startPoint x: 227, startPoint y: 529, endPoint x: 275, endPoint y: 529, distance: 48.0
click at [275, 529] on td "[DATE], Immix, WR0177" at bounding box center [292, 536] width 163 height 39
copy span "WR0177"
click at [1542, 527] on icon "button" at bounding box center [1534, 535] width 16 height 16
click at [909, 654] on div "Outbound Add Clear Filters Export Import Name Status Select Type Select Materia…" at bounding box center [883, 410] width 1372 height 681
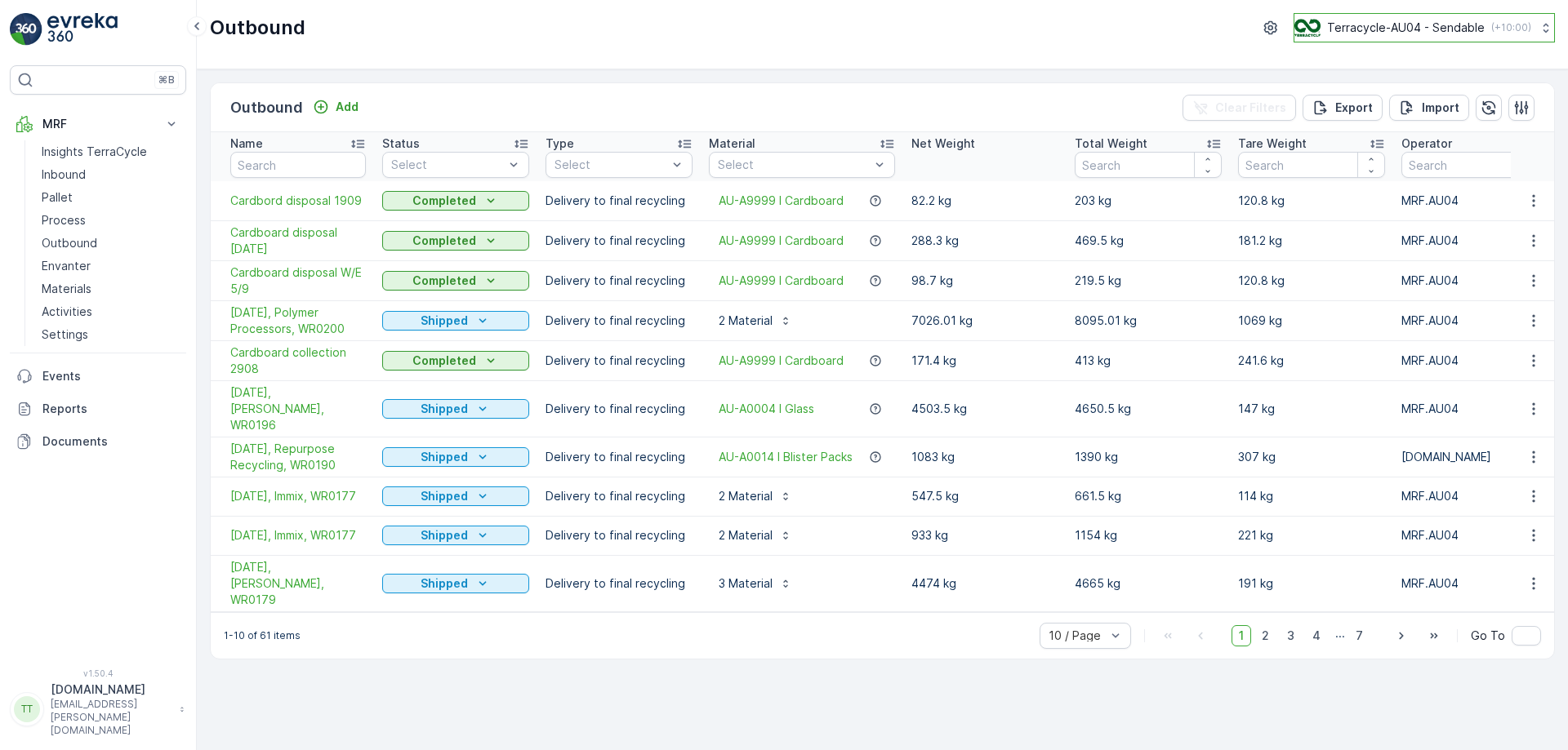
click at [1387, 29] on p "Terracycle-AU04 - Sendable" at bounding box center [1406, 27] width 158 height 16
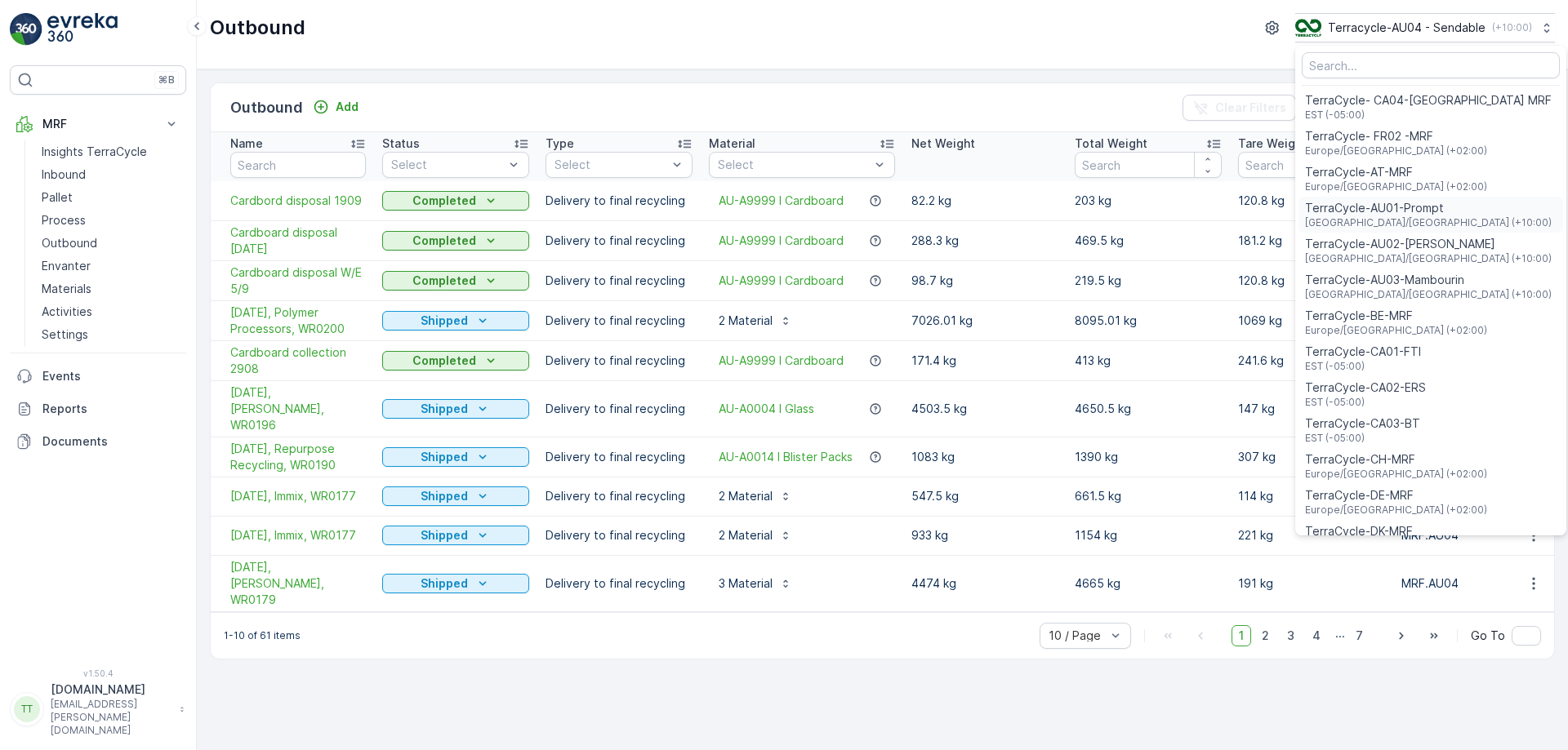
click at [1399, 210] on span "TerraCycle-AU01-Prompt" at bounding box center [1428, 207] width 247 height 16
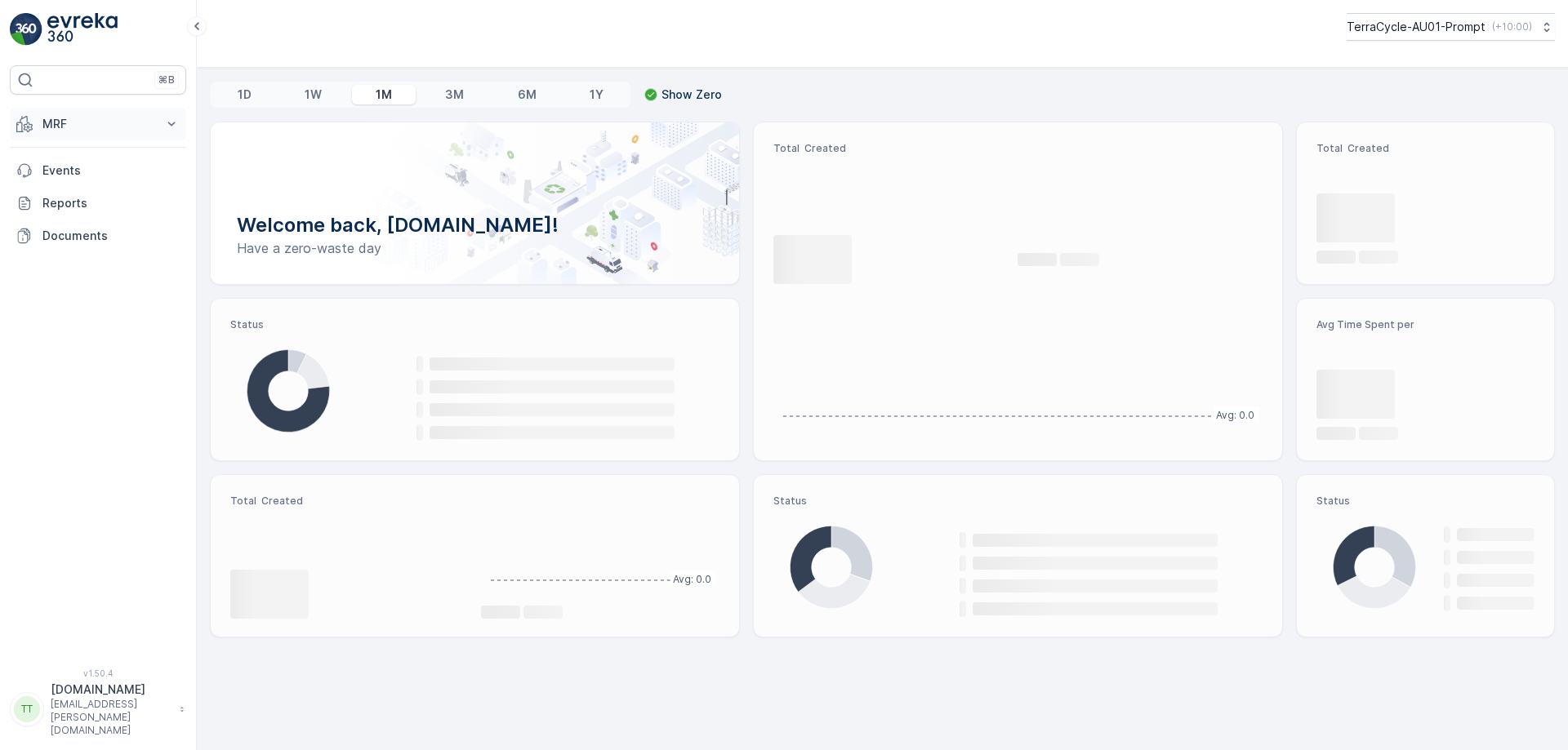
click at [121, 133] on button "MRF" at bounding box center [97, 124] width 177 height 32
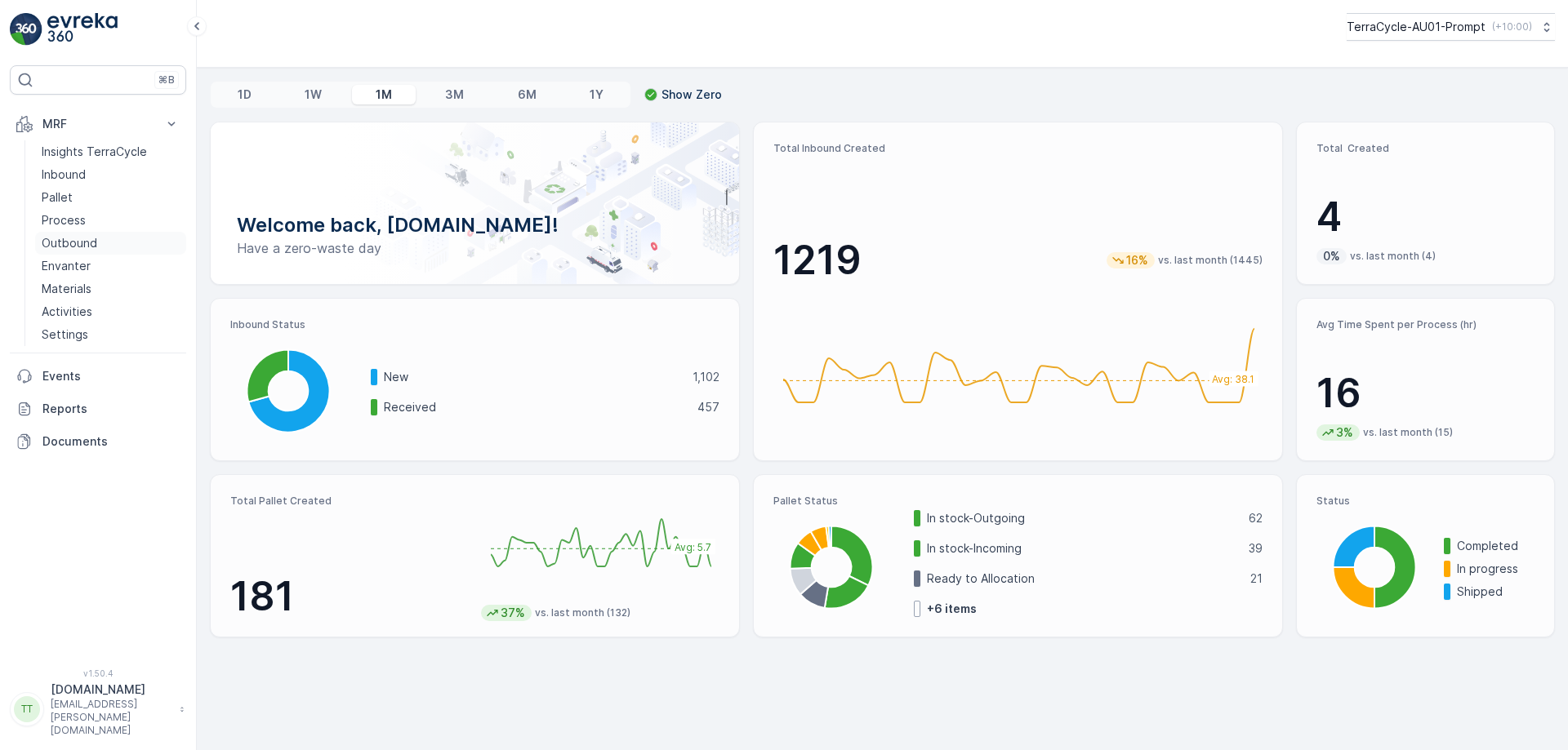
click at [85, 240] on p "Outbound" at bounding box center [69, 243] width 55 height 16
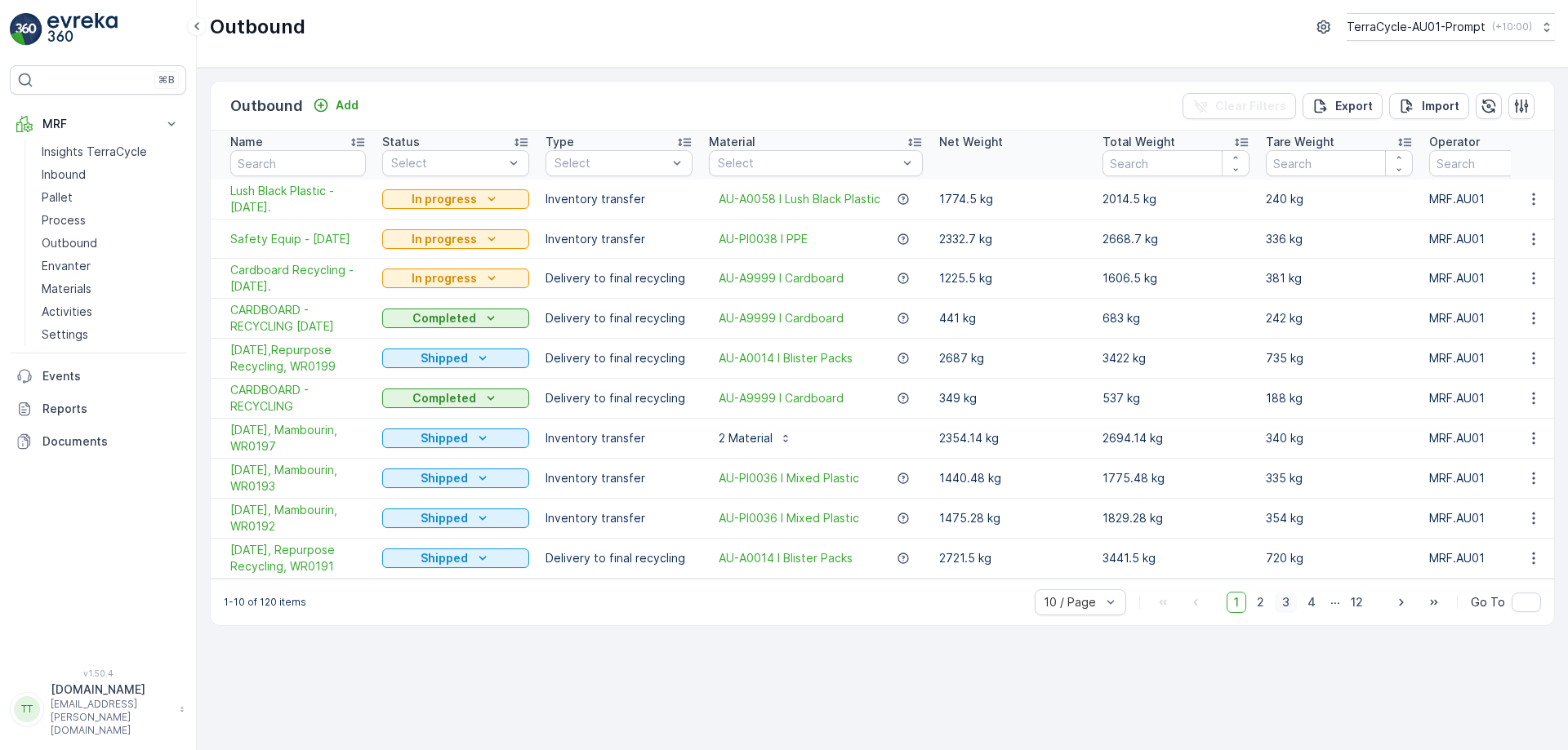
click at [1297, 613] on span "3" at bounding box center [1286, 602] width 22 height 21
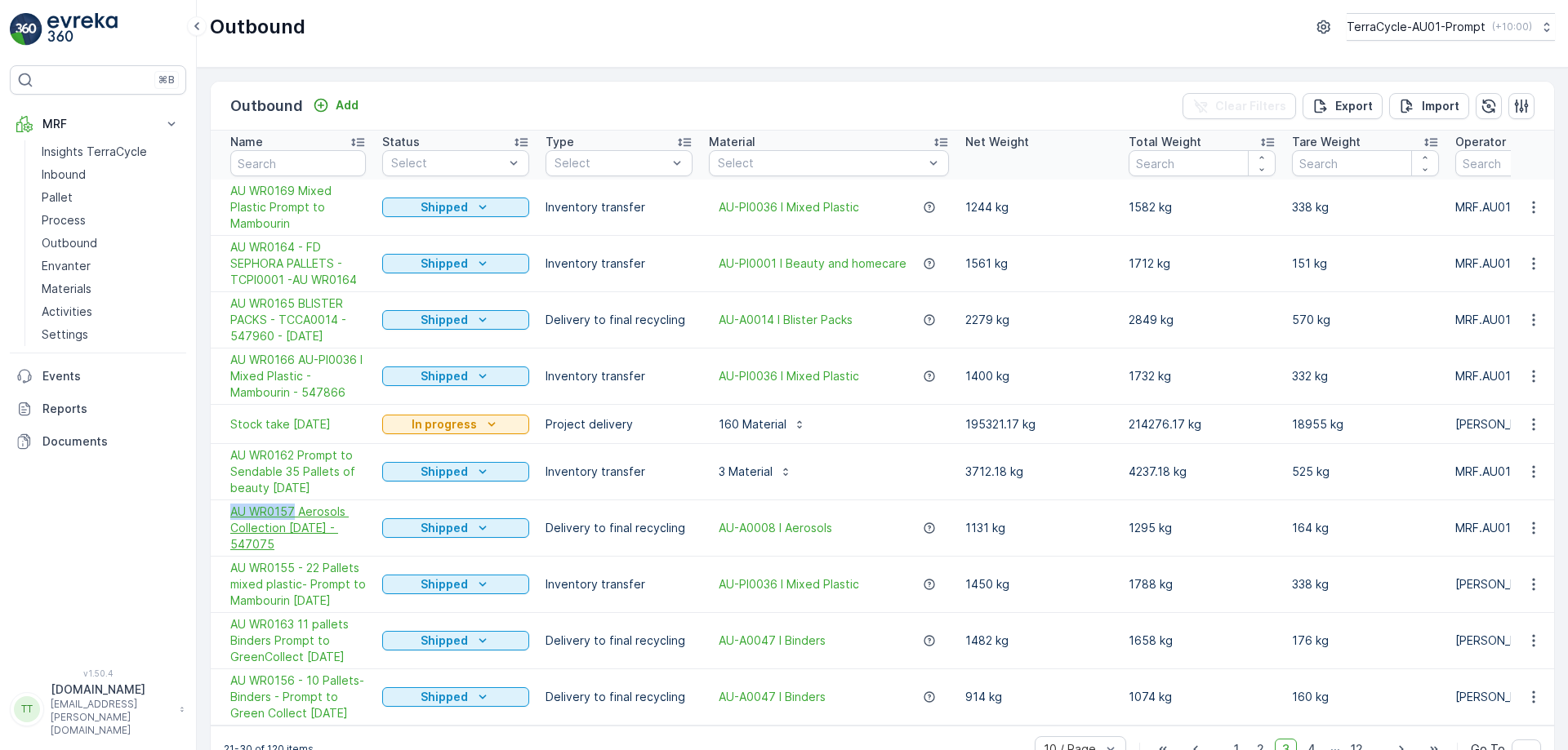
drag, startPoint x: 230, startPoint y: 510, endPoint x: 294, endPoint y: 514, distance: 64.1
click at [294, 514] on td "AU WR0157 Aerosols Collection [DATE] - 547075" at bounding box center [292, 529] width 163 height 56
copy span "AU WR0157"
click at [162, 553] on div "⌘B MRF Insights TerraCycle Inbound Pallet Process Outbound Envanter Materials A…" at bounding box center [97, 358] width 177 height 584
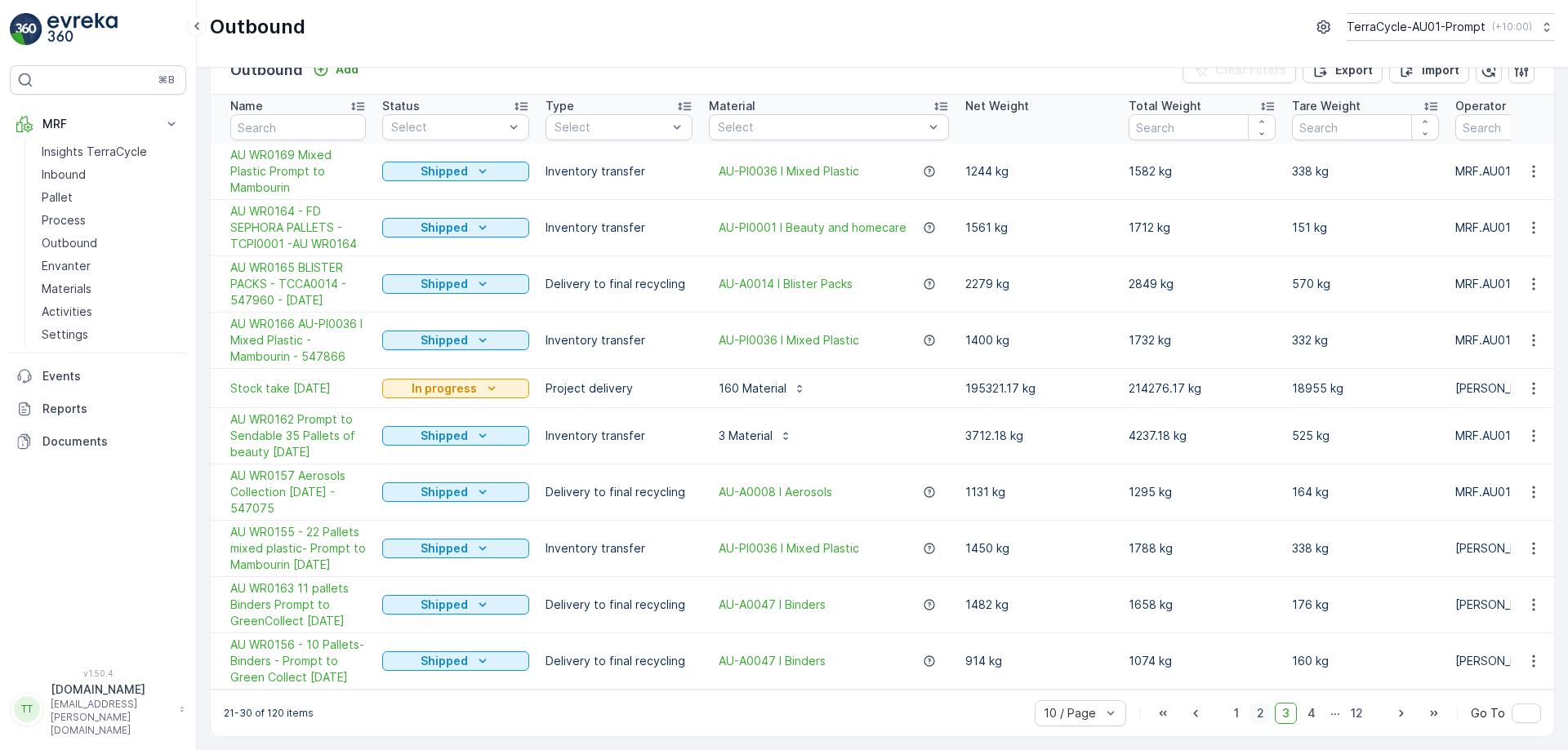
click at [1259, 716] on span "2" at bounding box center [1261, 713] width 22 height 21
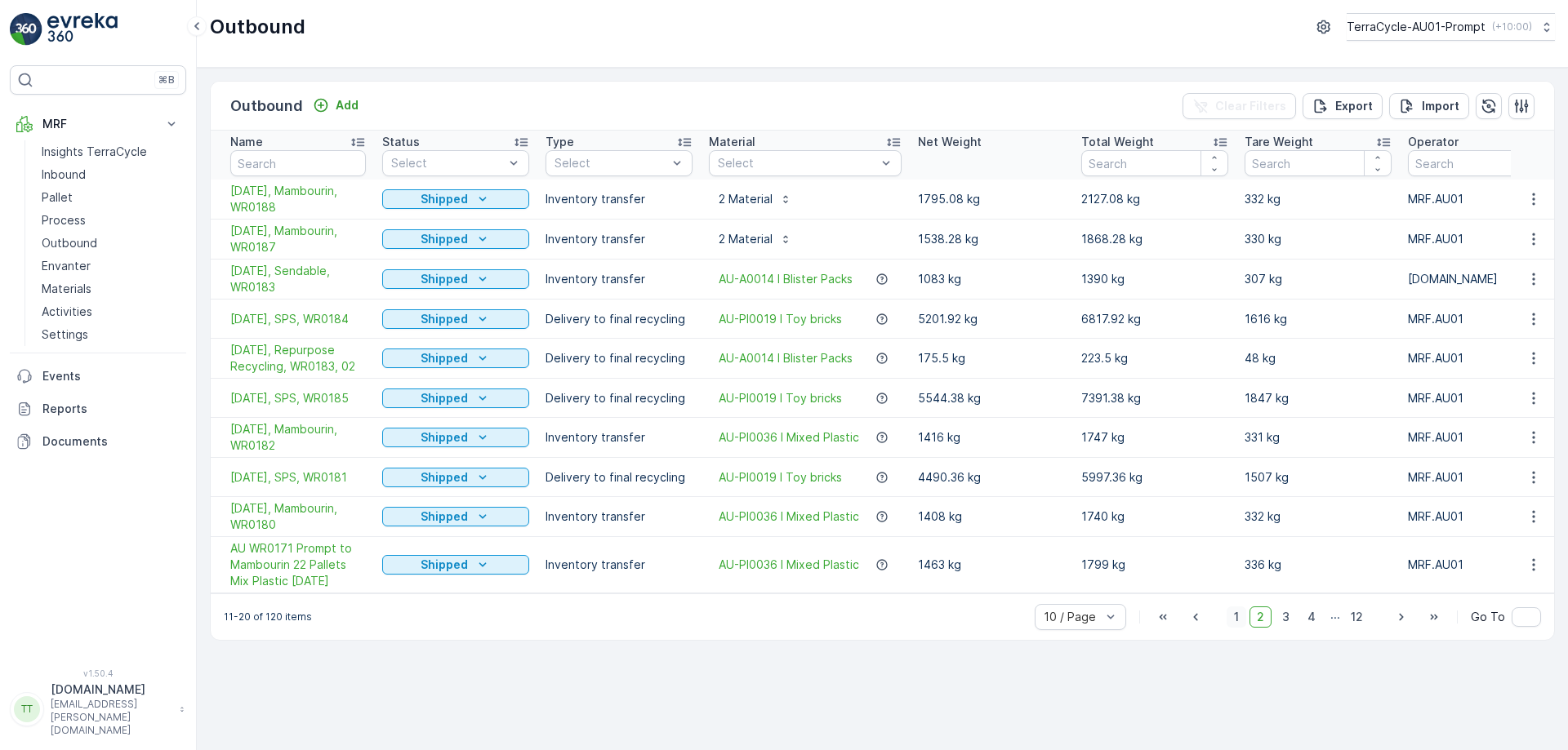
click at [1239, 625] on span "1" at bounding box center [1236, 617] width 20 height 21
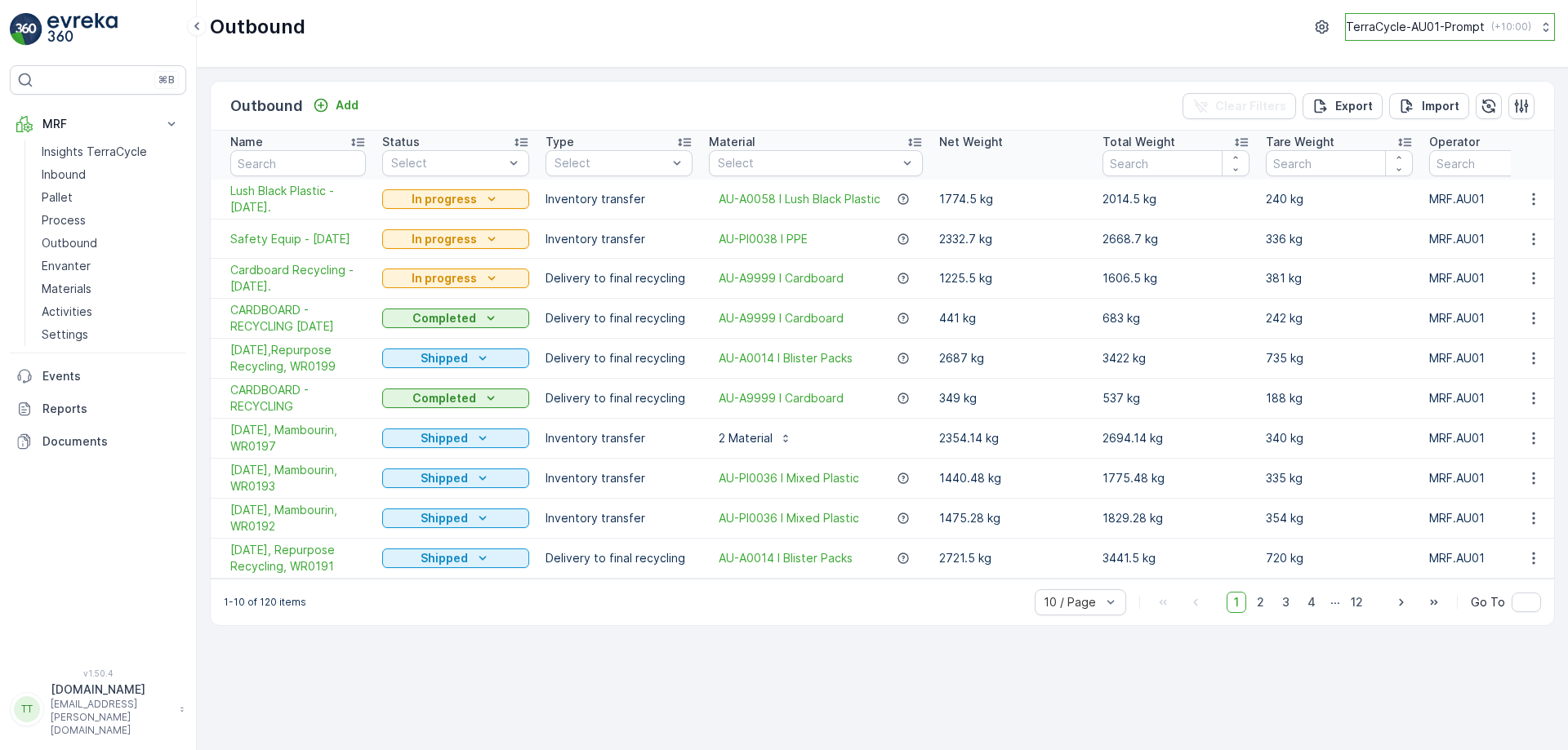
click at [1390, 24] on p "TerraCycle-AU01-Prompt" at bounding box center [1415, 26] width 139 height 16
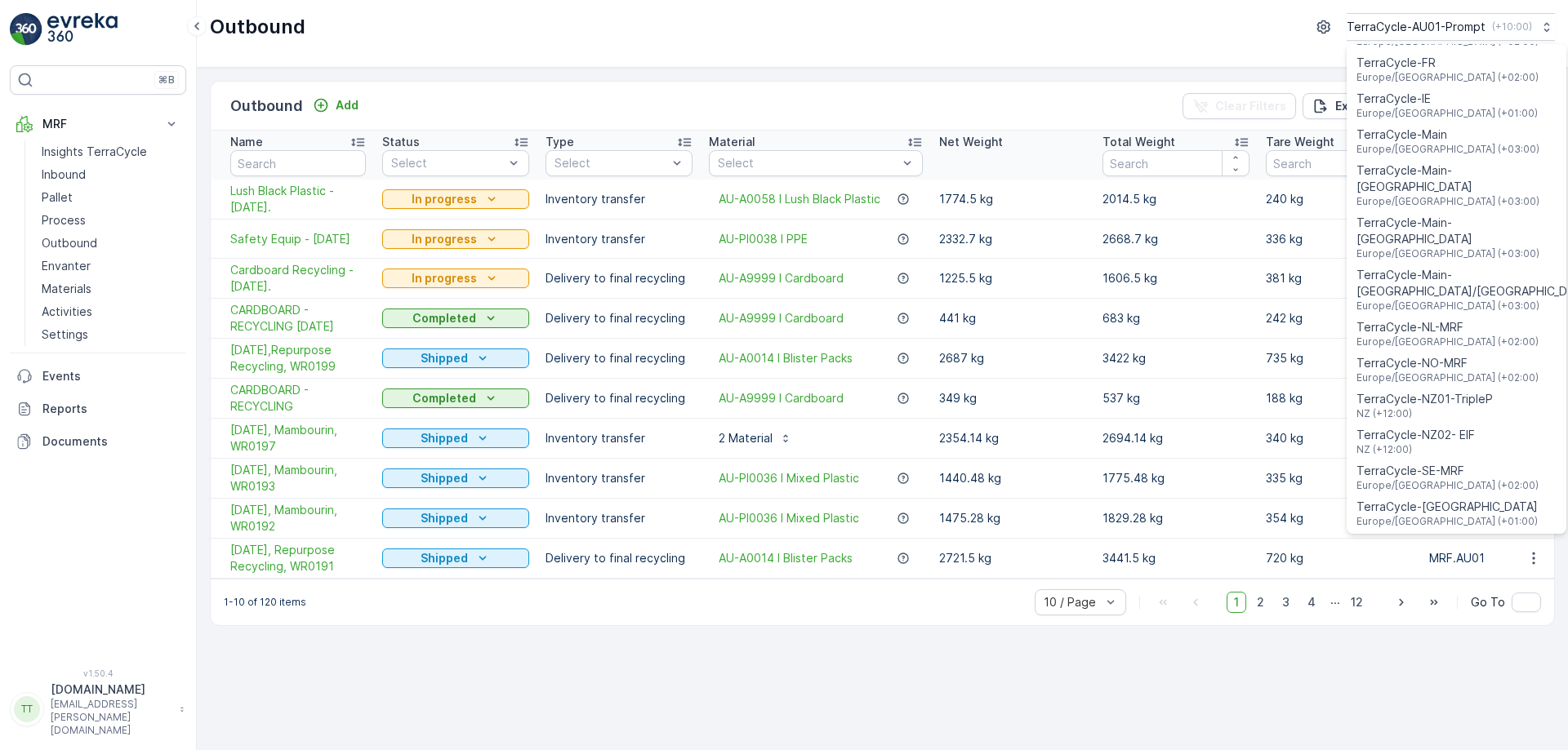
scroll to position [1173, 0]
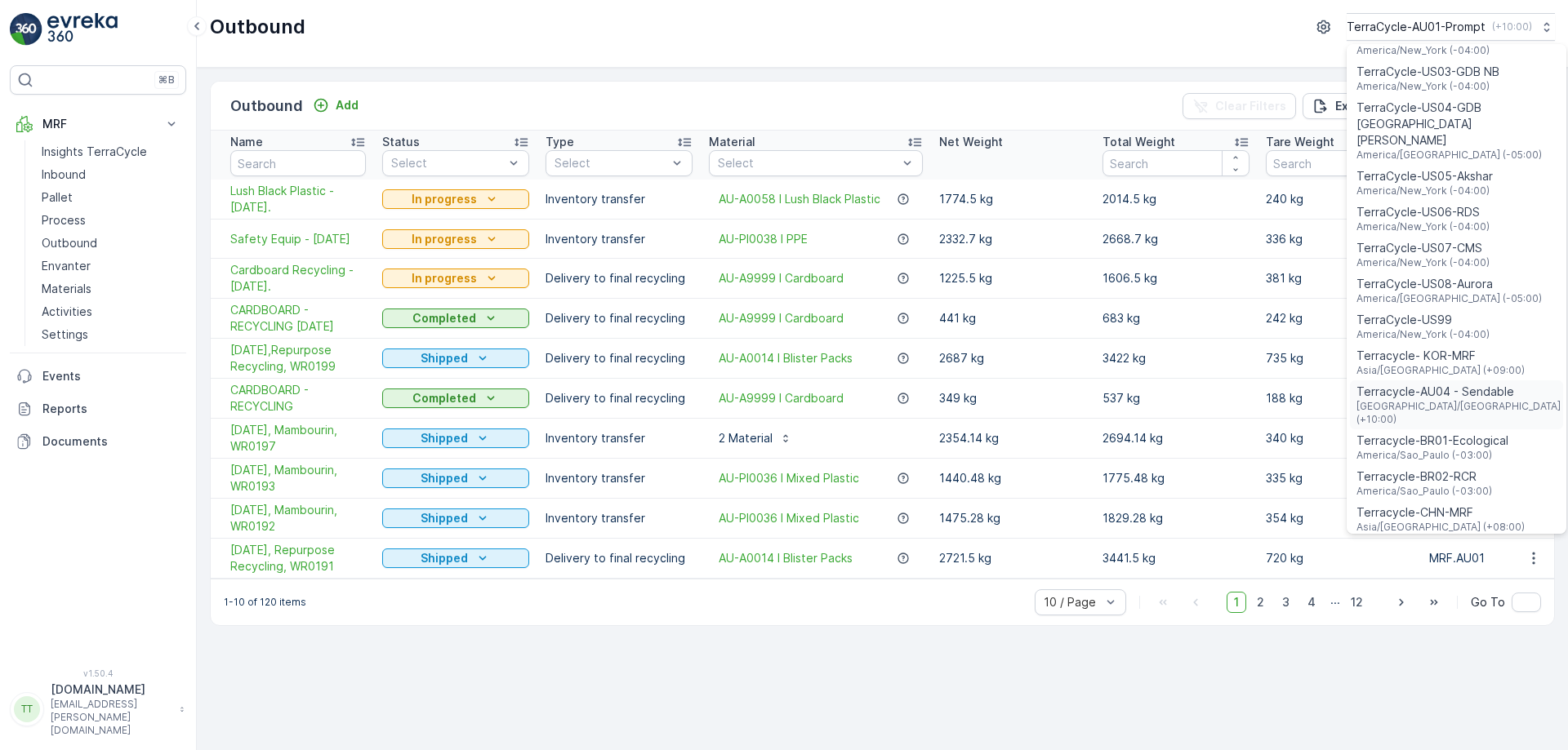
click at [1460, 400] on span "[GEOGRAPHIC_DATA]/[GEOGRAPHIC_DATA] (+10:00)" at bounding box center [1460, 413] width 207 height 26
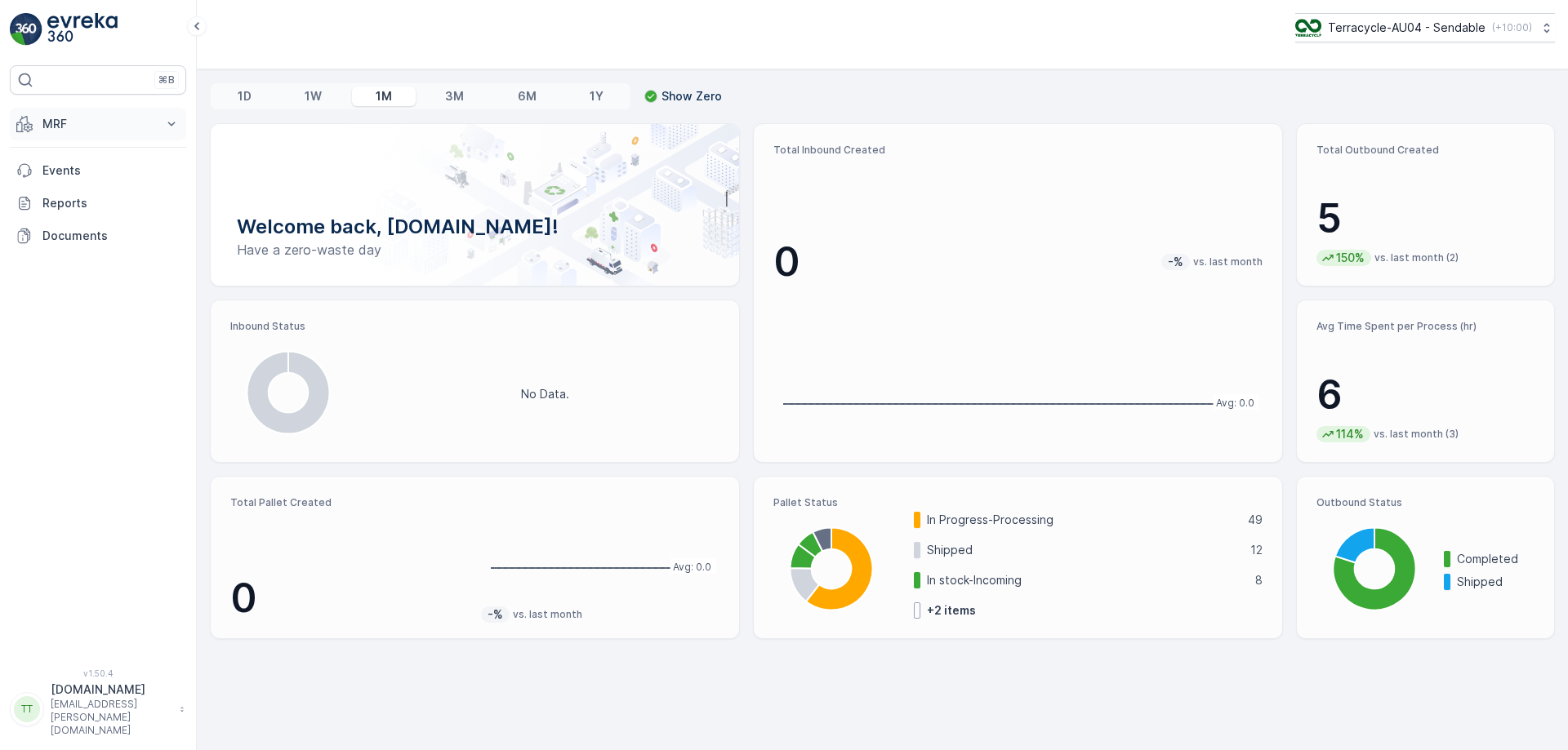
click at [61, 120] on p "MRF" at bounding box center [98, 124] width 111 height 16
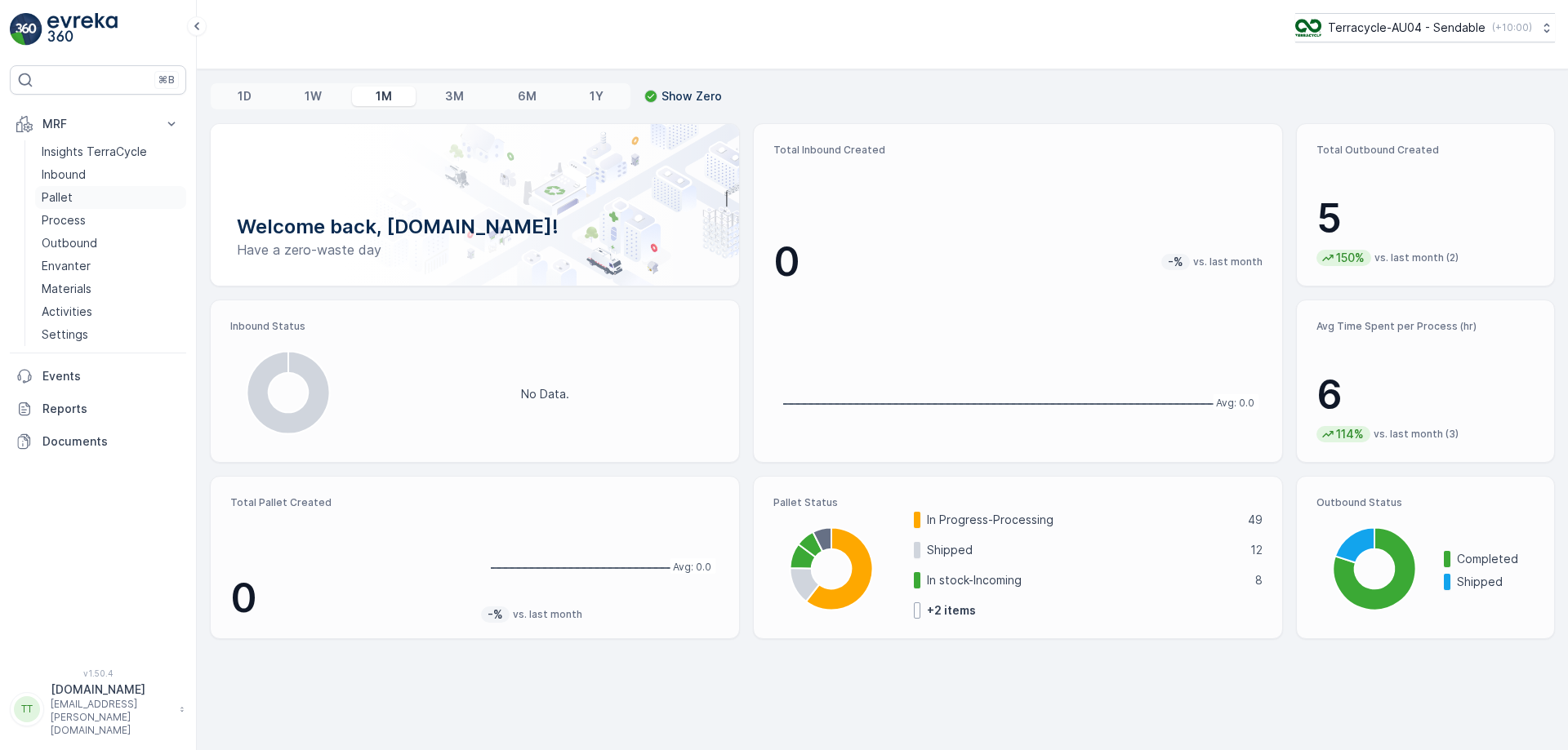
click at [90, 195] on link "Pallet" at bounding box center [110, 197] width 151 height 23
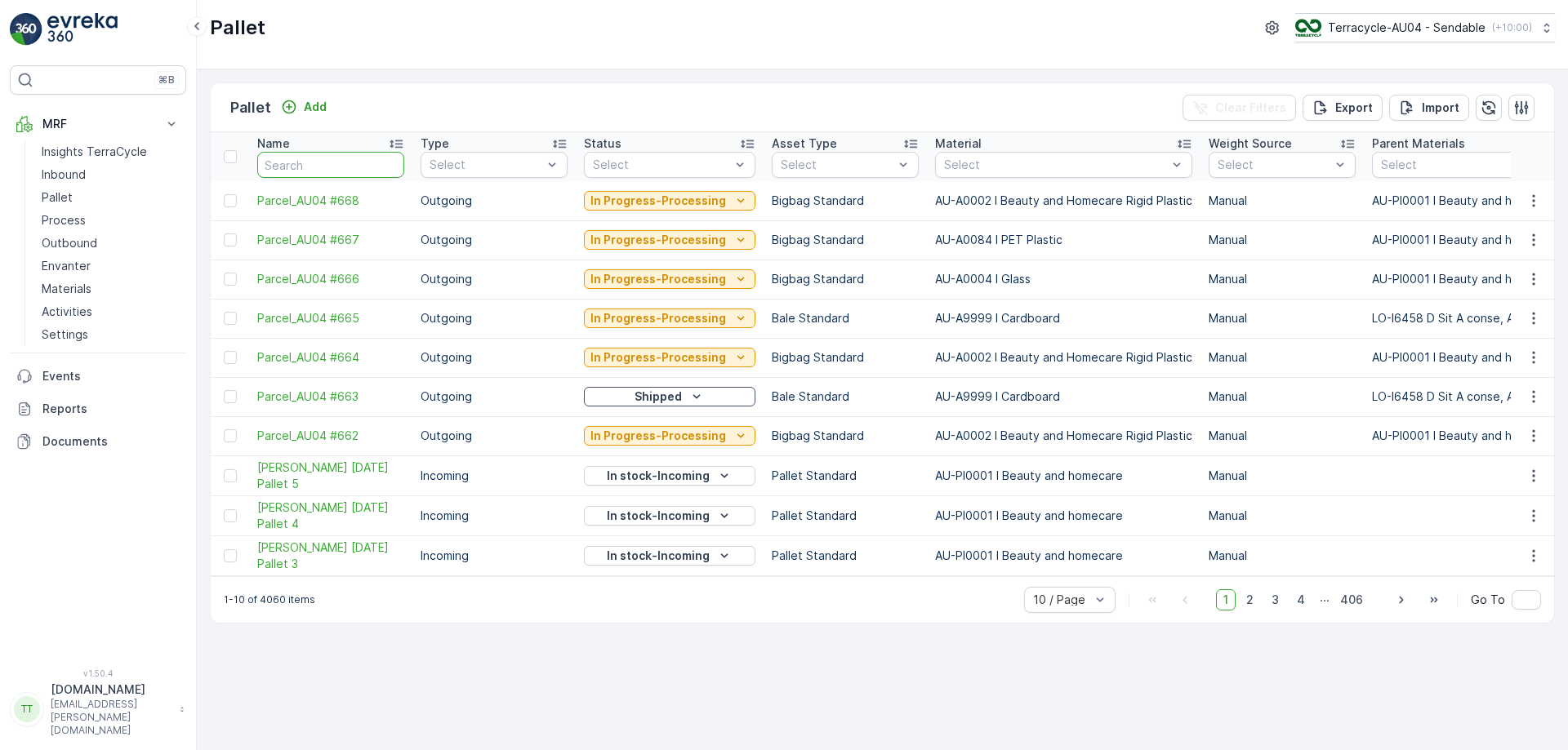
click at [329, 168] on input "text" at bounding box center [330, 165] width 147 height 26
type input "fd"
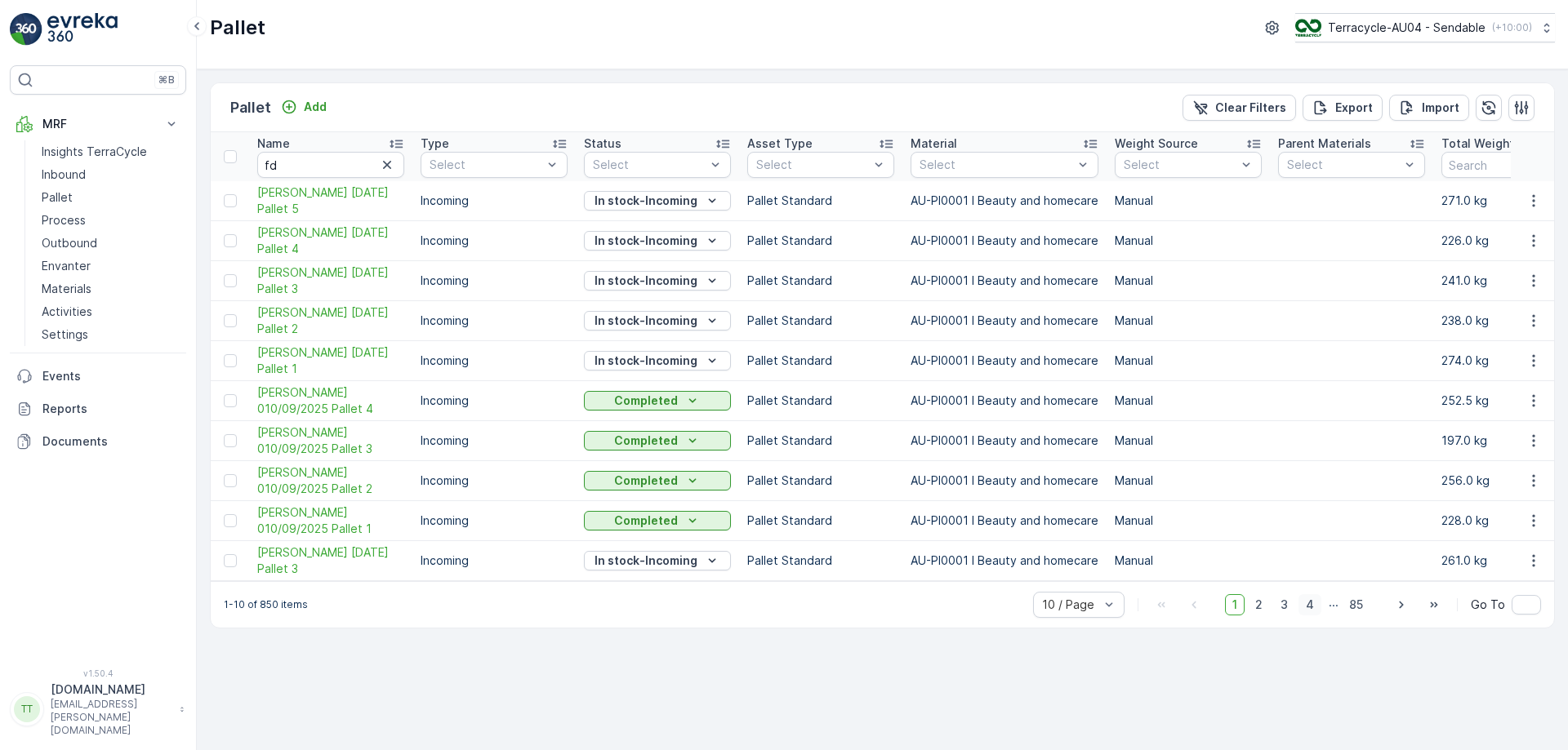
click at [1318, 613] on span "4" at bounding box center [1310, 605] width 23 height 21
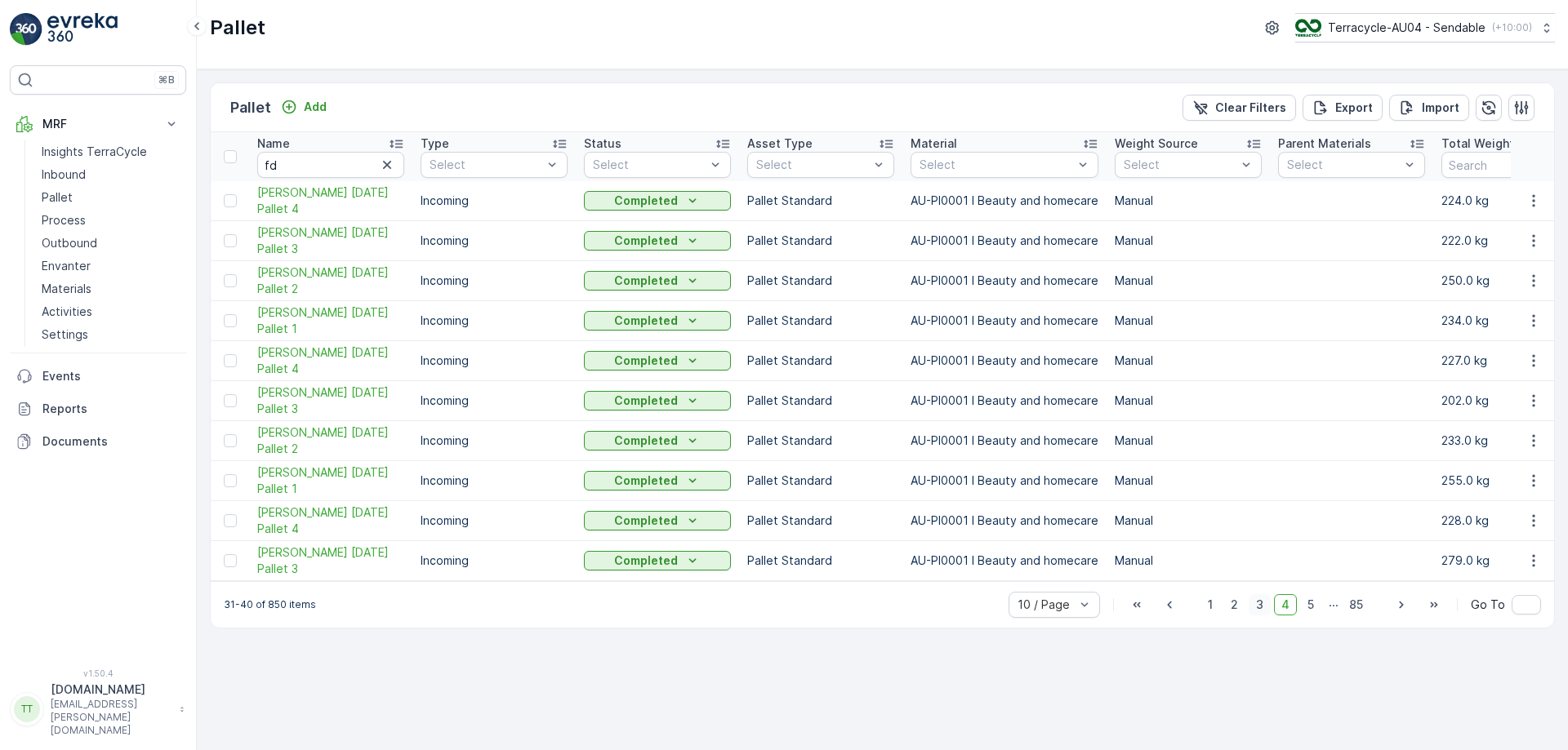
click at [1268, 610] on span "3" at bounding box center [1260, 605] width 22 height 21
click at [1242, 605] on span "2" at bounding box center [1235, 605] width 22 height 21
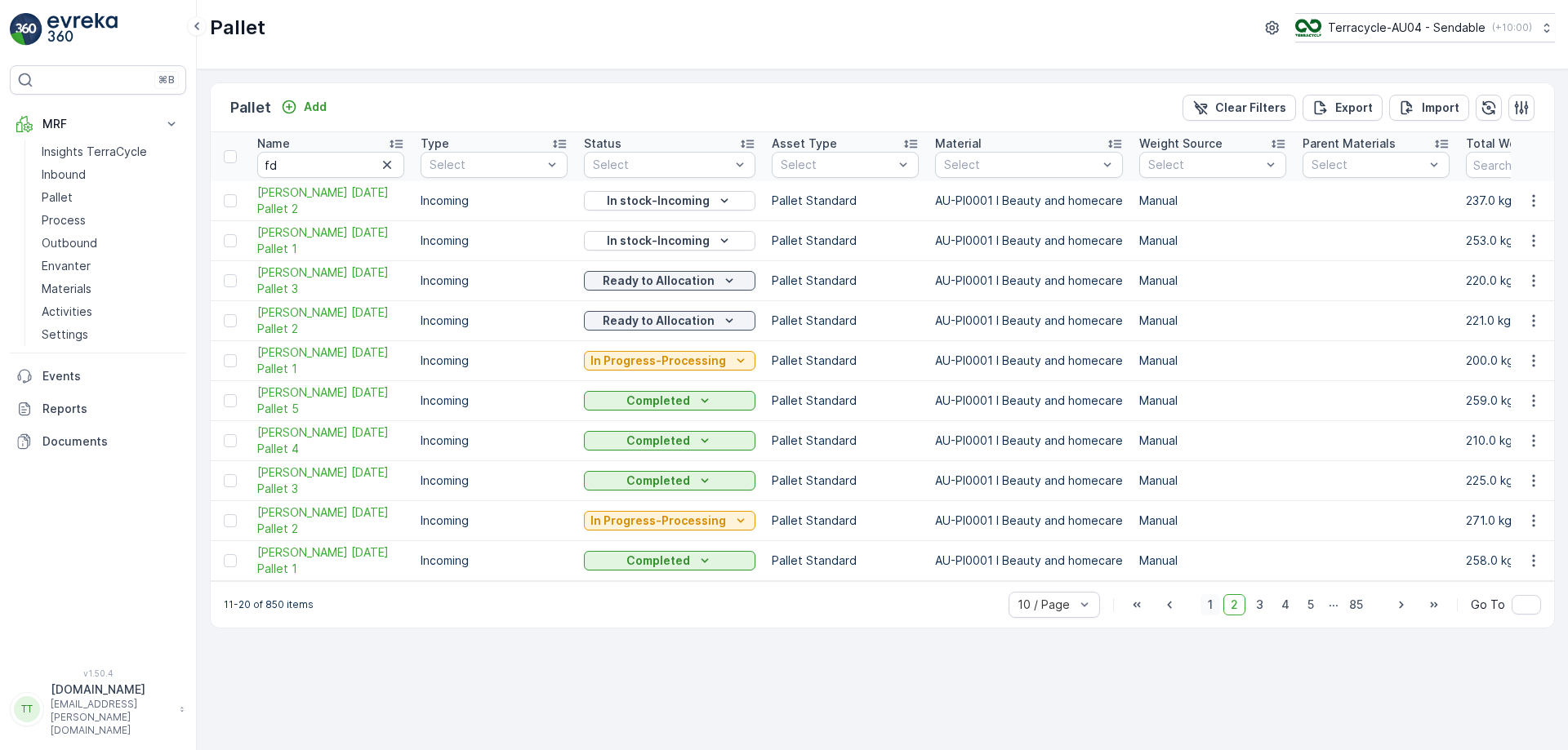
click at [1218, 608] on span "1" at bounding box center [1210, 605] width 20 height 21
